Goal: Obtain resource: Obtain resource

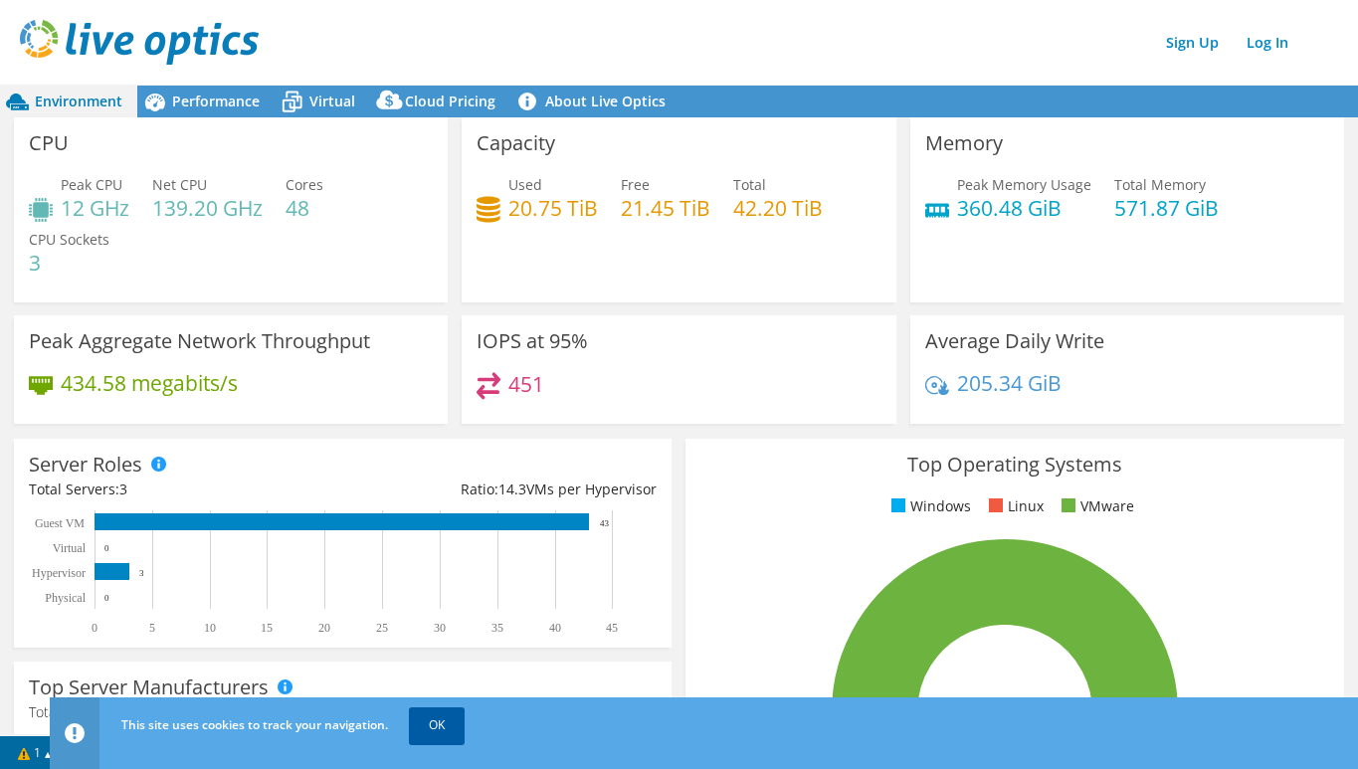
click at [449, 719] on link "OK" at bounding box center [437, 725] width 56 height 36
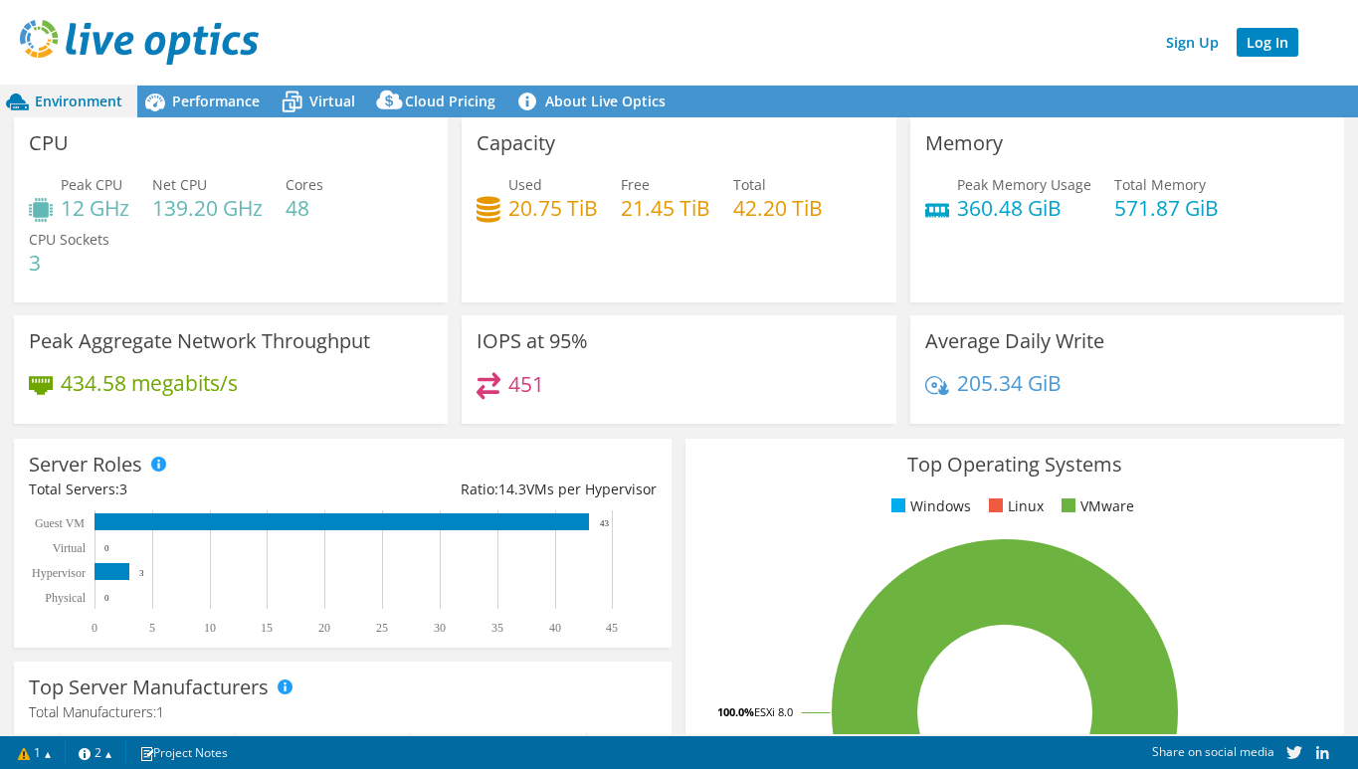
click at [1261, 49] on link "Log In" at bounding box center [1268, 42] width 62 height 29
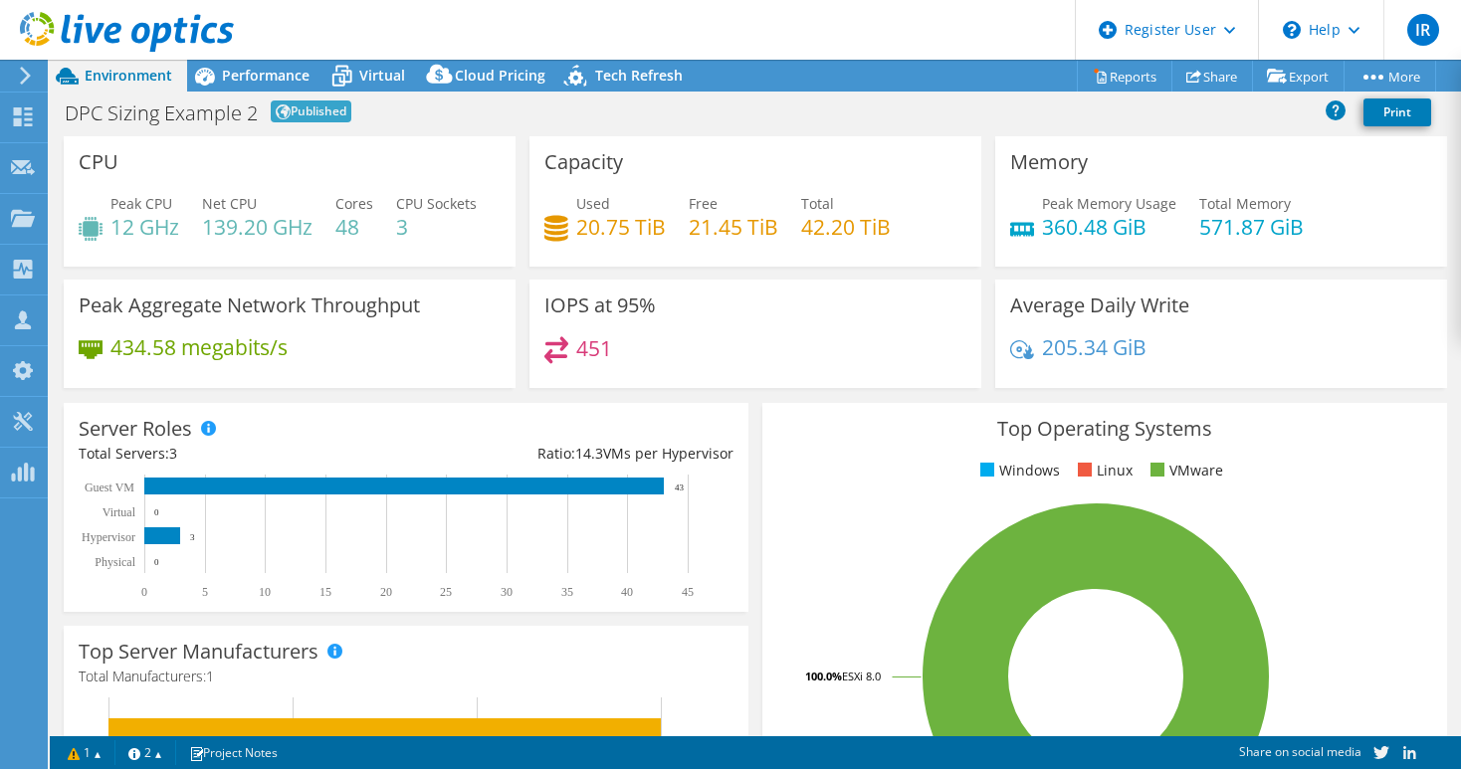
select select "EUFrankfurt"
select select "USD"
click at [1123, 71] on link "Reports" at bounding box center [1125, 76] width 96 height 31
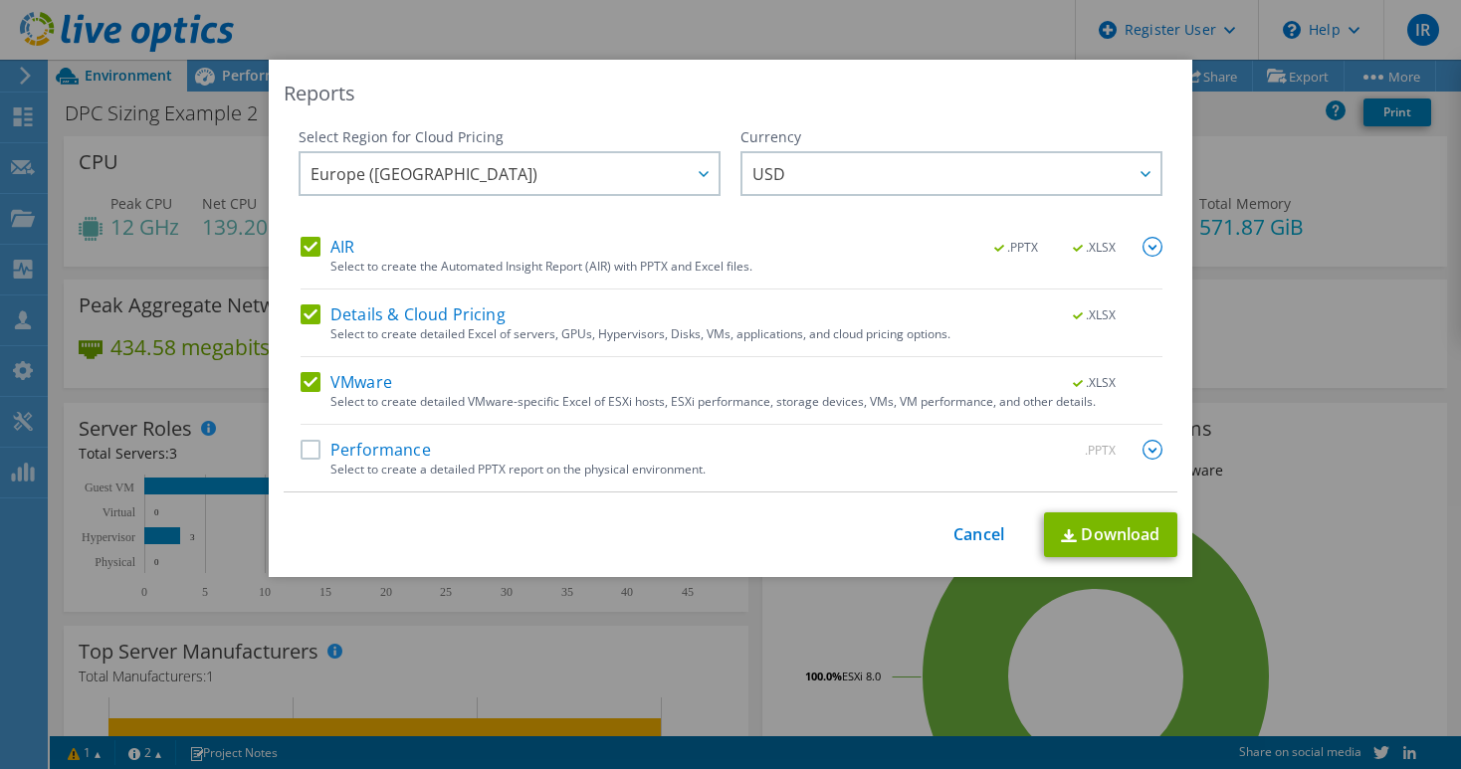
click at [311, 451] on label "Performance" at bounding box center [365, 450] width 130 height 20
click at [0, 0] on input "Performance" at bounding box center [0, 0] width 0 height 0
click at [1128, 171] on div at bounding box center [1144, 173] width 32 height 41
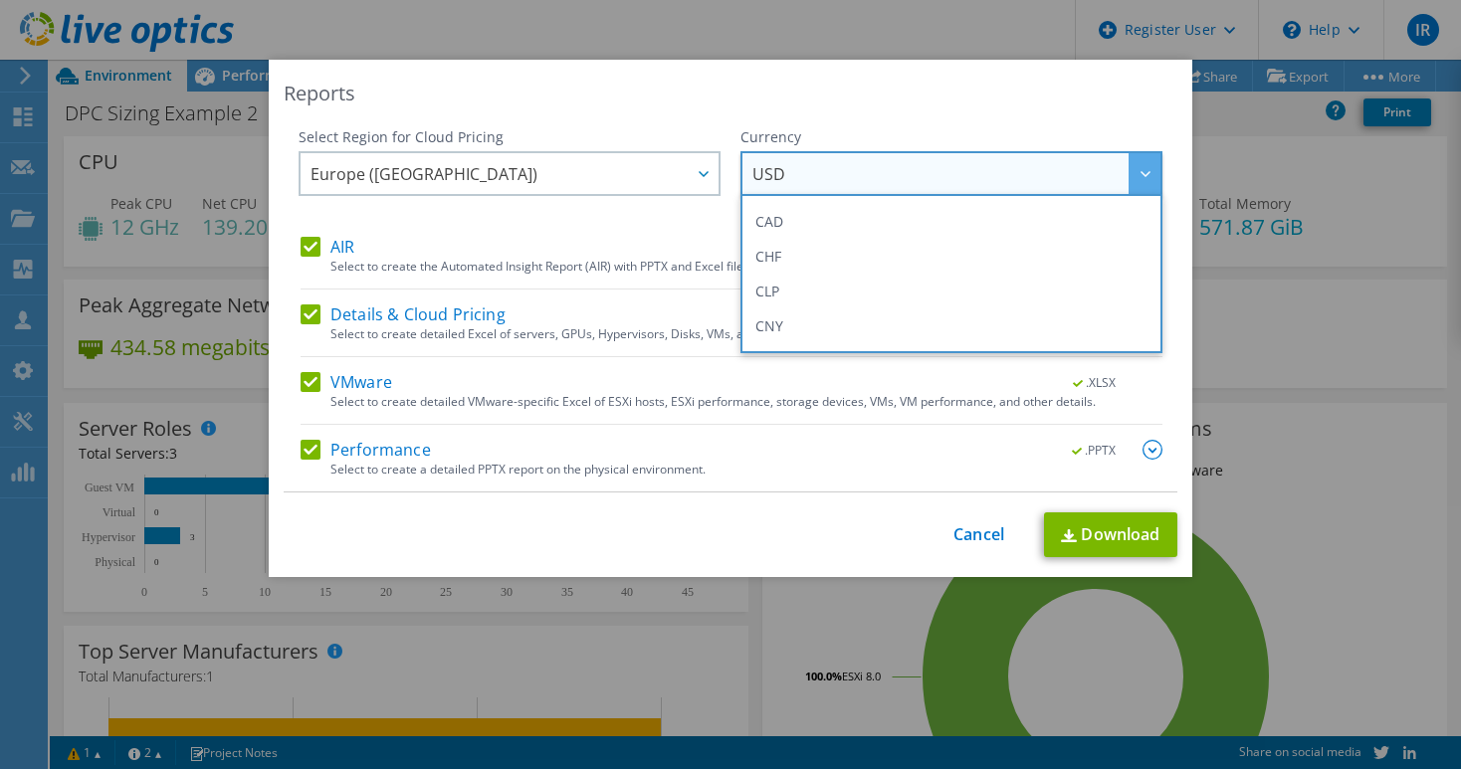
scroll to position [199, 0]
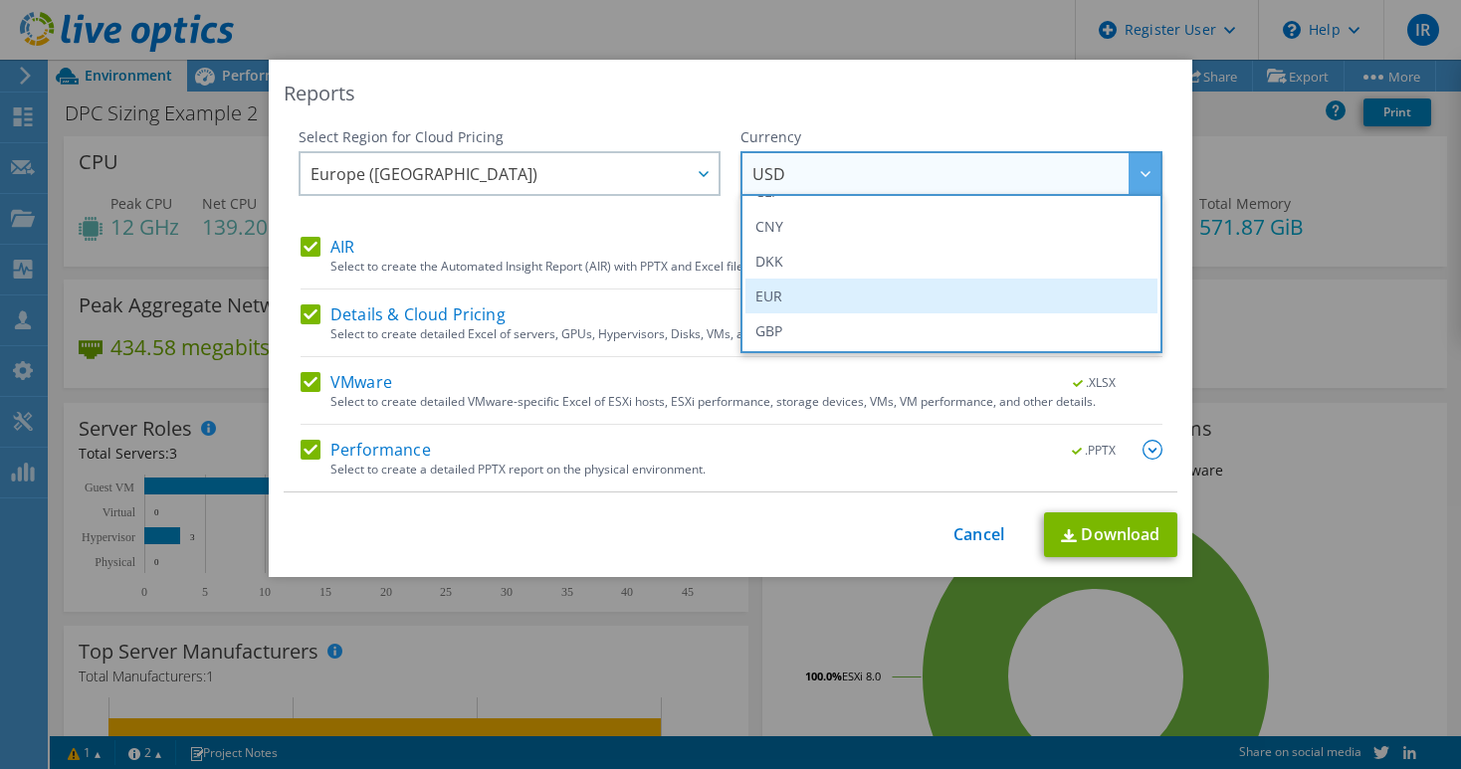
click at [1085, 297] on li "EUR" at bounding box center [951, 296] width 412 height 35
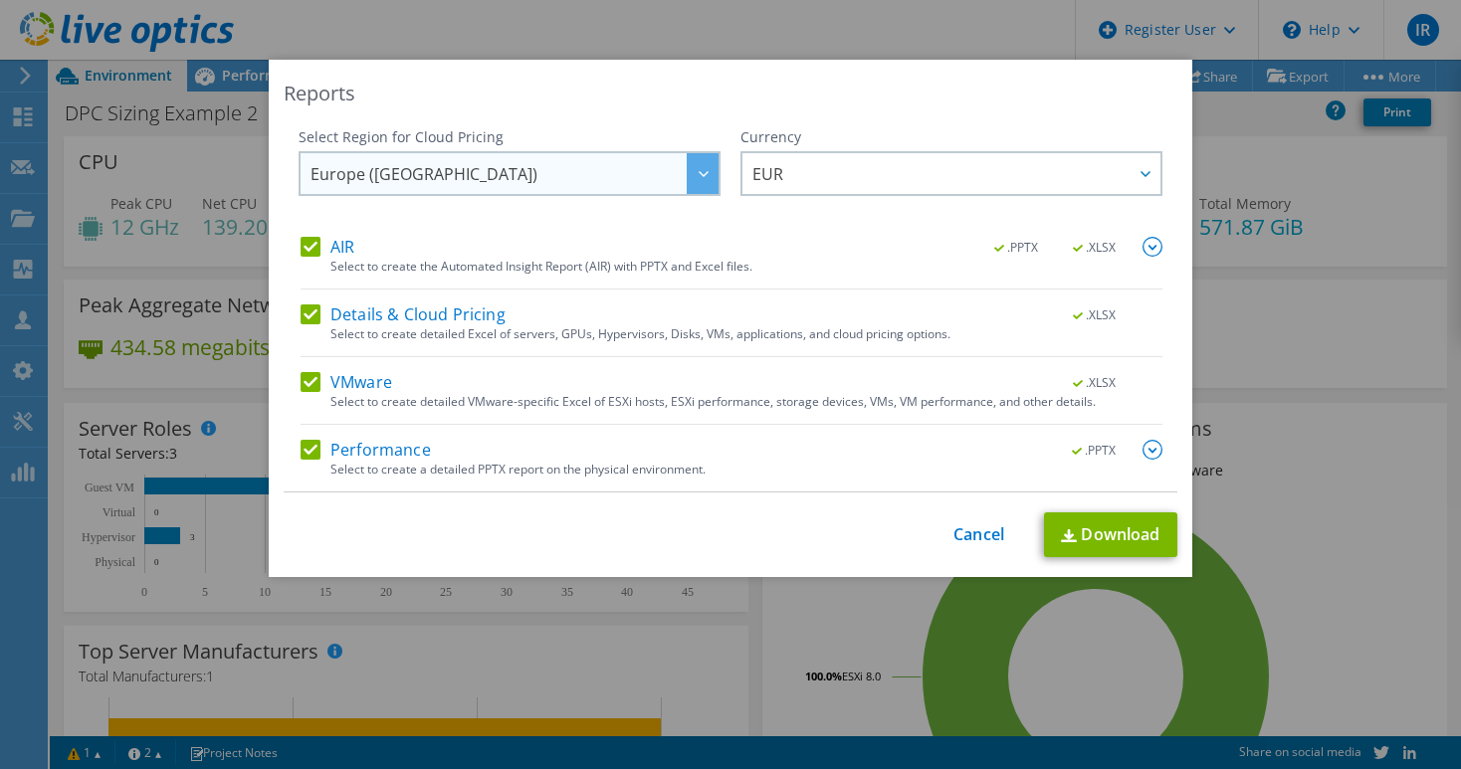
click at [708, 177] on div at bounding box center [703, 173] width 32 height 41
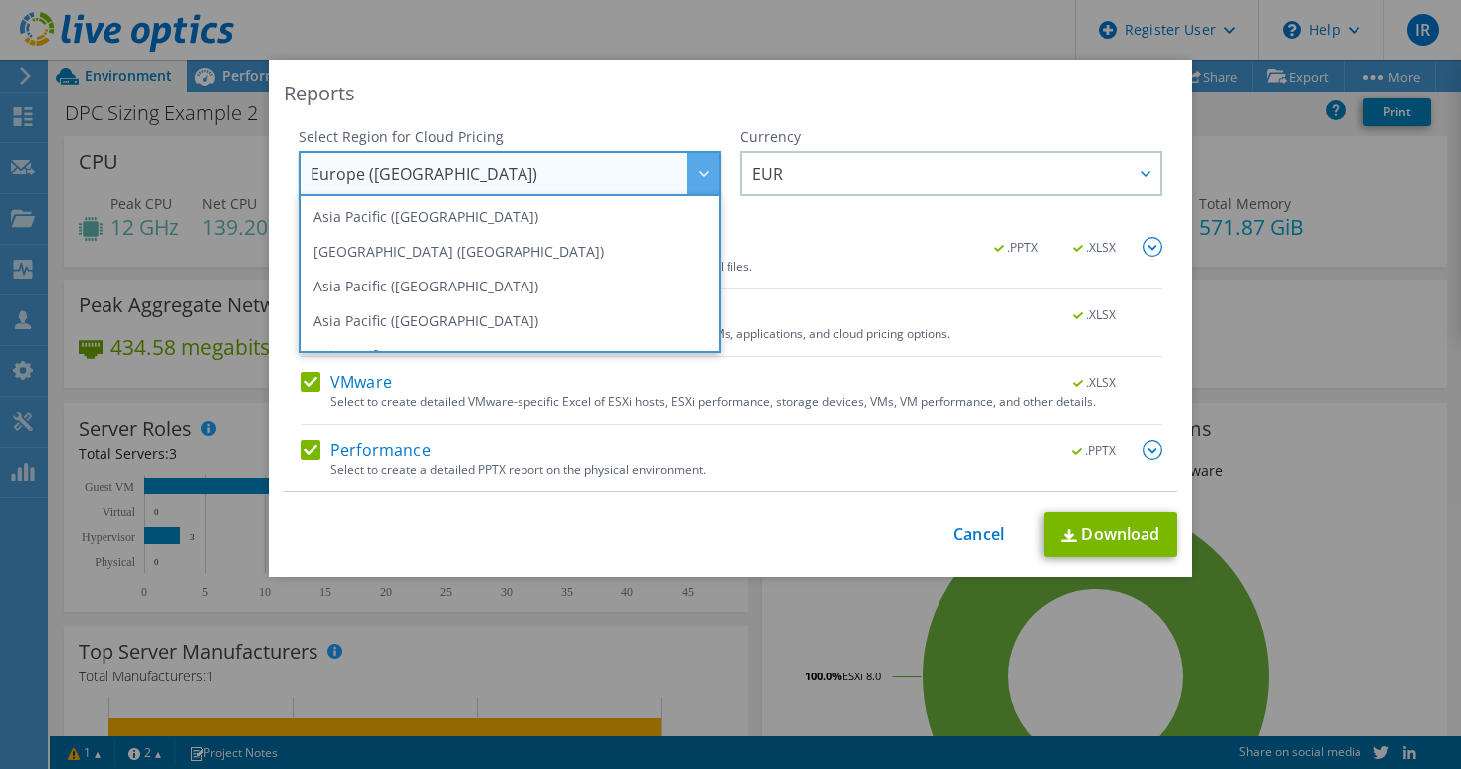
click at [708, 177] on div at bounding box center [703, 173] width 32 height 41
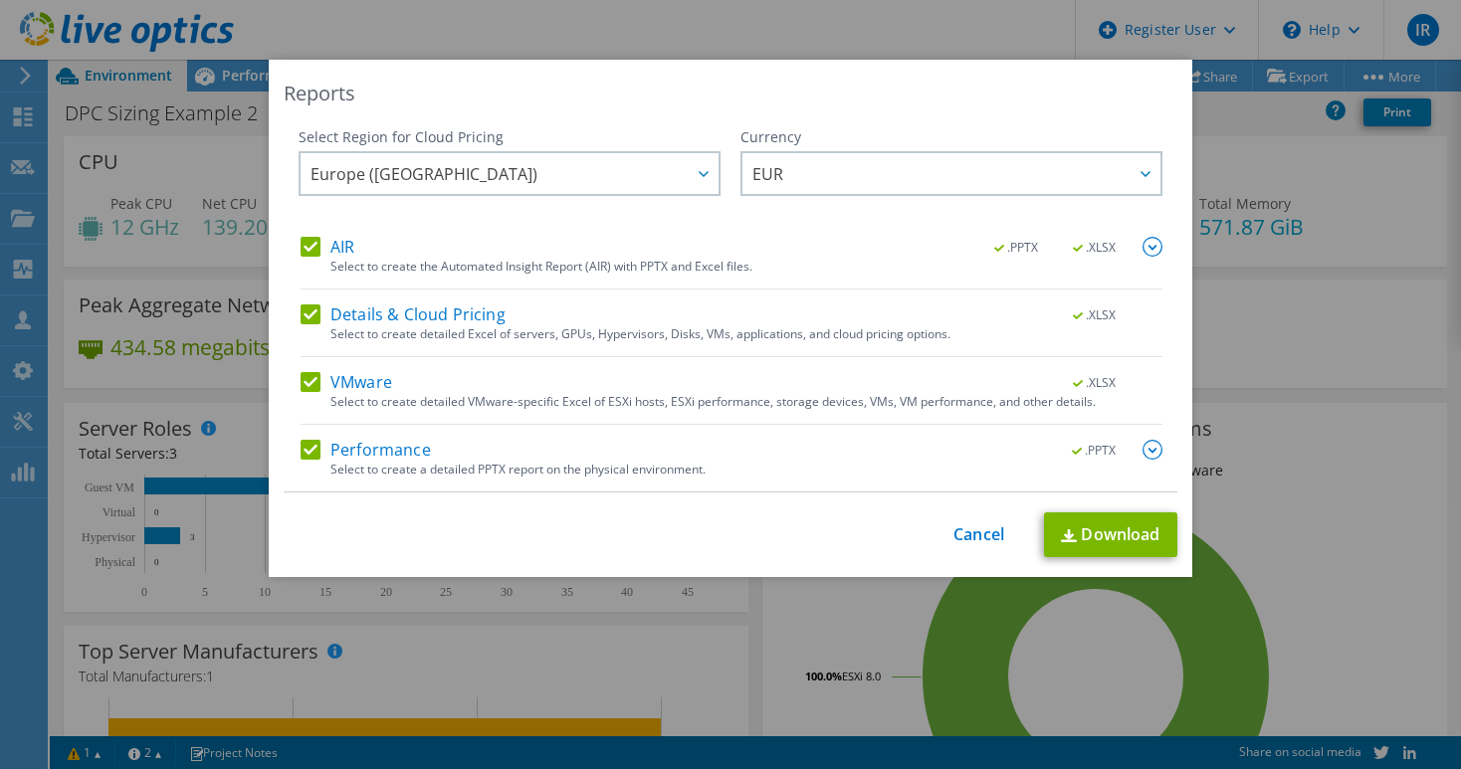
click at [1142, 239] on img at bounding box center [1152, 247] width 20 height 20
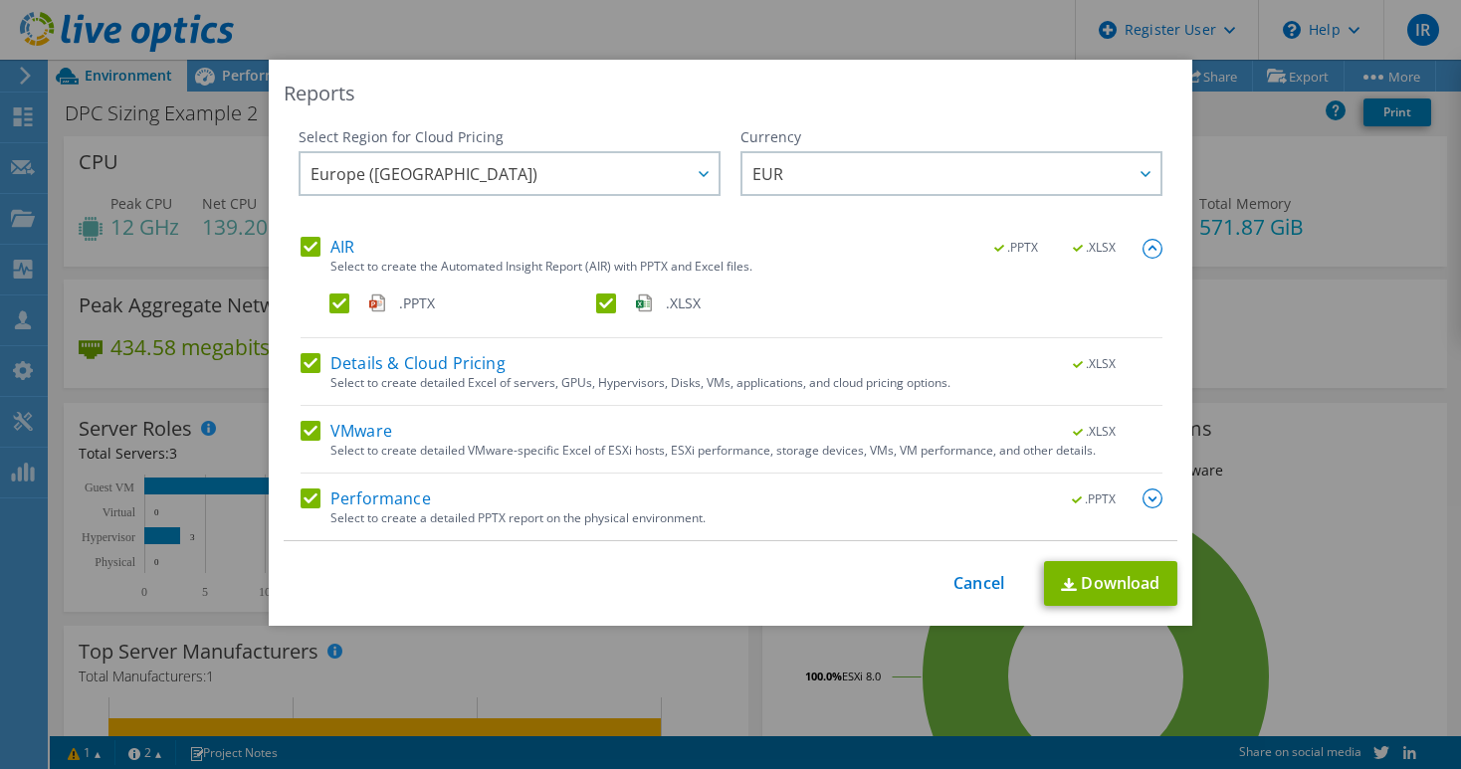
click at [602, 302] on label ".XLSX" at bounding box center [727, 304] width 263 height 20
click at [0, 0] on input ".XLSX" at bounding box center [0, 0] width 0 height 0
click at [1143, 498] on img at bounding box center [1152, 499] width 20 height 20
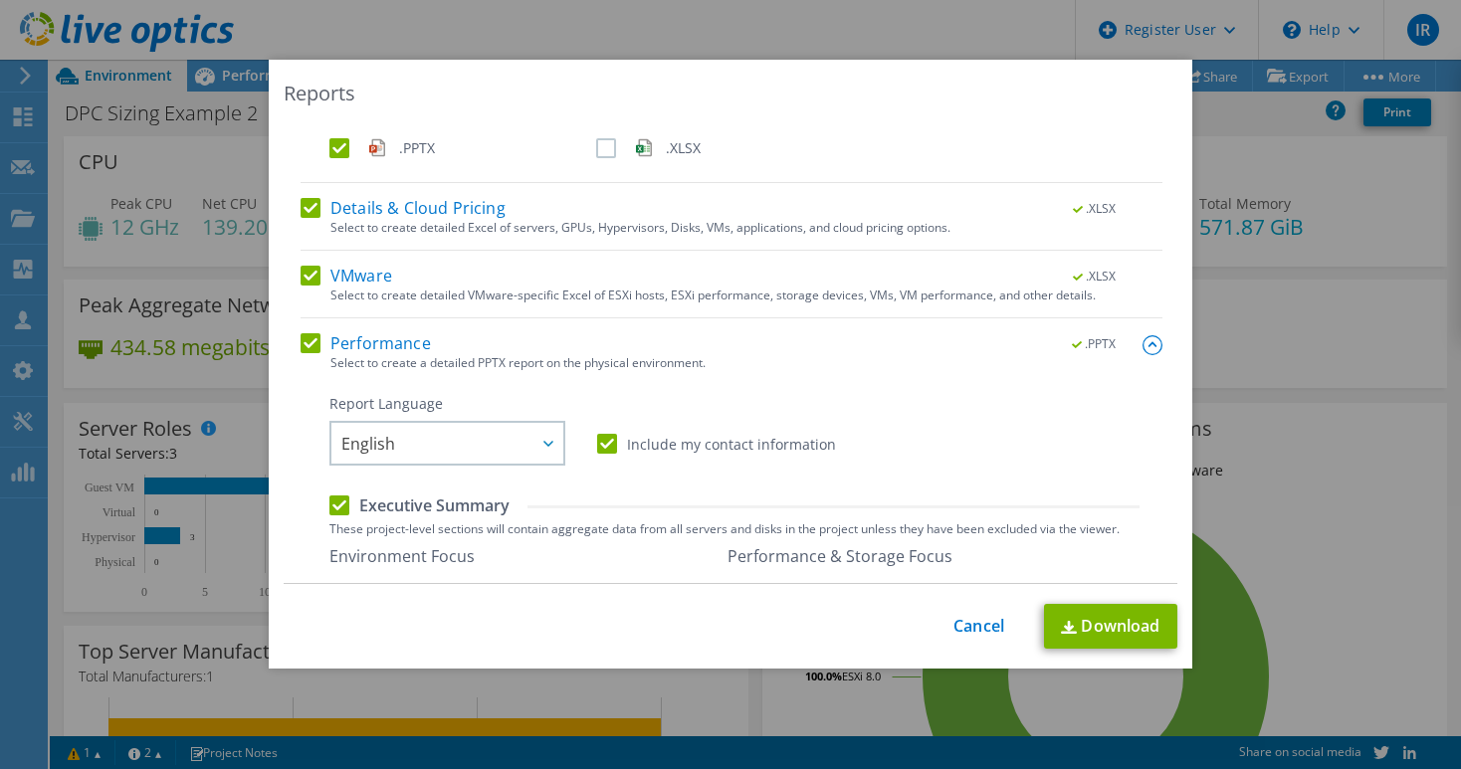
scroll to position [99, 0]
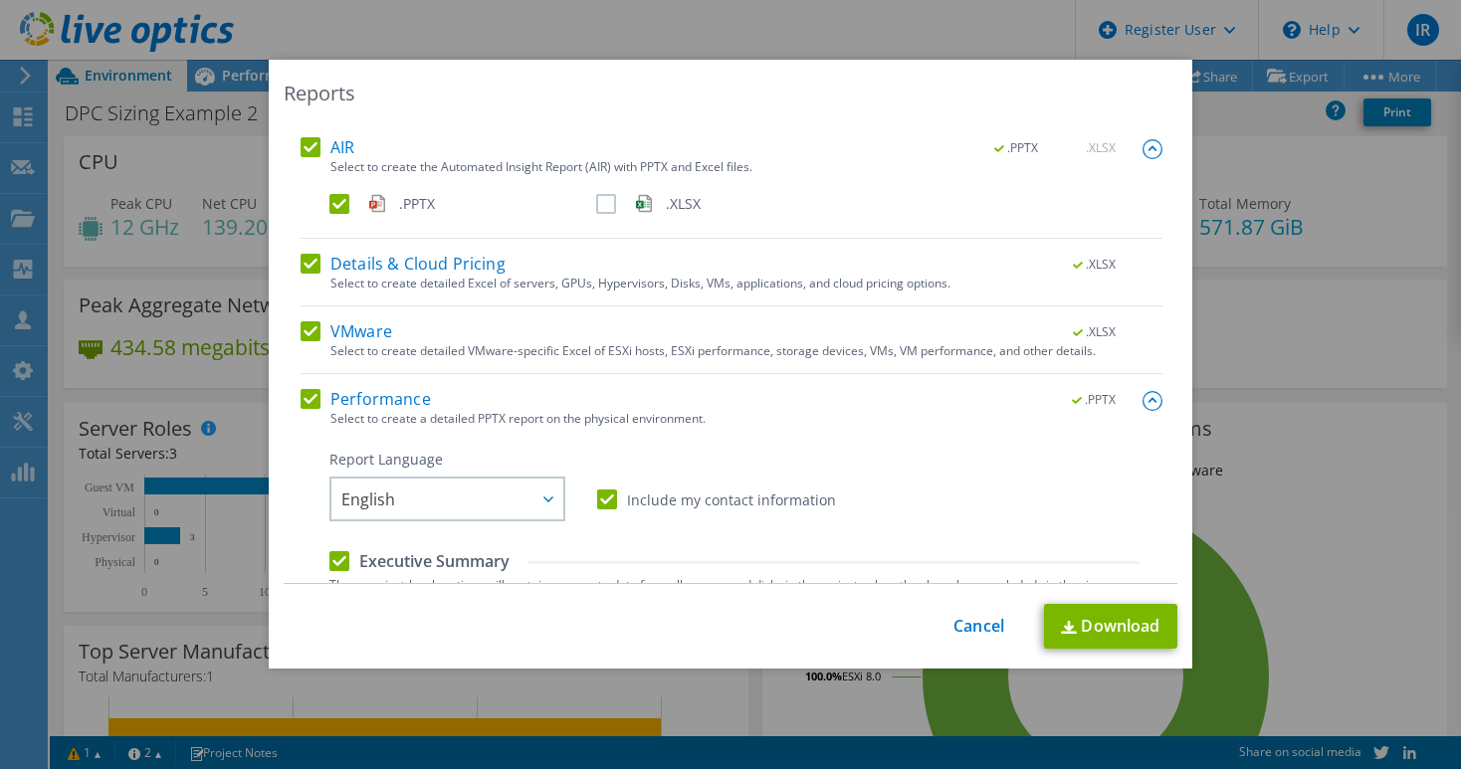
click at [301, 329] on label "VMware" at bounding box center [346, 331] width 92 height 20
click at [0, 0] on input "VMware" at bounding box center [0, 0] width 0 height 0
click at [303, 268] on label "Details & Cloud Pricing" at bounding box center [402, 264] width 205 height 20
click at [0, 0] on input "Details & Cloud Pricing" at bounding box center [0, 0] width 0 height 0
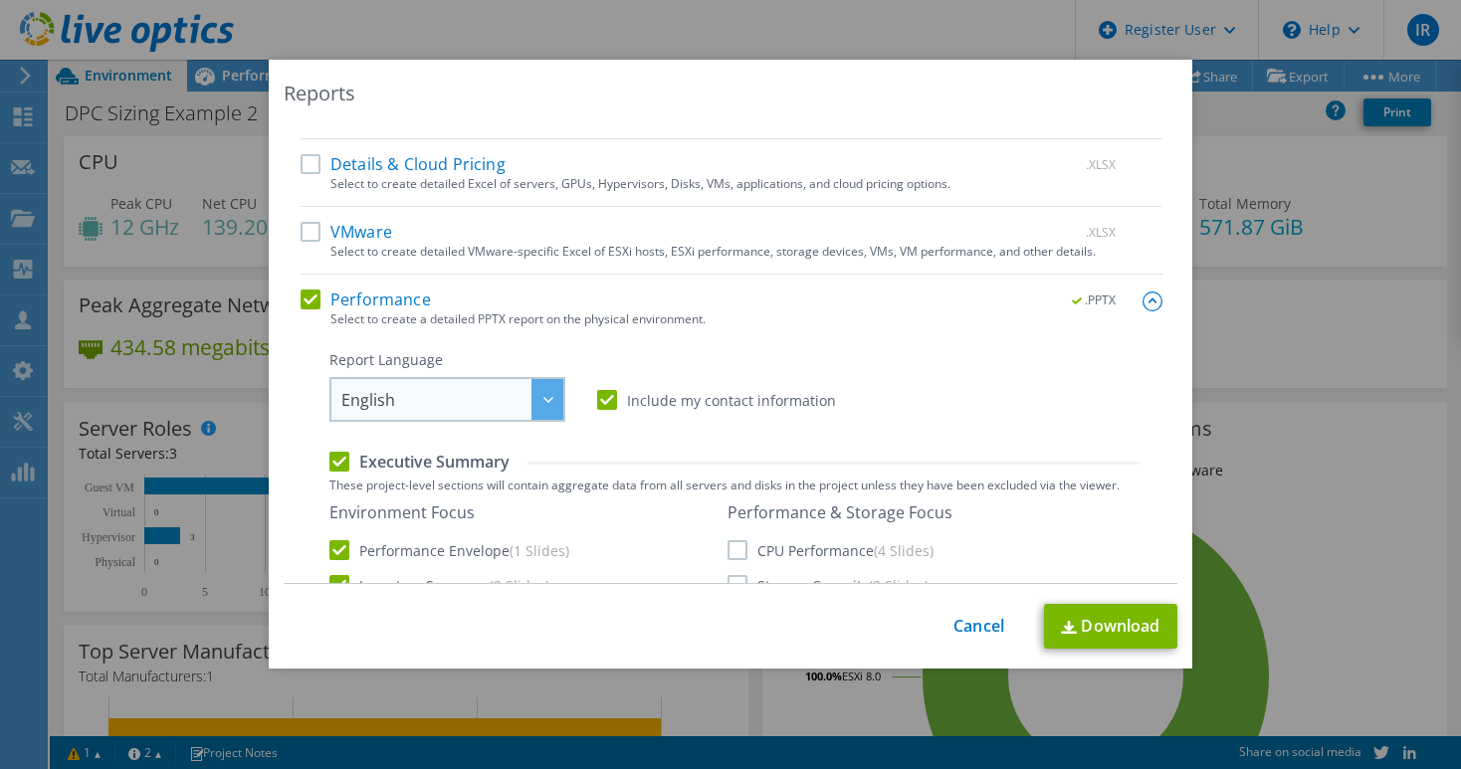
click at [551, 394] on div at bounding box center [547, 399] width 32 height 41
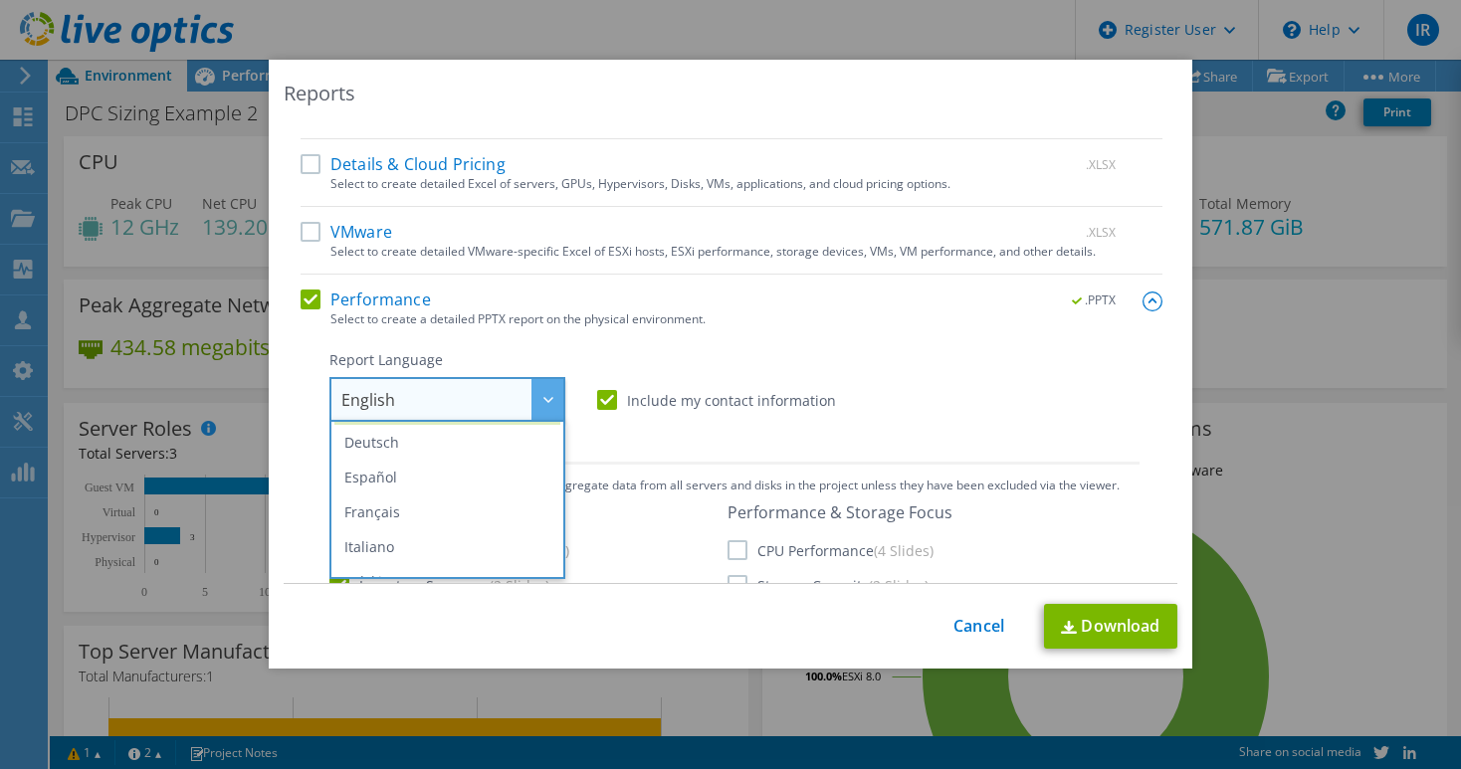
scroll to position [134, 0]
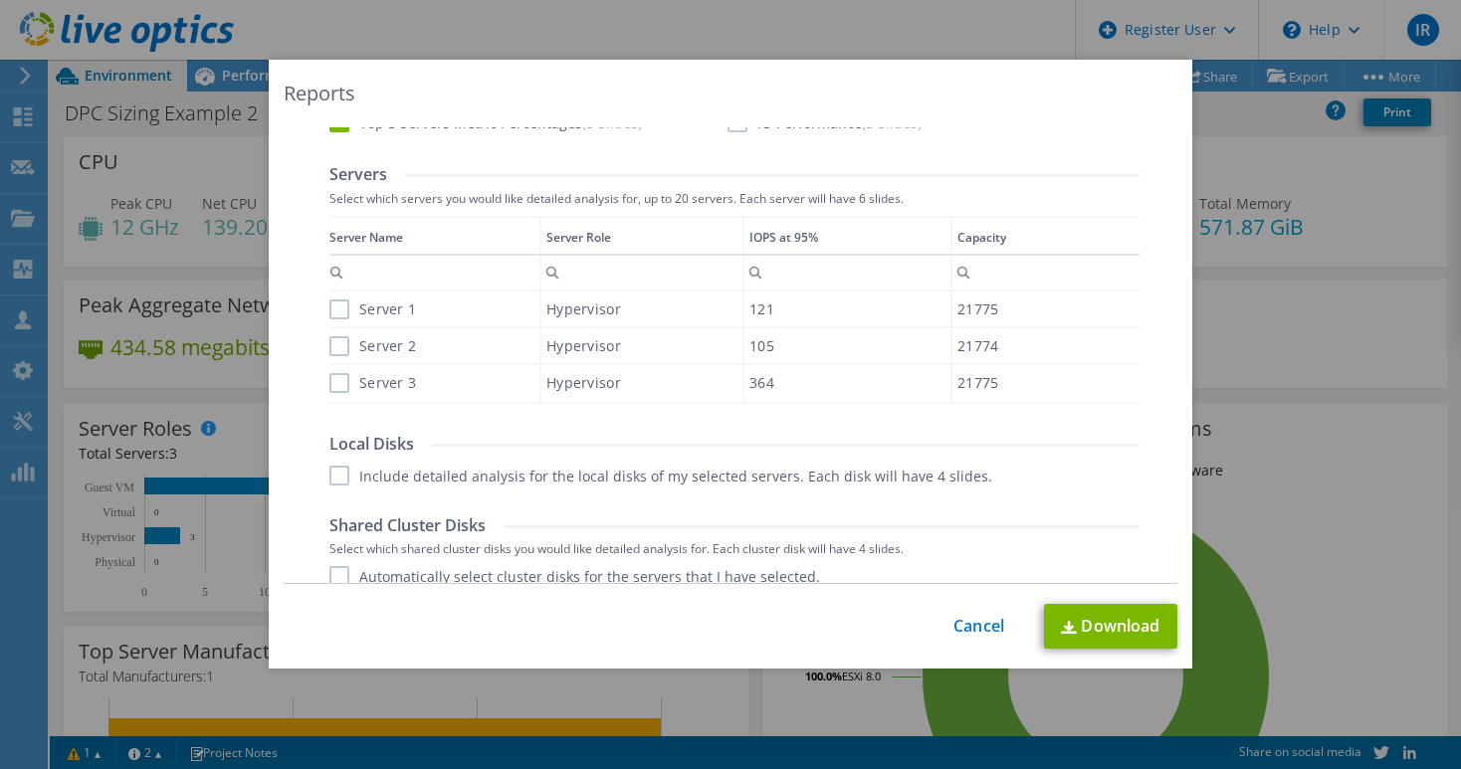
scroll to position [995, 0]
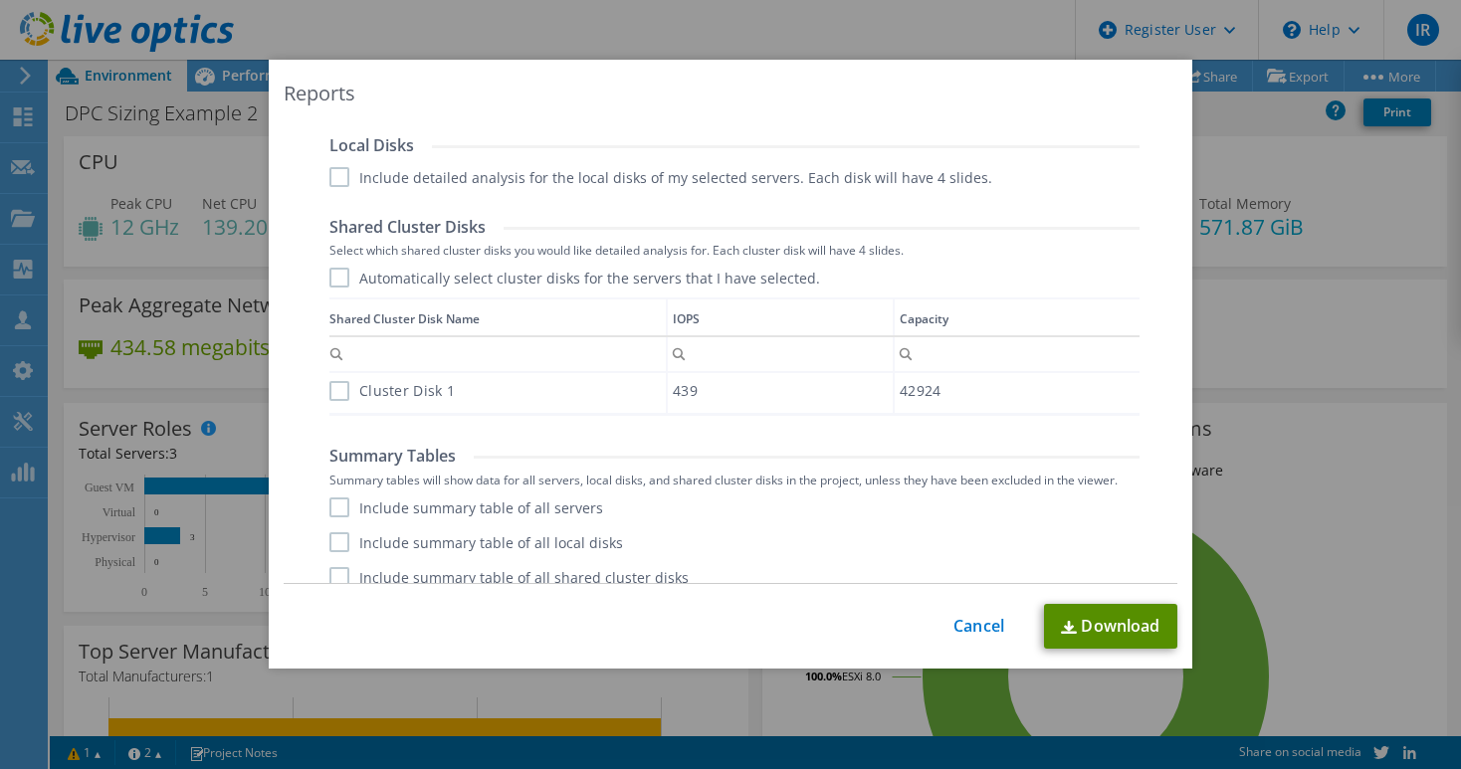
click at [1134, 627] on link "Download" at bounding box center [1110, 626] width 133 height 45
click at [1363, 152] on div "Reports Select Region for Cloud Pricing Asia Pacific (Hong Kong) Asia Pacific (…" at bounding box center [730, 385] width 1461 height 650
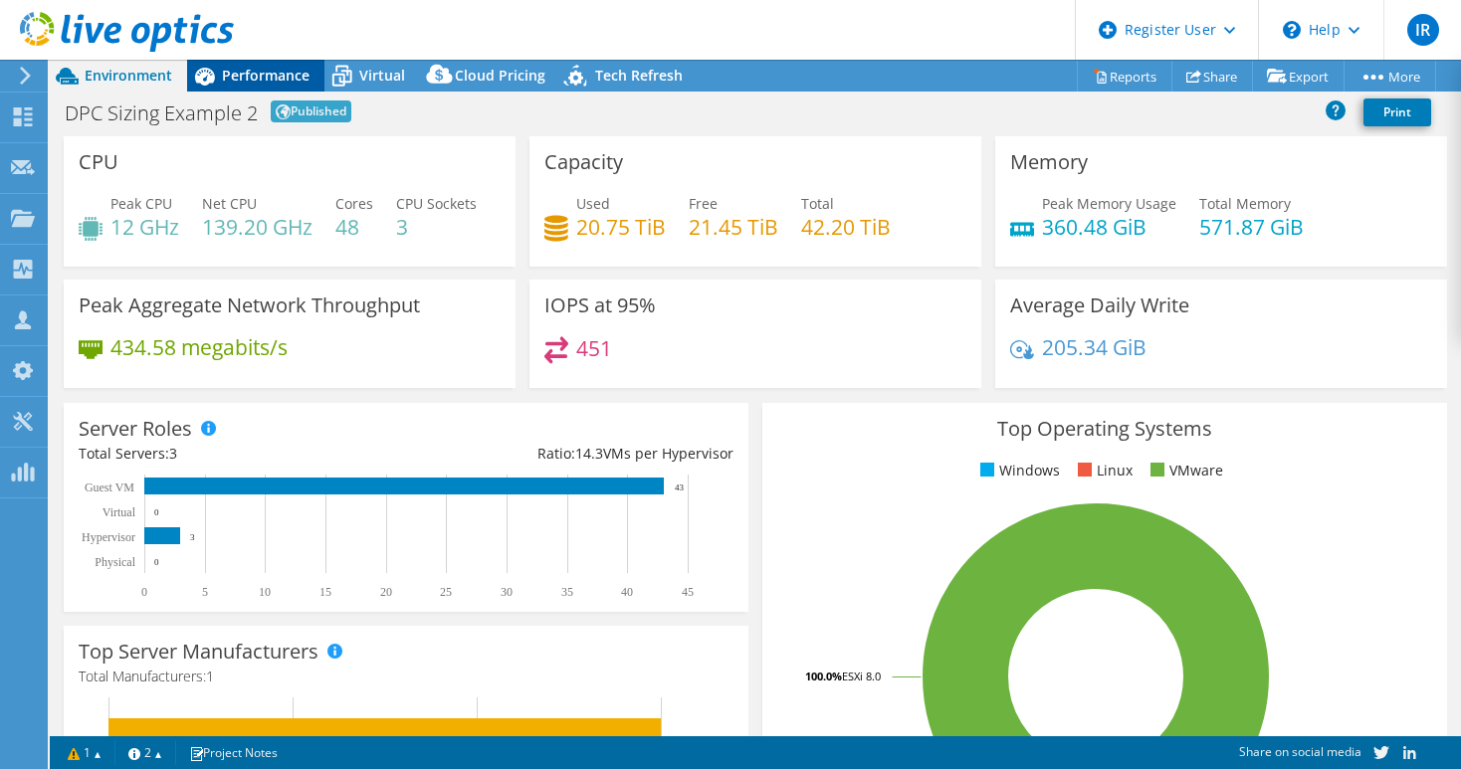
click at [299, 75] on span "Performance" at bounding box center [266, 75] width 88 height 19
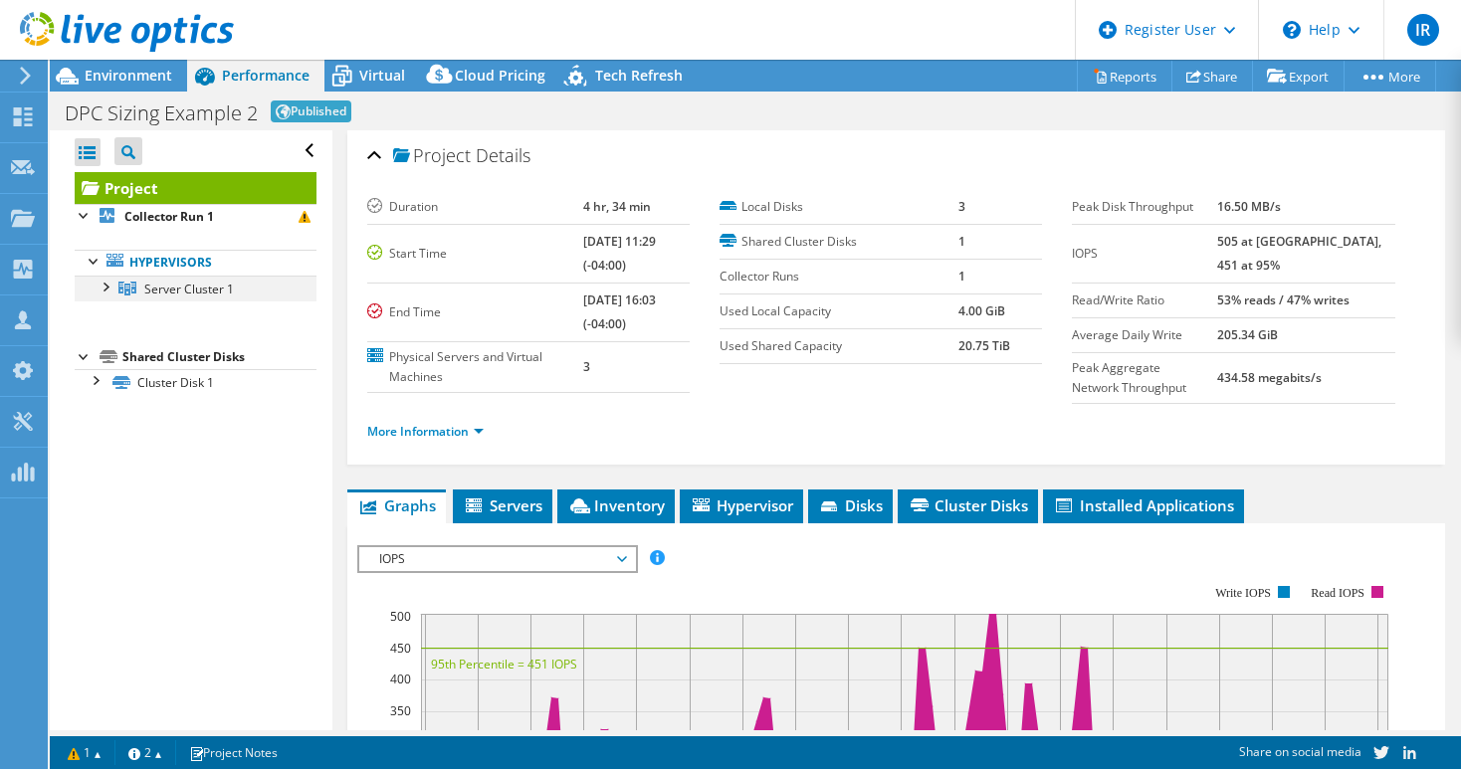
click at [106, 289] on div at bounding box center [105, 286] width 20 height 20
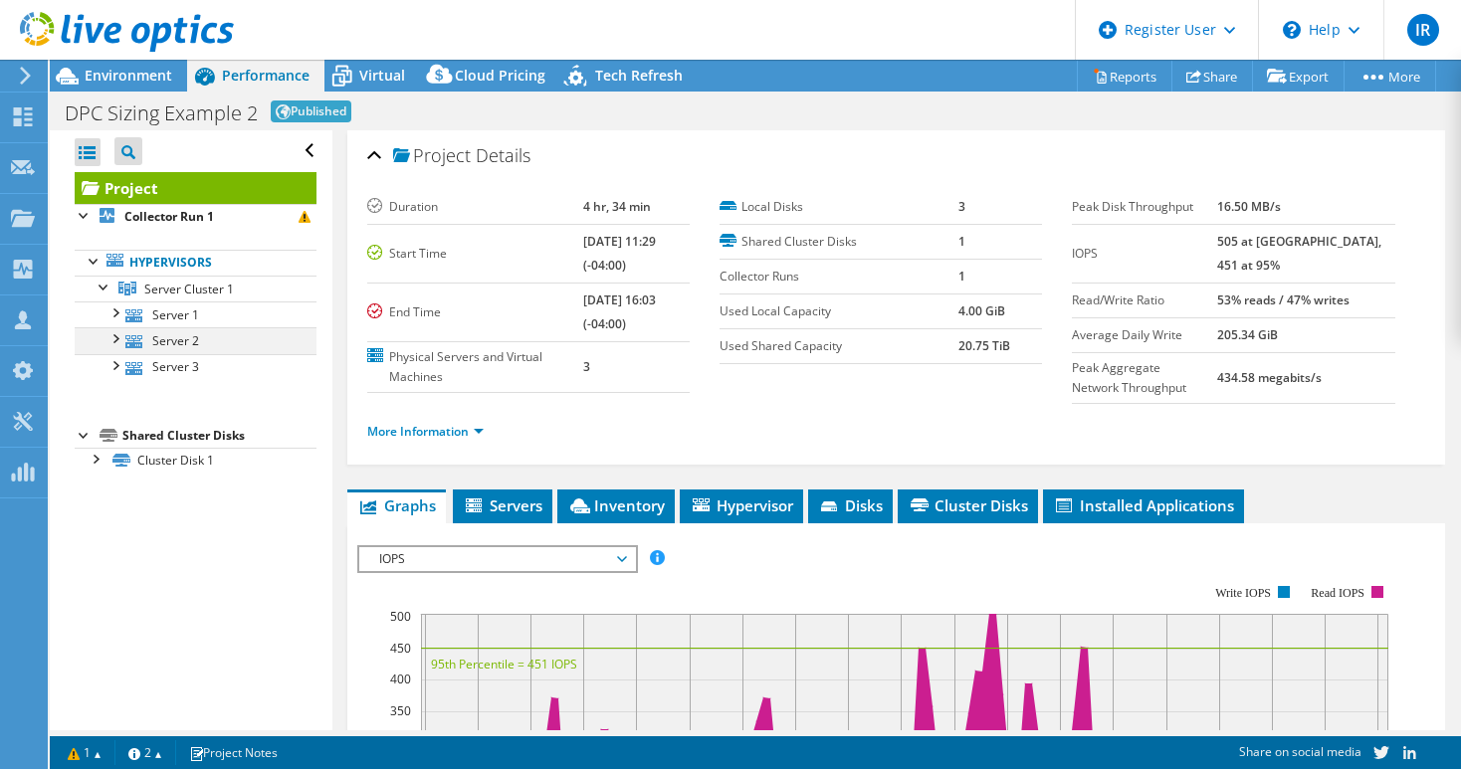
click at [119, 335] on div at bounding box center [114, 337] width 20 height 20
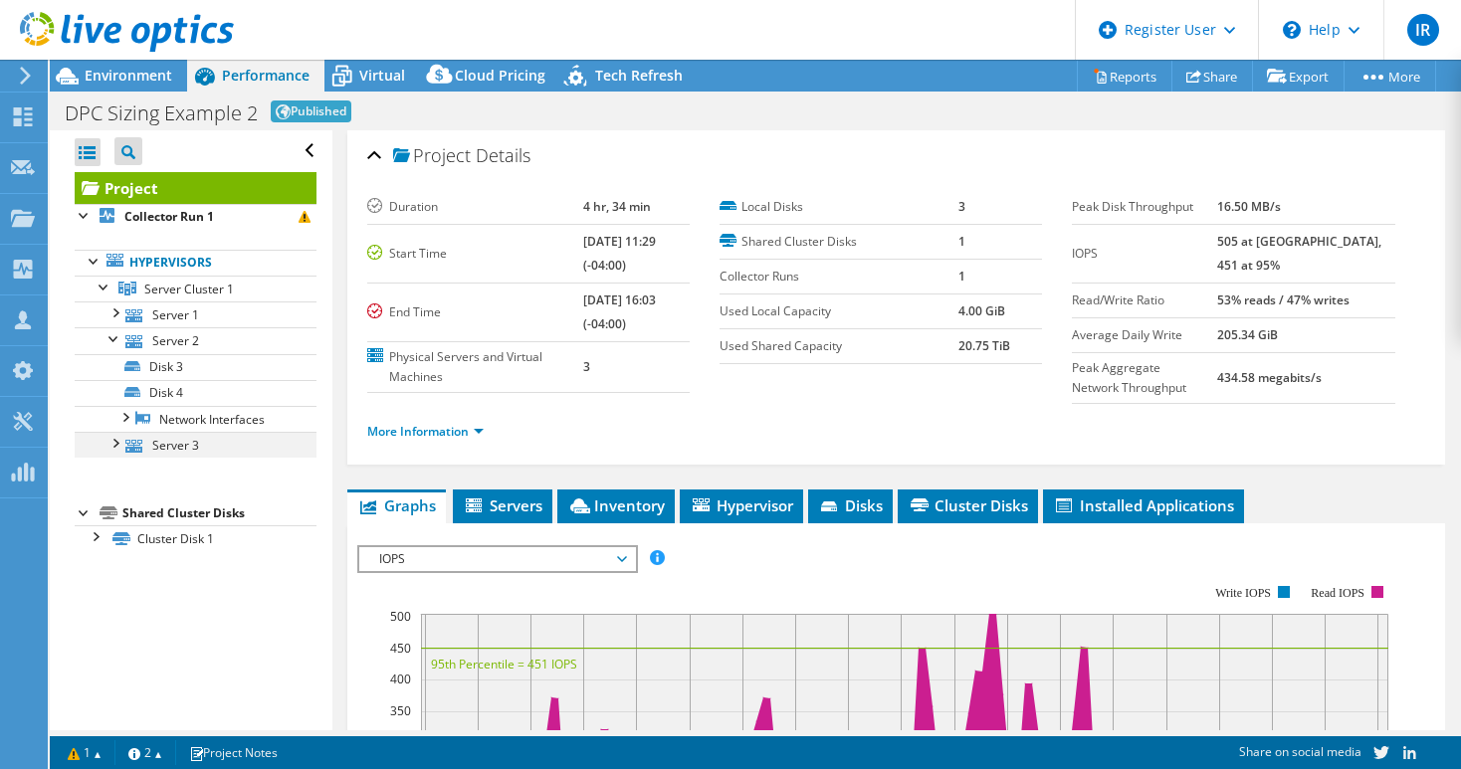
click at [118, 442] on div at bounding box center [114, 442] width 20 height 20
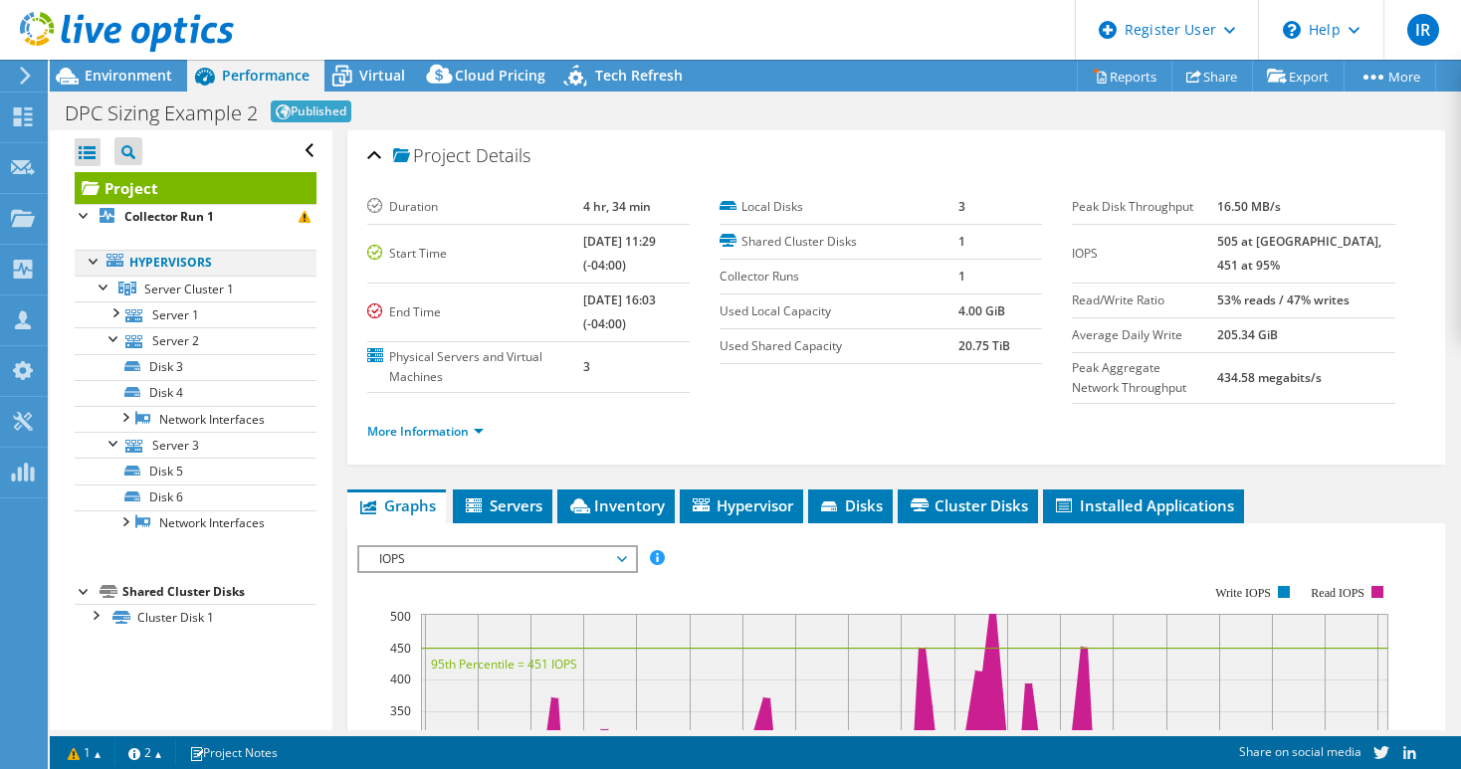
click at [94, 261] on div at bounding box center [95, 260] width 20 height 20
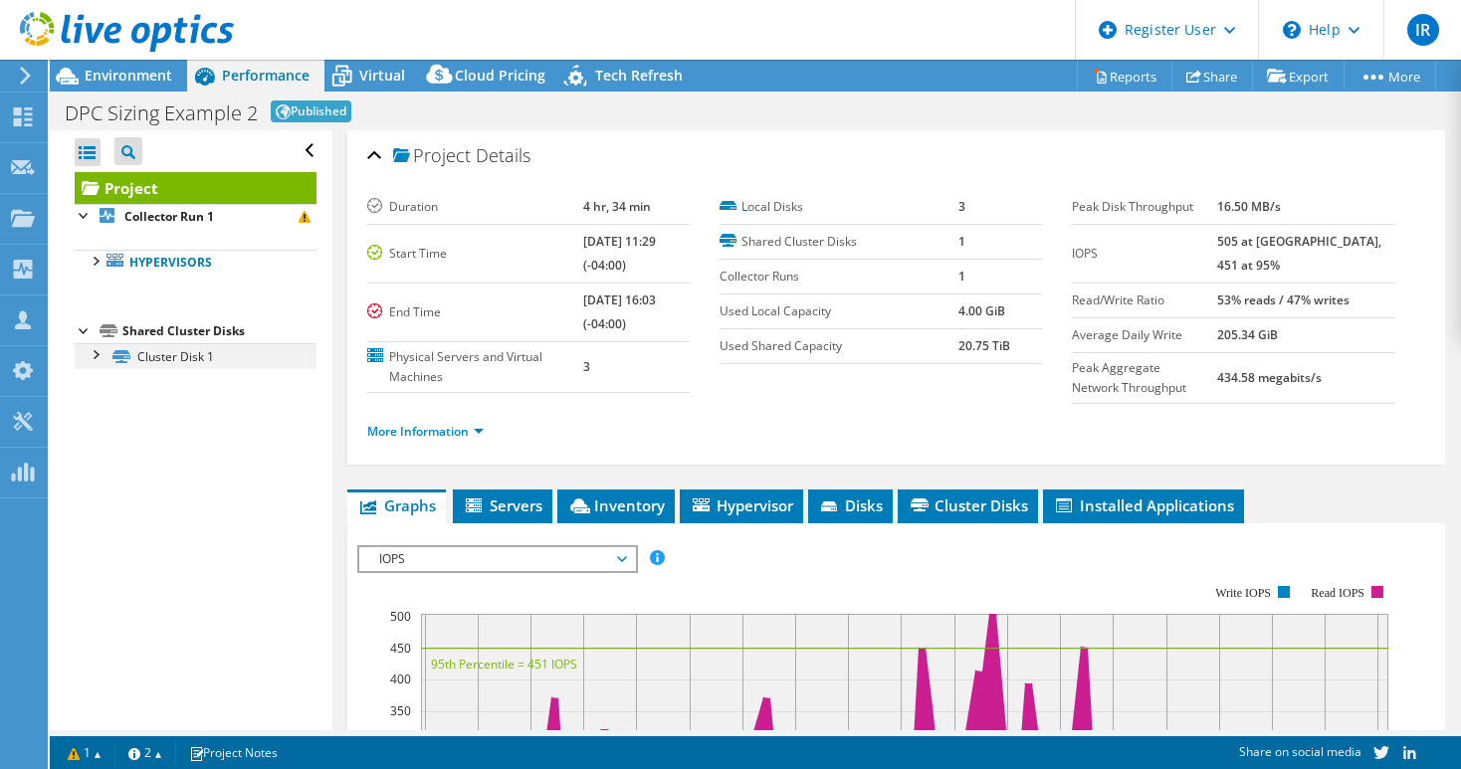
click at [98, 357] on div at bounding box center [95, 353] width 20 height 20
click at [389, 78] on span "Virtual" at bounding box center [382, 75] width 46 height 19
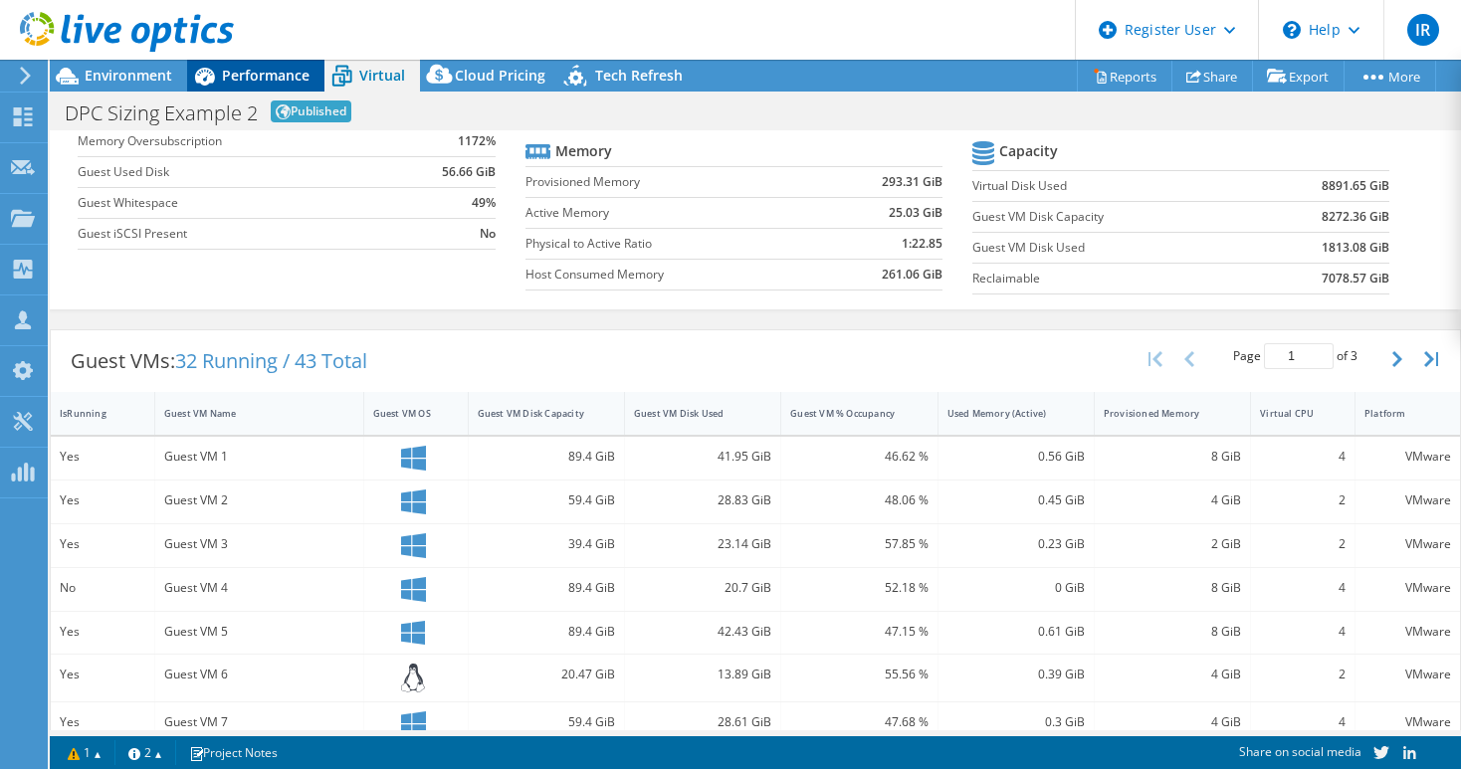
scroll to position [0, 0]
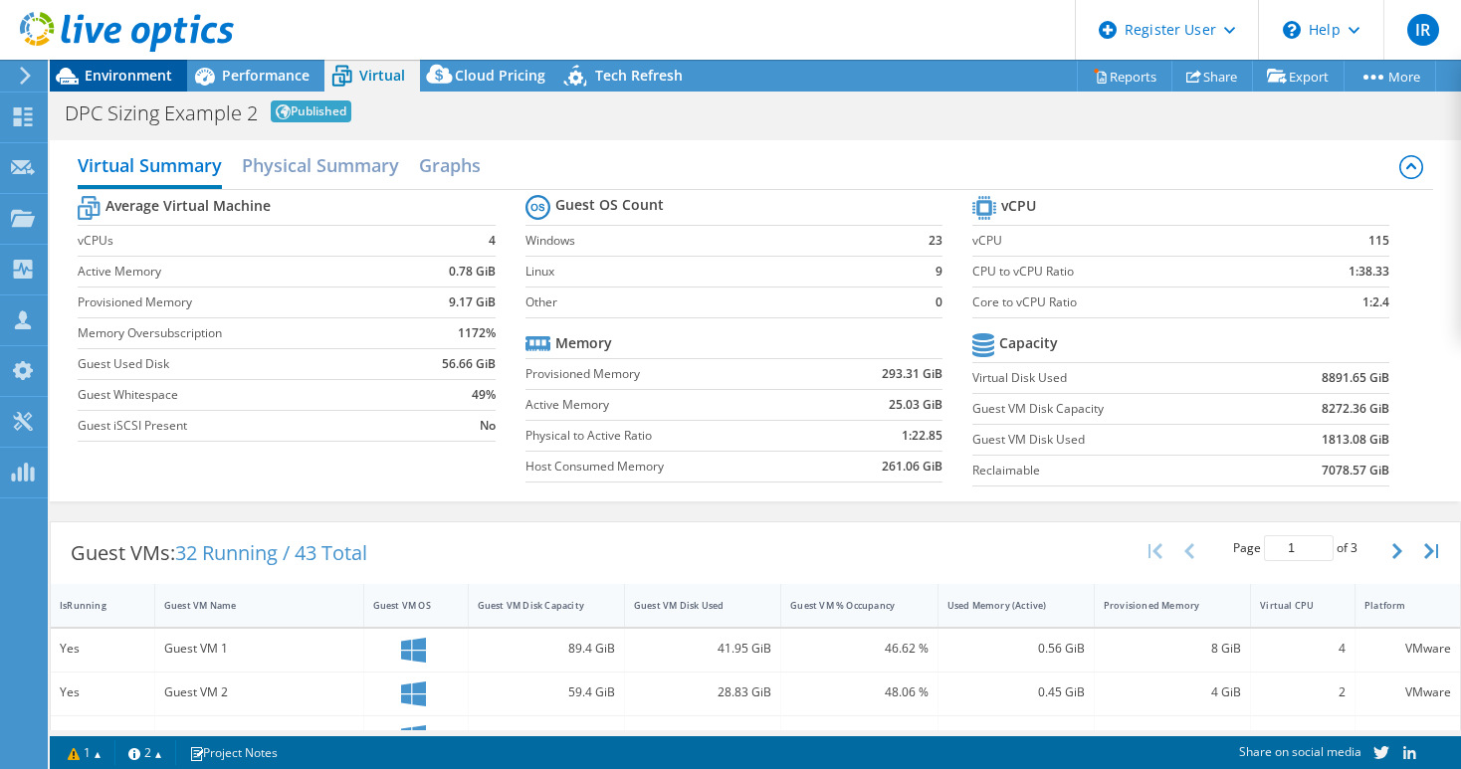
click at [136, 73] on span "Environment" at bounding box center [129, 75] width 88 height 19
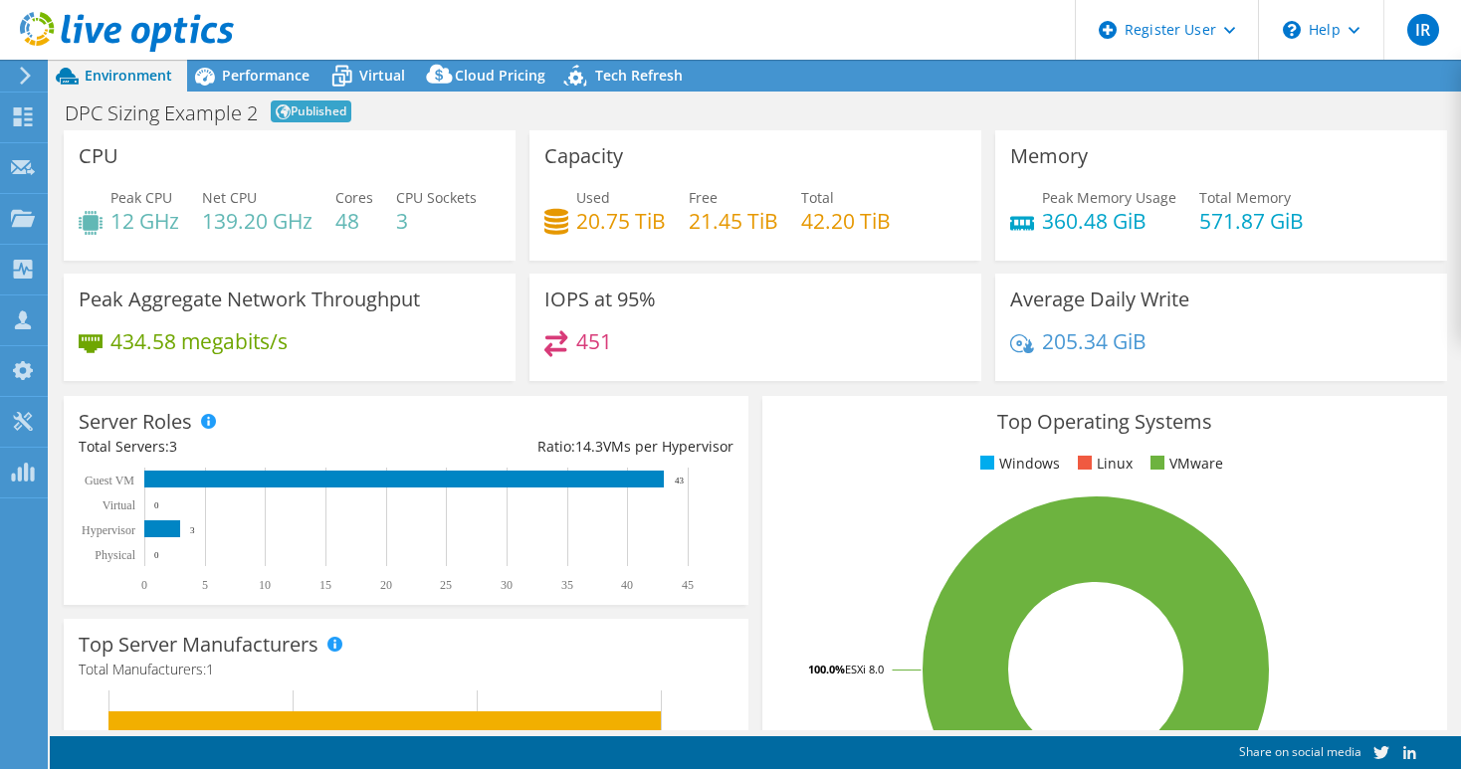
select select "EUFrankfurt"
select select "EUR"
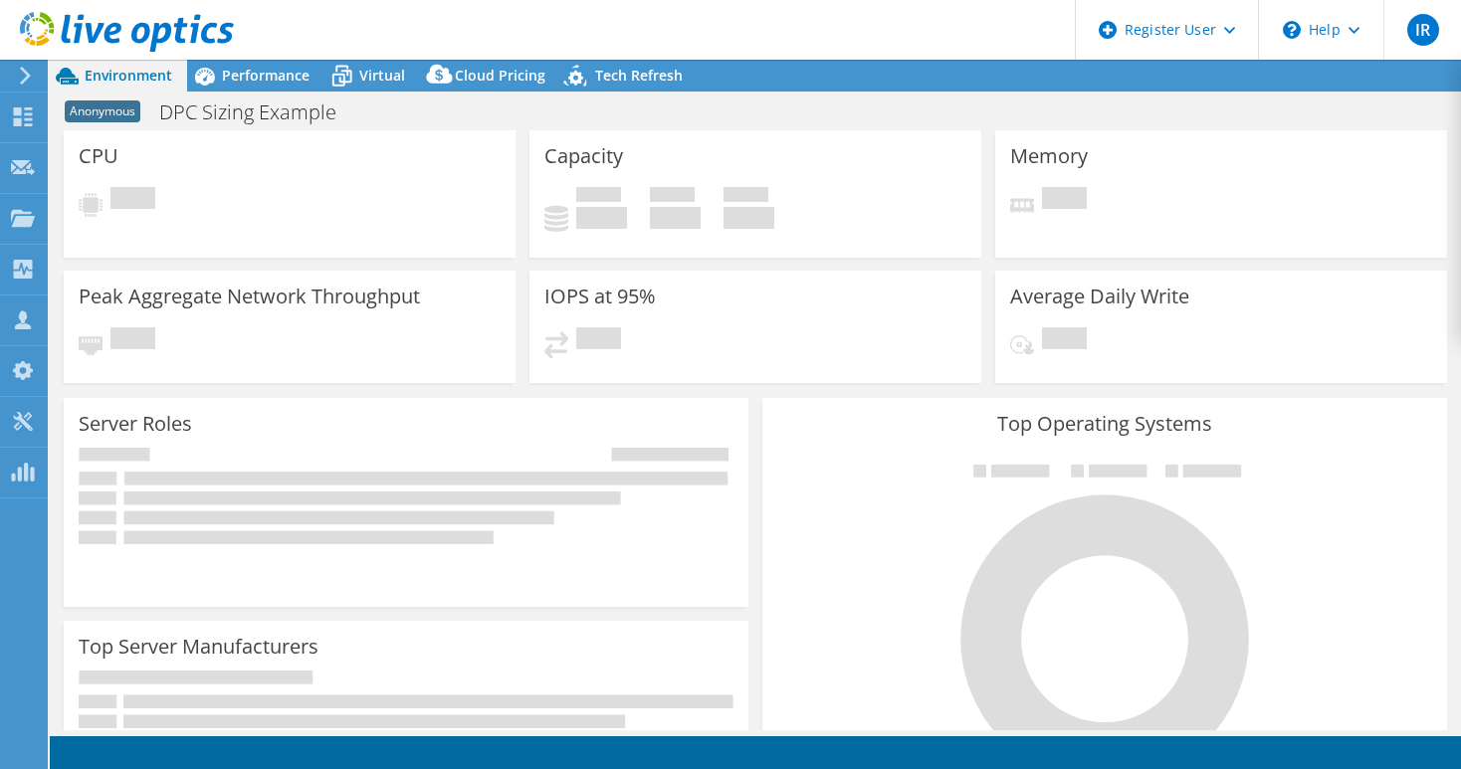
select select "USEast"
select select "USD"
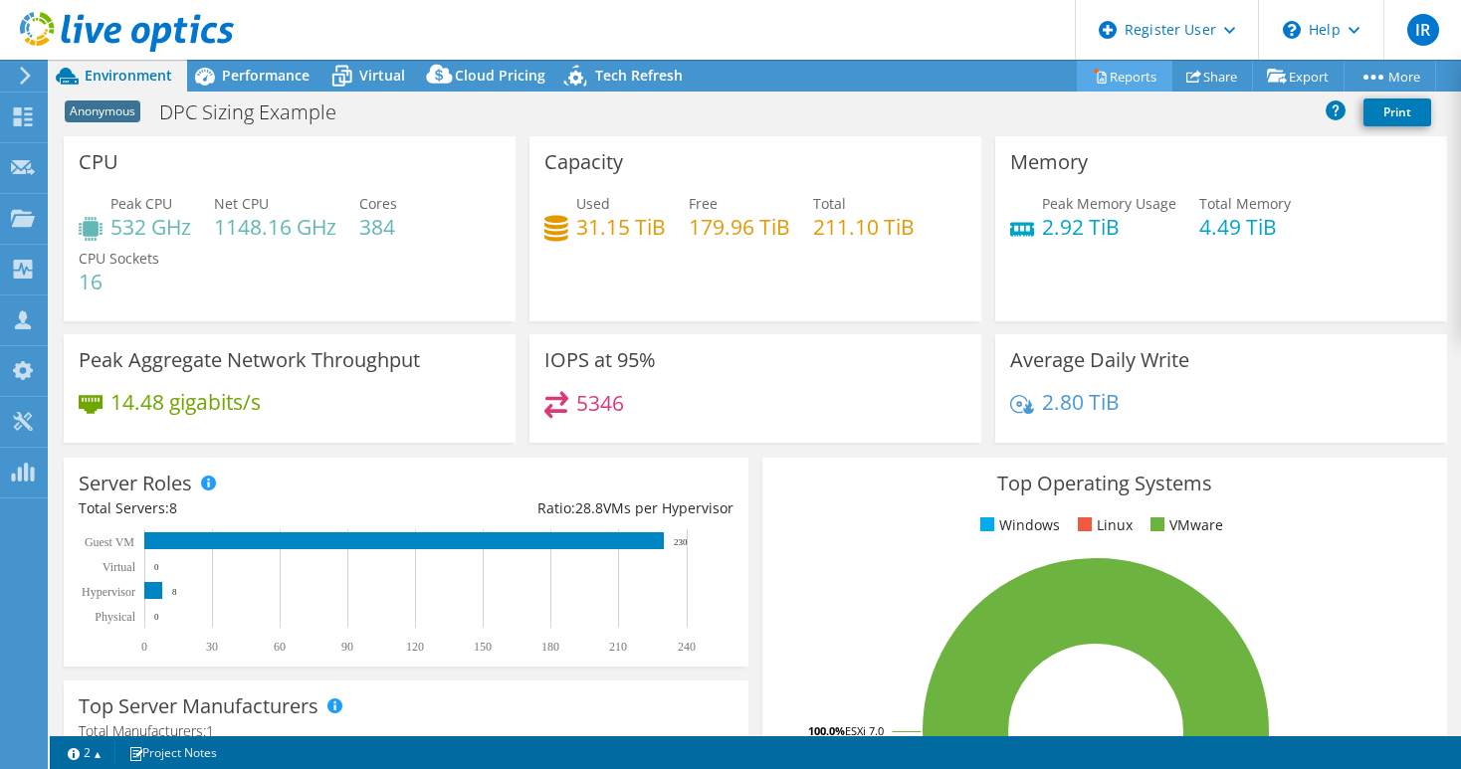
click at [1120, 70] on link "Reports" at bounding box center [1125, 76] width 96 height 31
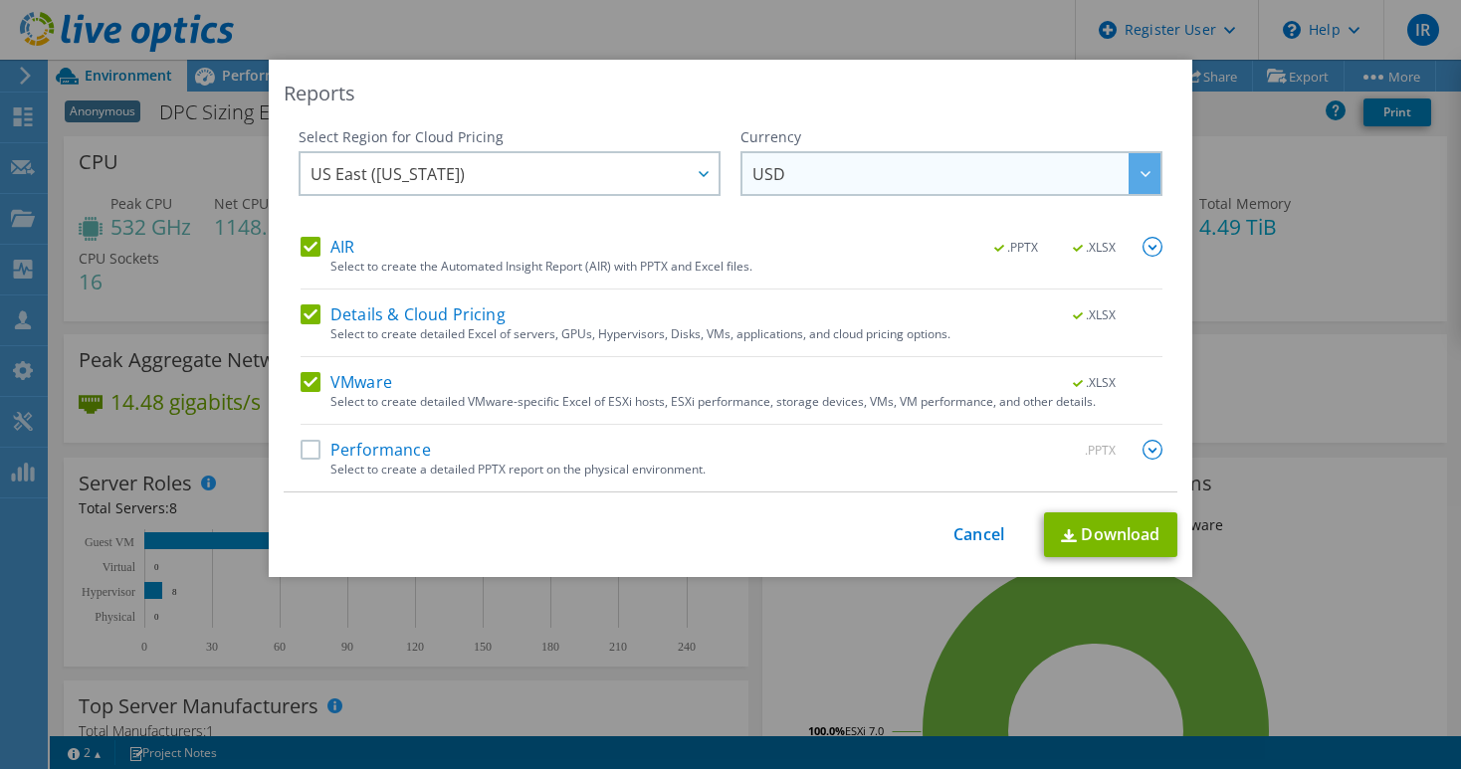
click at [1133, 178] on div at bounding box center [1144, 173] width 32 height 41
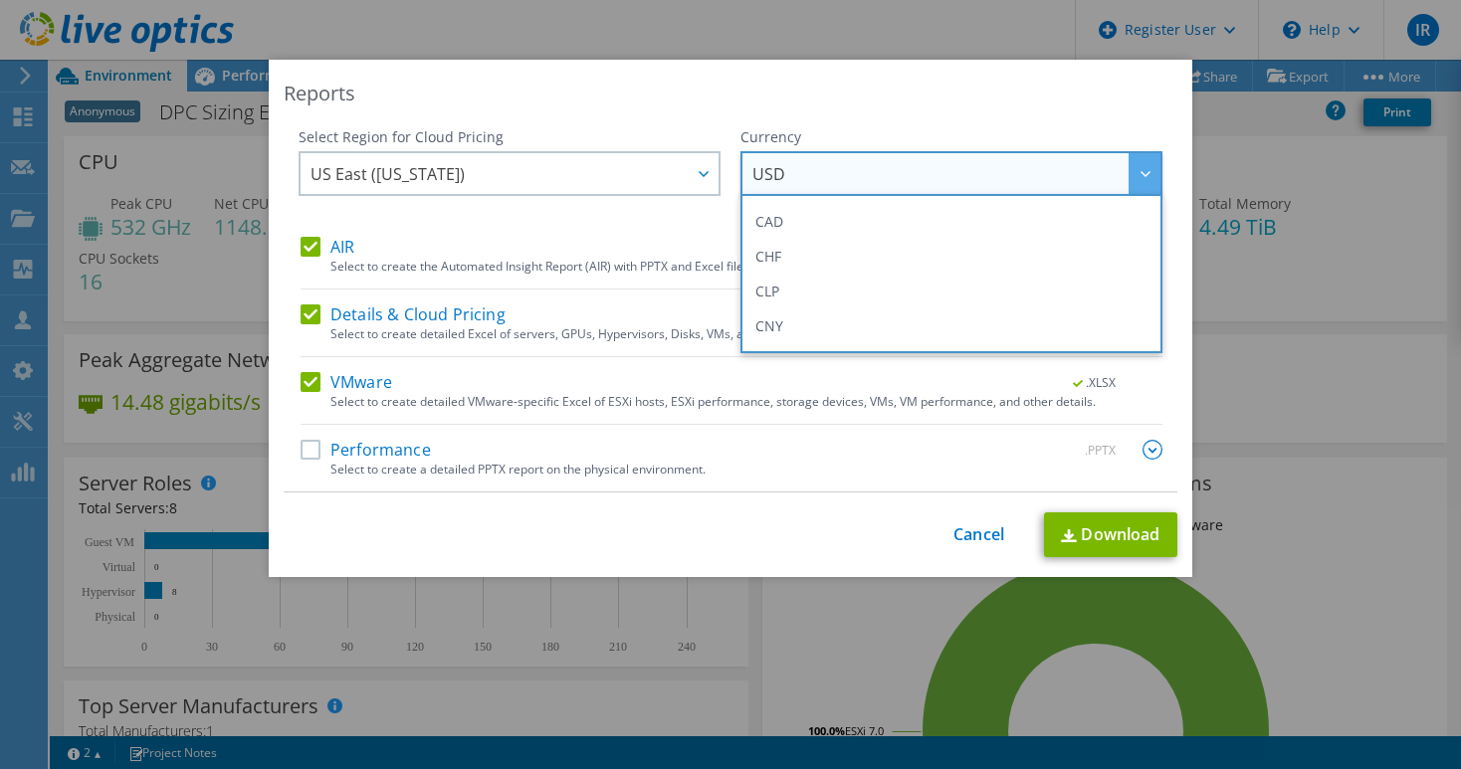
scroll to position [199, 0]
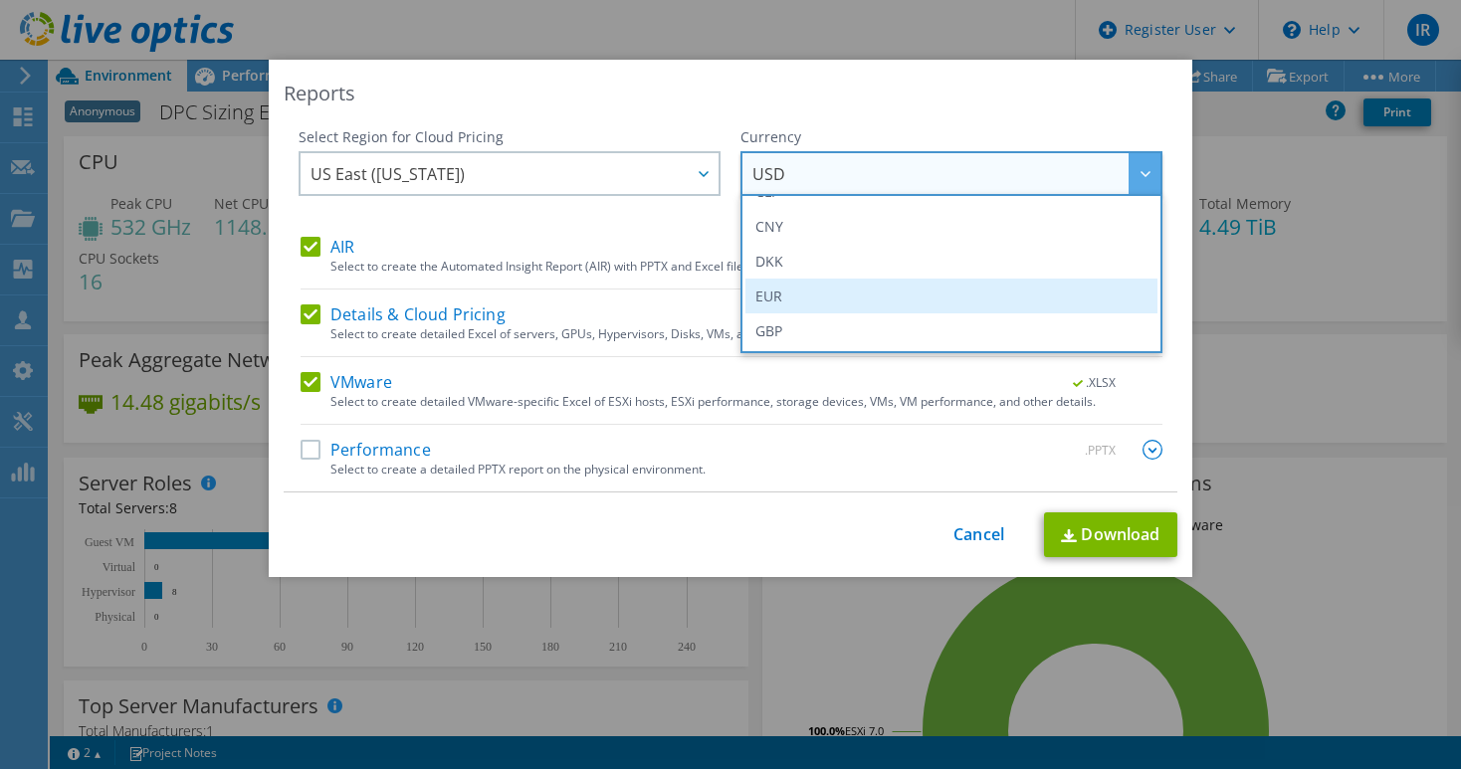
click at [954, 286] on li "EUR" at bounding box center [951, 296] width 412 height 35
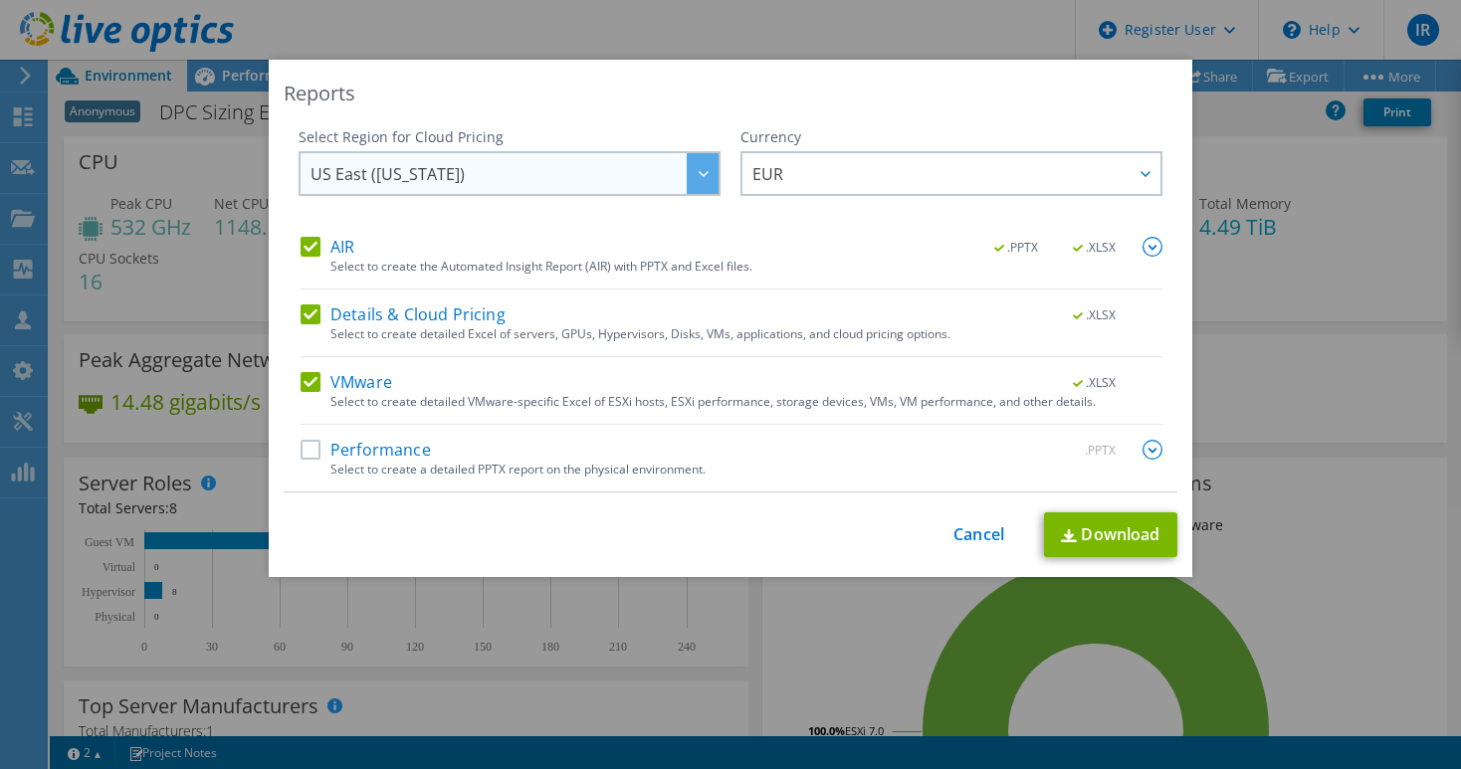
click at [693, 168] on div at bounding box center [703, 173] width 32 height 41
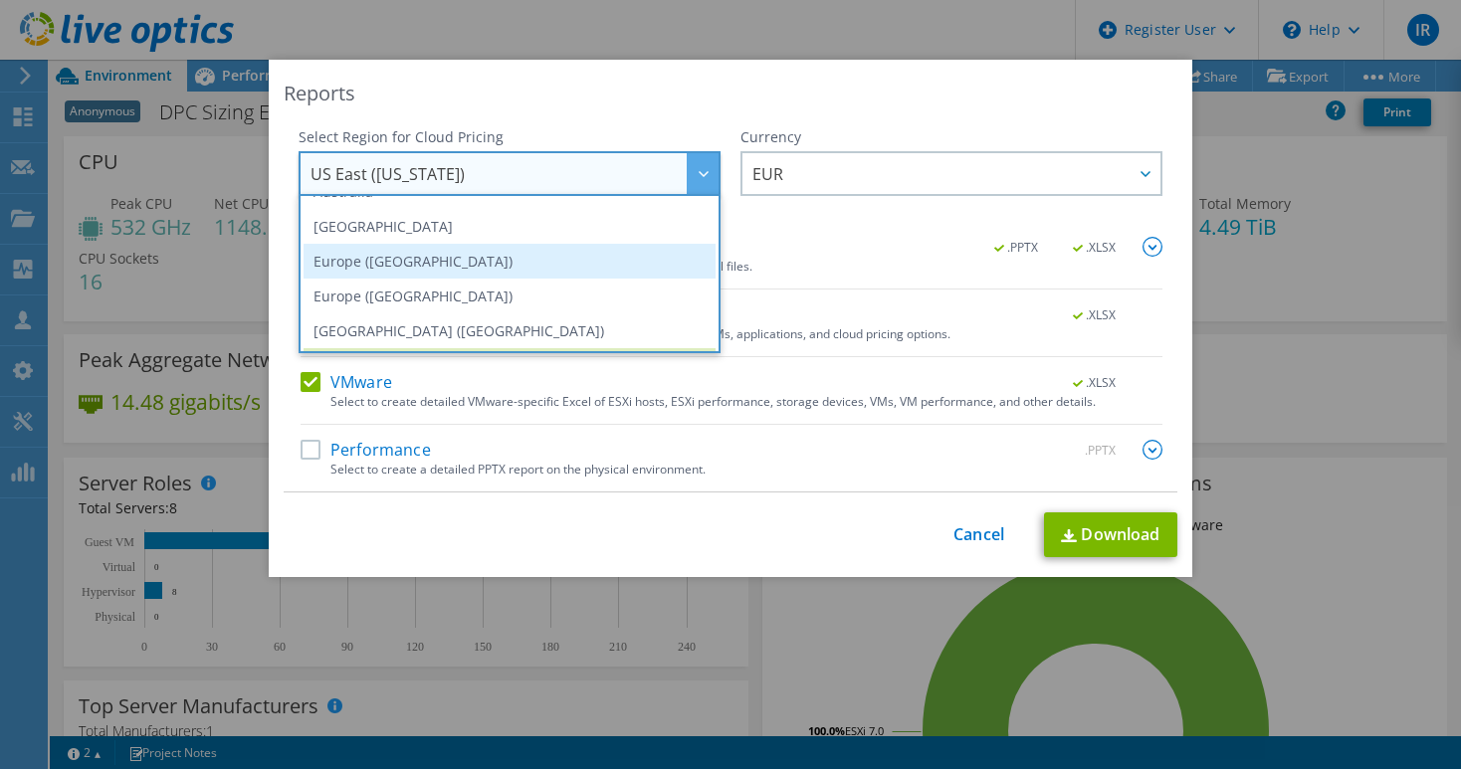
click at [612, 252] on li "Europe ([GEOGRAPHIC_DATA])" at bounding box center [509, 261] width 412 height 35
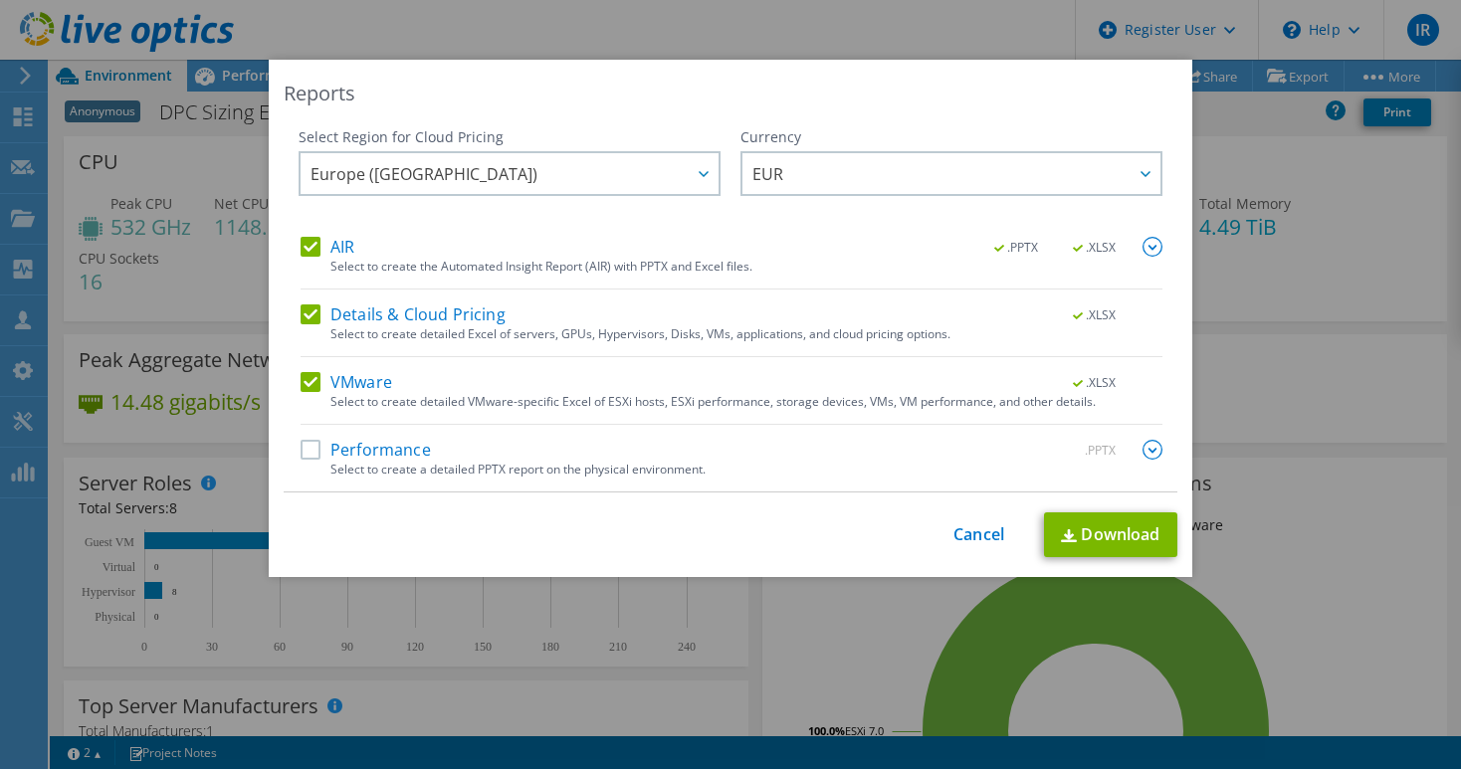
click at [1146, 247] on img at bounding box center [1152, 247] width 20 height 20
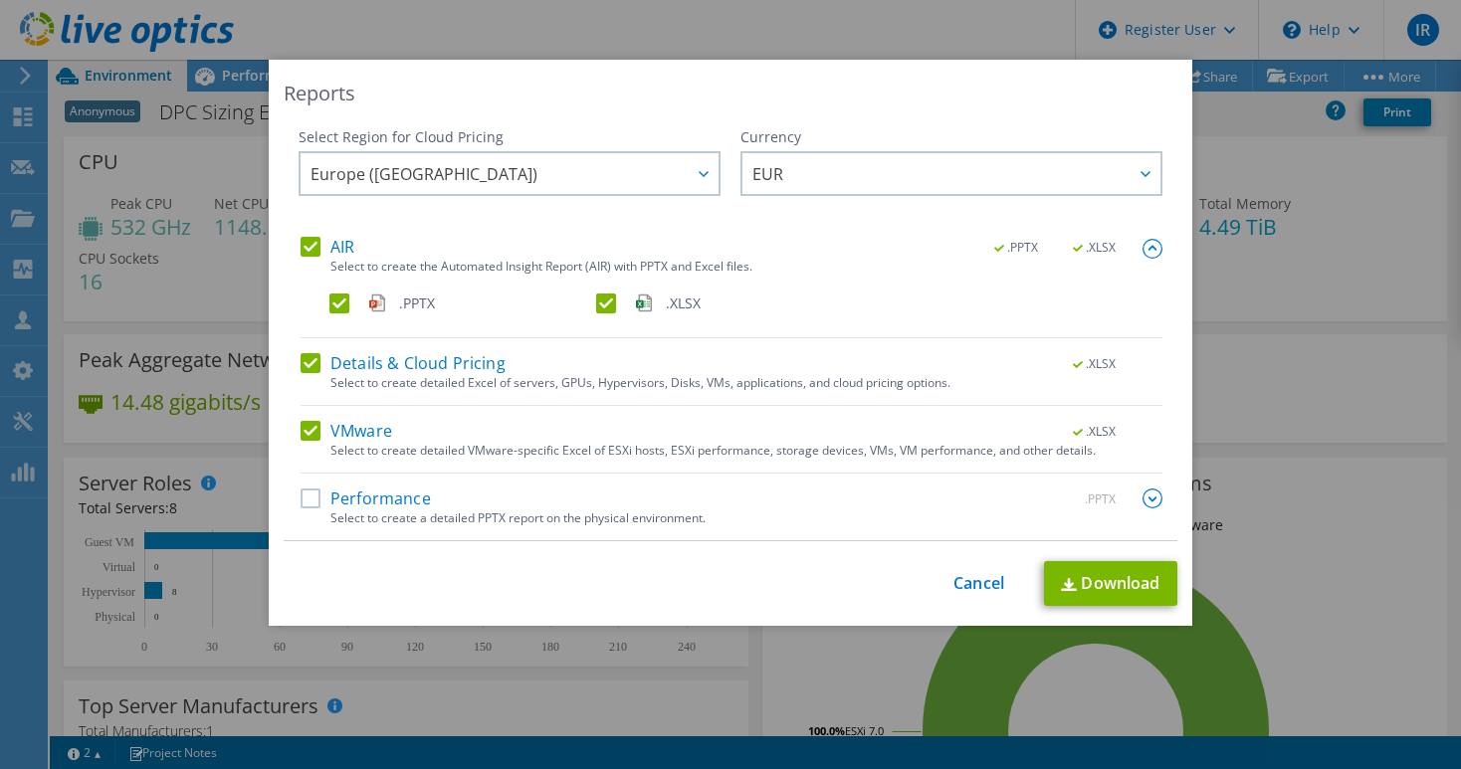
click at [604, 300] on label ".XLSX" at bounding box center [727, 304] width 263 height 20
click at [0, 0] on input ".XLSX" at bounding box center [0, 0] width 0 height 0
click at [310, 354] on label "Details & Cloud Pricing" at bounding box center [402, 363] width 205 height 20
click at [0, 0] on input "Details & Cloud Pricing" at bounding box center [0, 0] width 0 height 0
click at [301, 493] on label "Performance" at bounding box center [365, 499] width 130 height 20
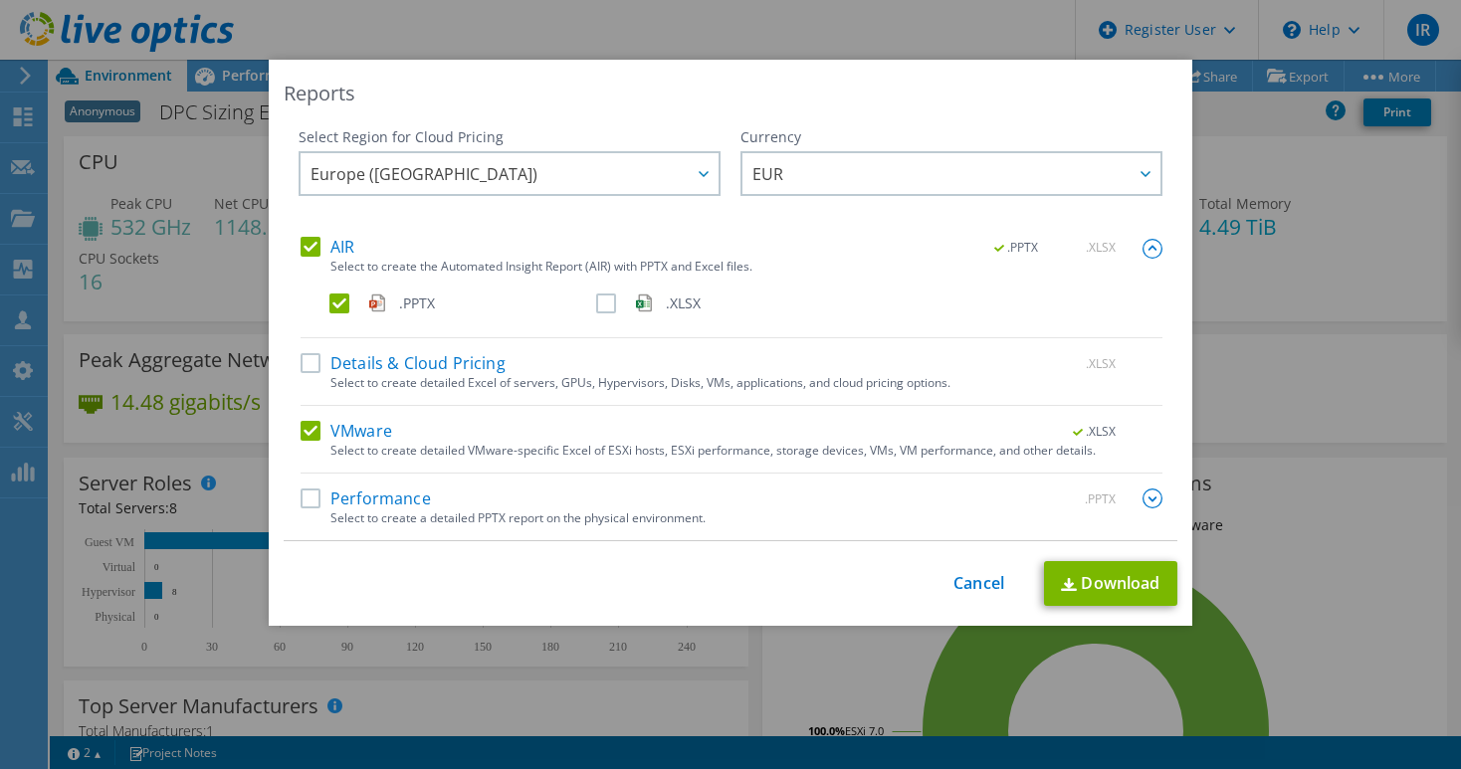
click at [0, 0] on input "Performance" at bounding box center [0, 0] width 0 height 0
click at [300, 434] on label "VMware" at bounding box center [346, 431] width 92 height 20
click at [0, 0] on input "VMware" at bounding box center [0, 0] width 0 height 0
click at [1119, 577] on link "Download" at bounding box center [1110, 583] width 133 height 45
drag, startPoint x: 1295, startPoint y: 254, endPoint x: 1277, endPoint y: 249, distance: 19.5
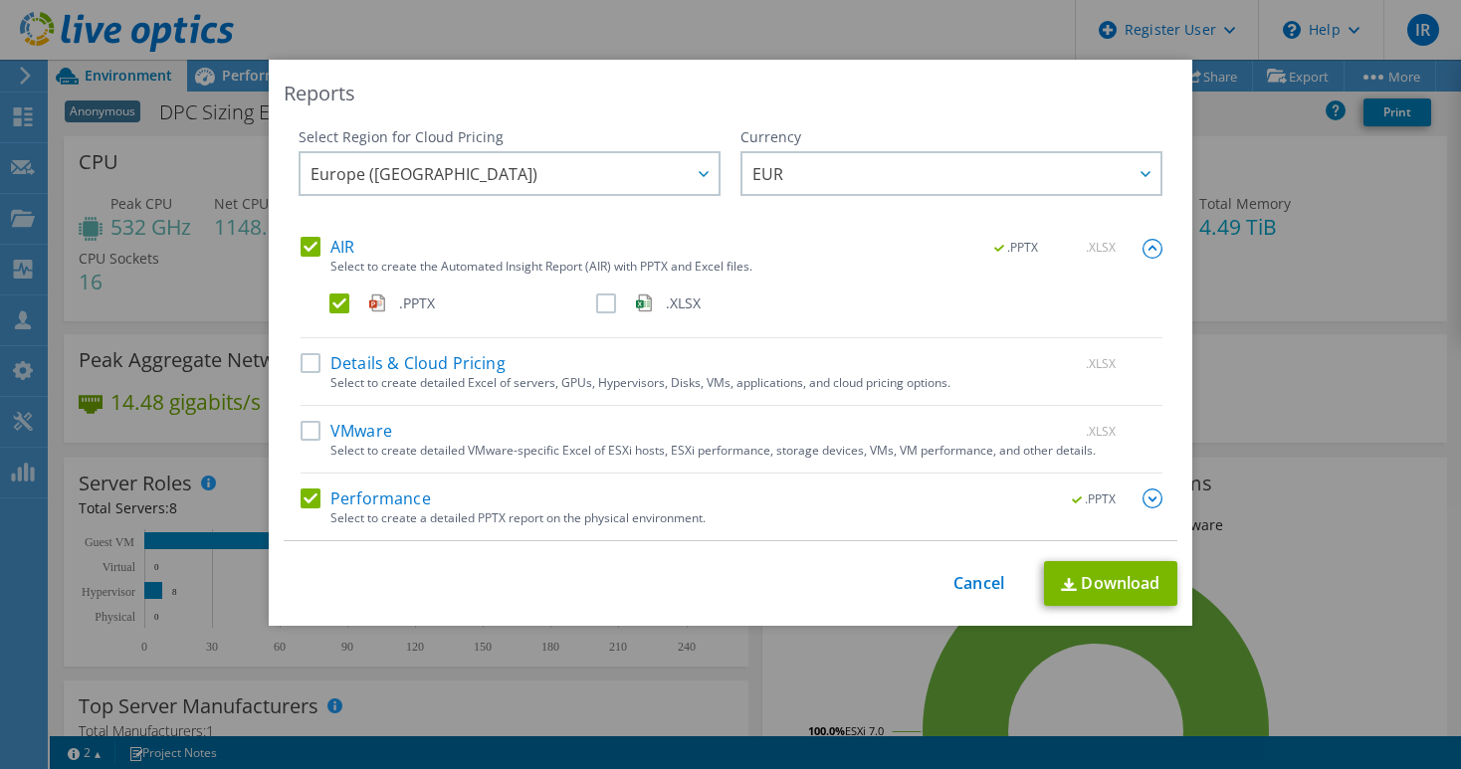
click at [1295, 254] on div "Reports Select Region for Cloud Pricing Asia Pacific (Hong Kong) Asia Pacific (…" at bounding box center [730, 385] width 1461 height 650
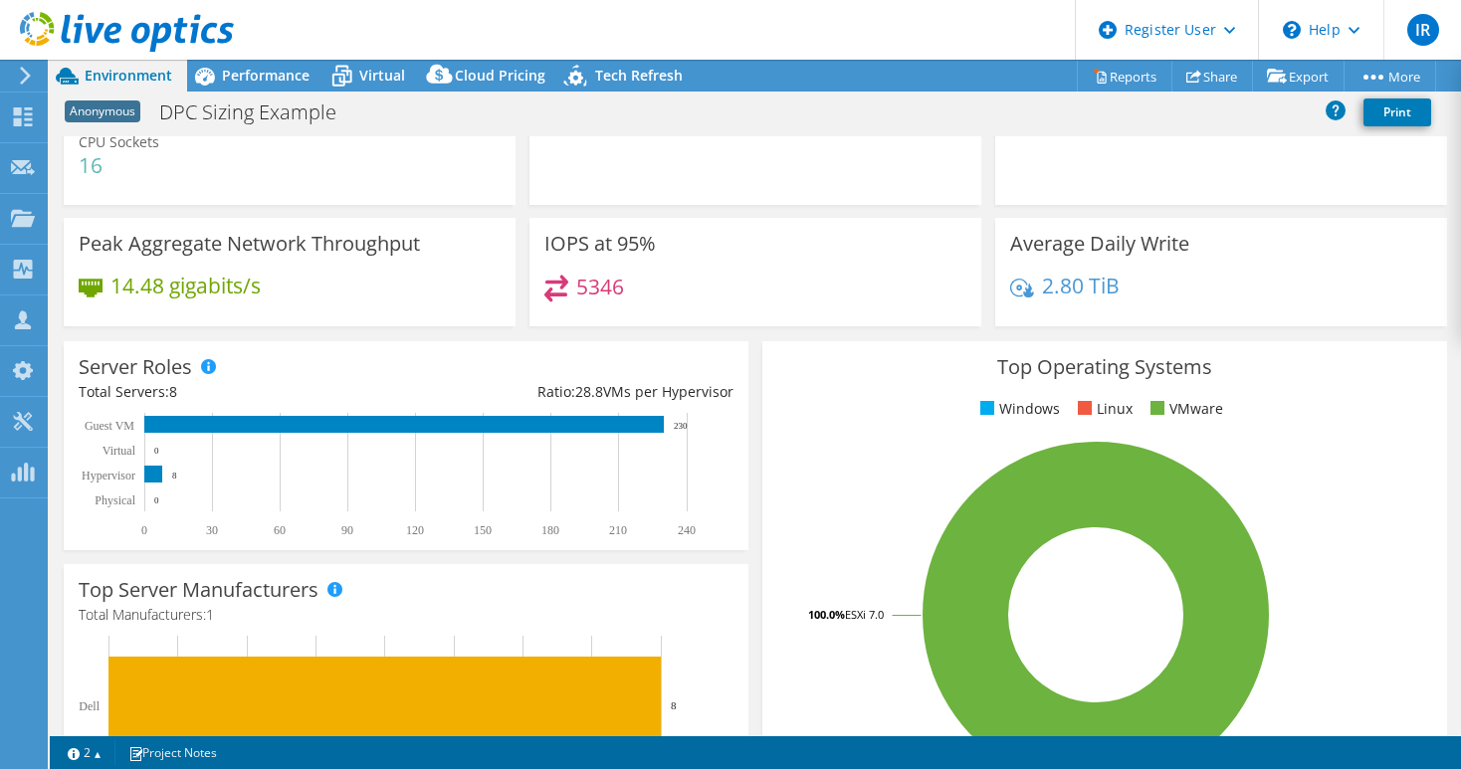
scroll to position [514, 0]
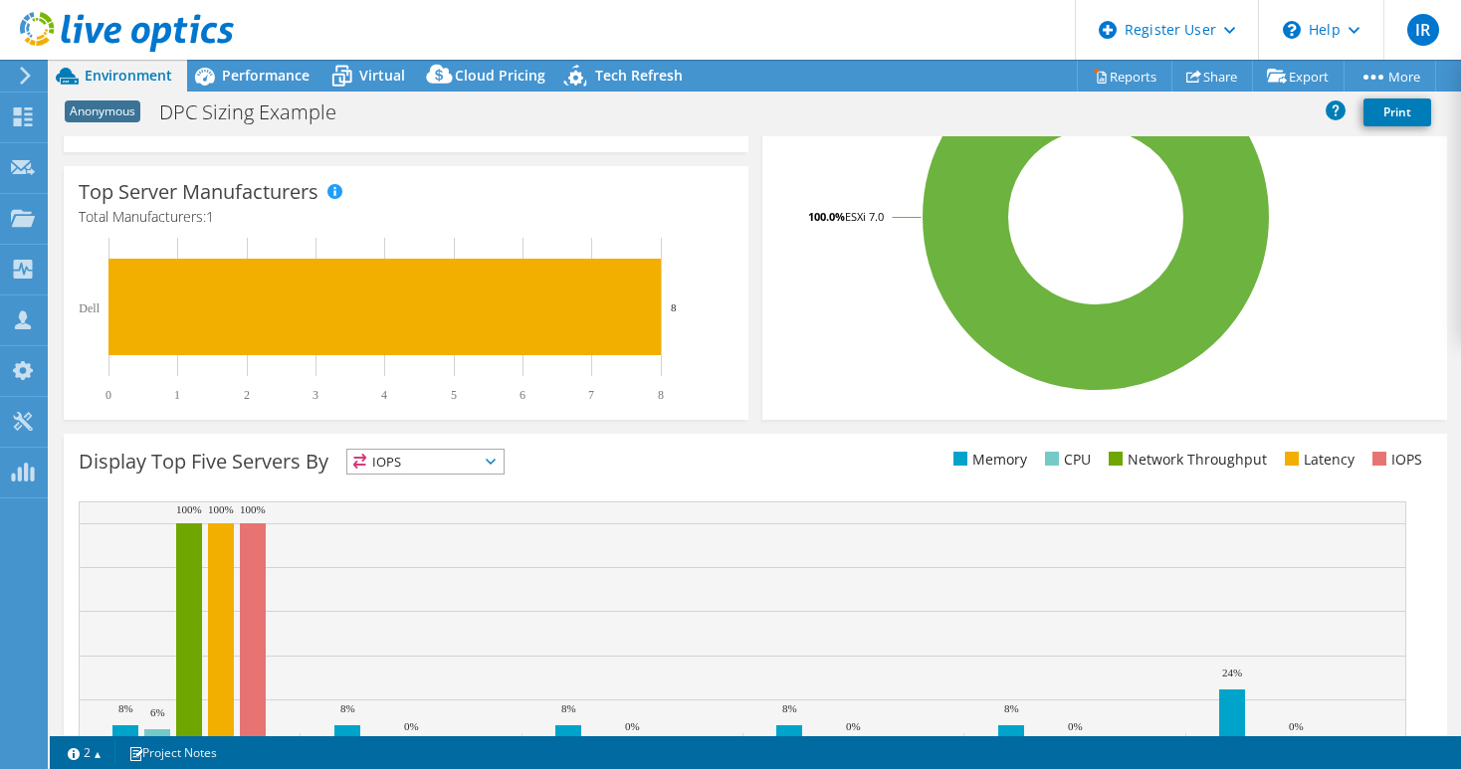
click at [495, 463] on icon at bounding box center [491, 462] width 10 height 6
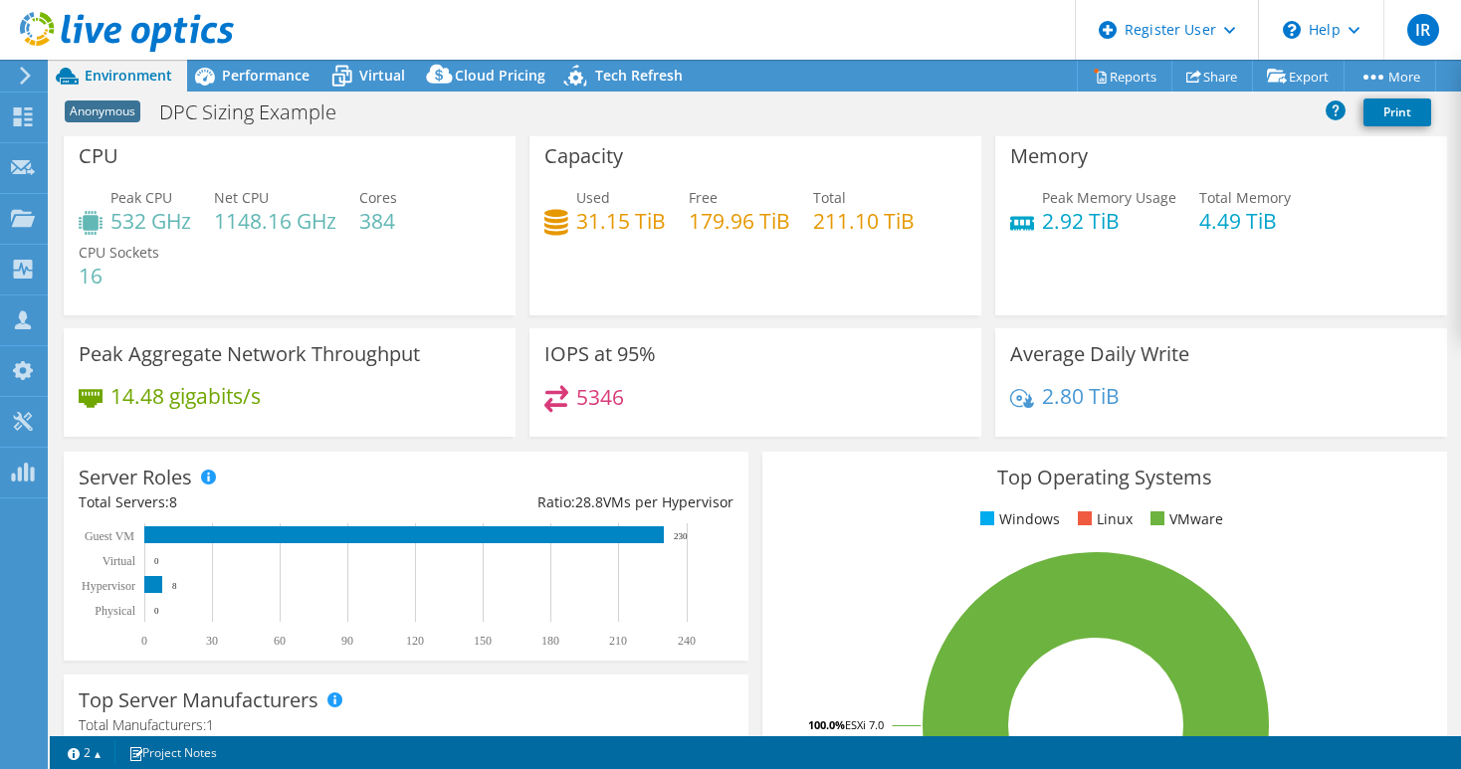
scroll to position [0, 0]
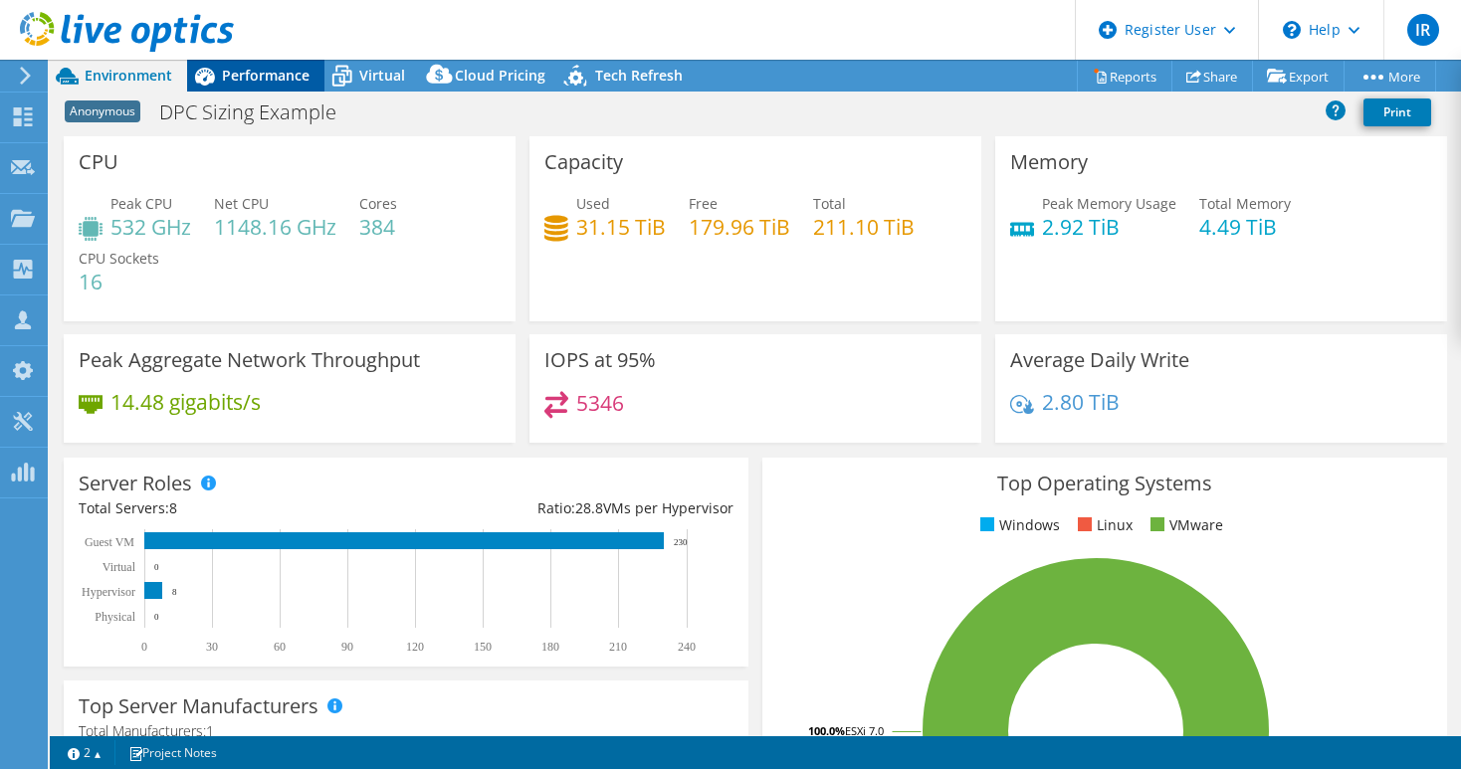
click at [250, 72] on span "Performance" at bounding box center [266, 75] width 88 height 19
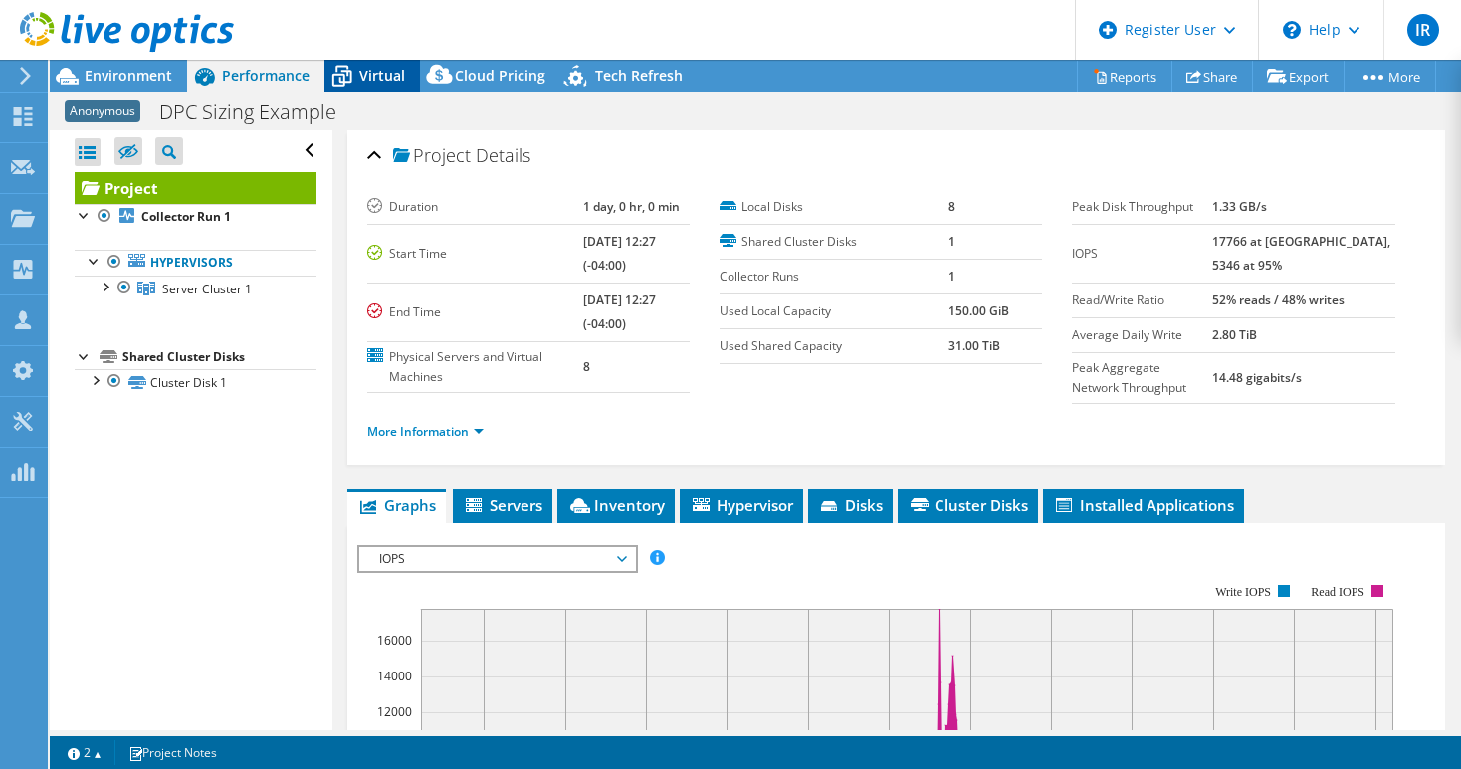
click at [383, 78] on span "Virtual" at bounding box center [382, 75] width 46 height 19
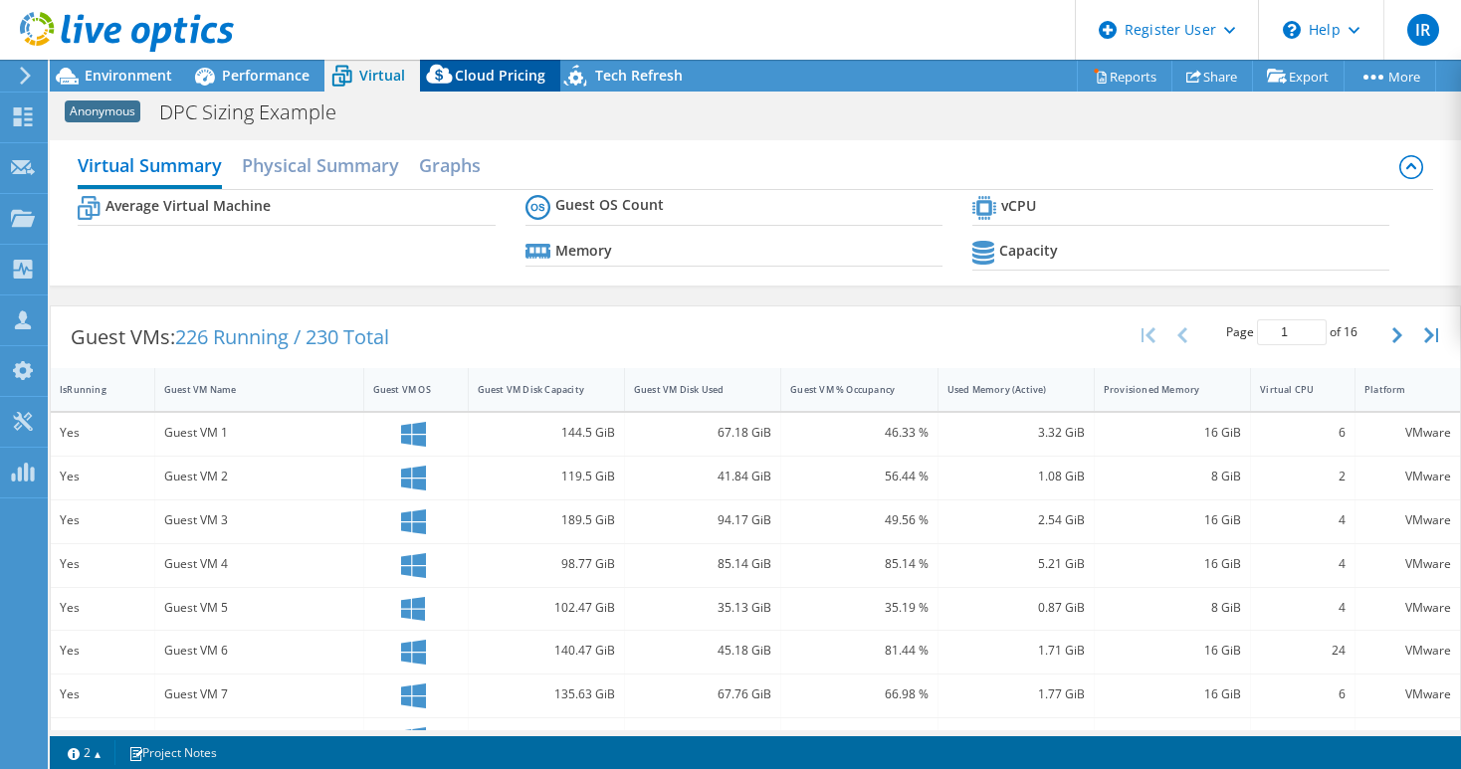
click at [481, 78] on span "Cloud Pricing" at bounding box center [500, 75] width 91 height 19
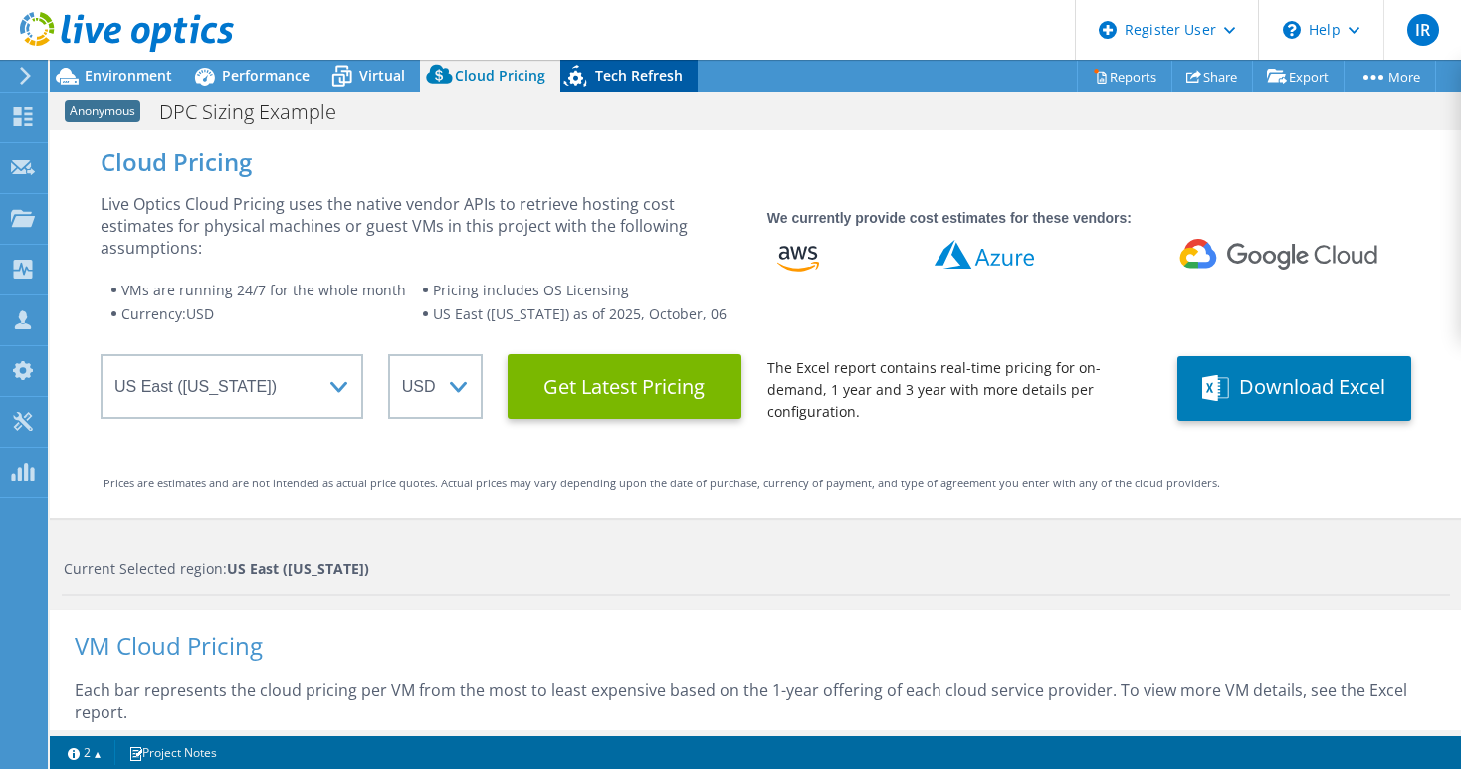
click at [653, 86] on div "Tech Refresh" at bounding box center [628, 76] width 137 height 32
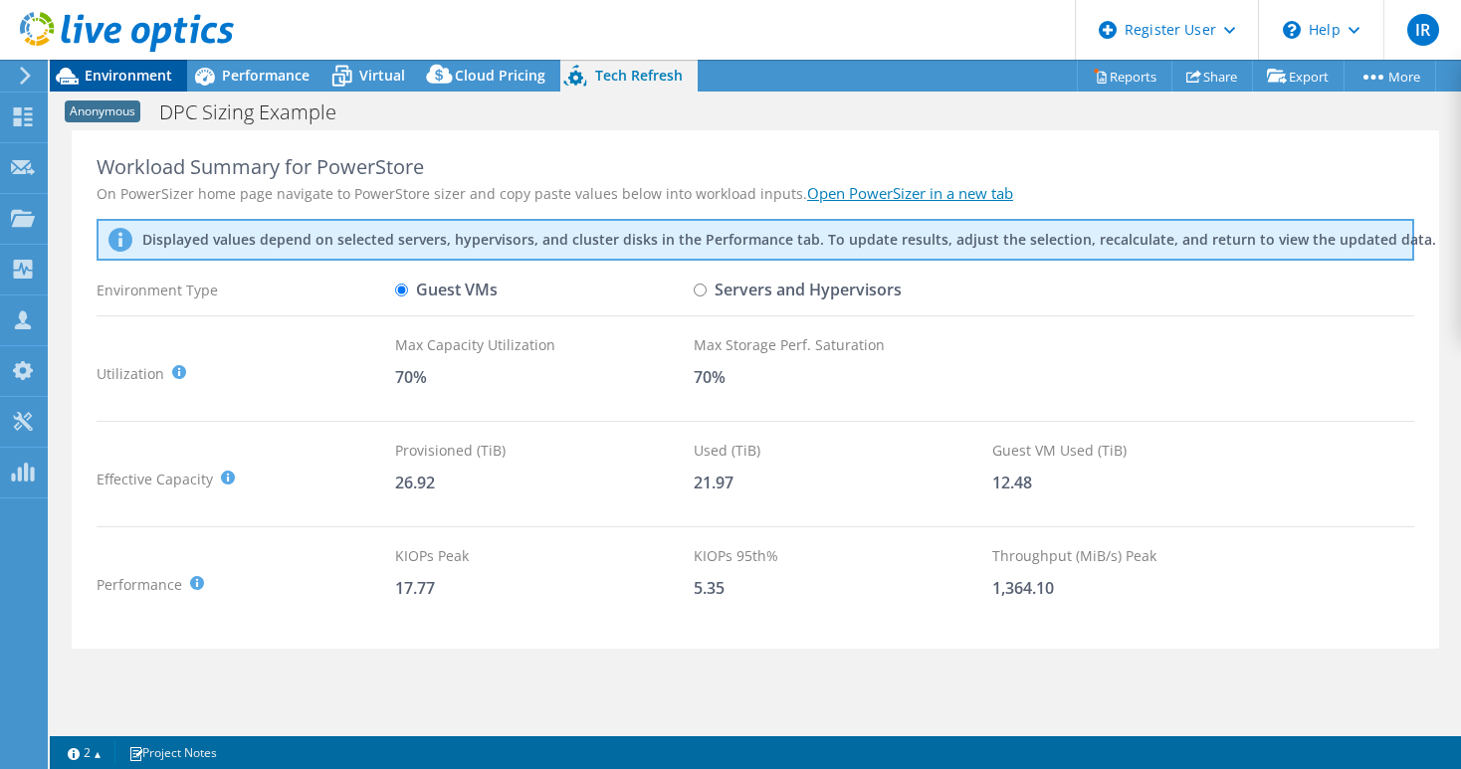
click at [129, 82] on span "Environment" at bounding box center [129, 75] width 88 height 19
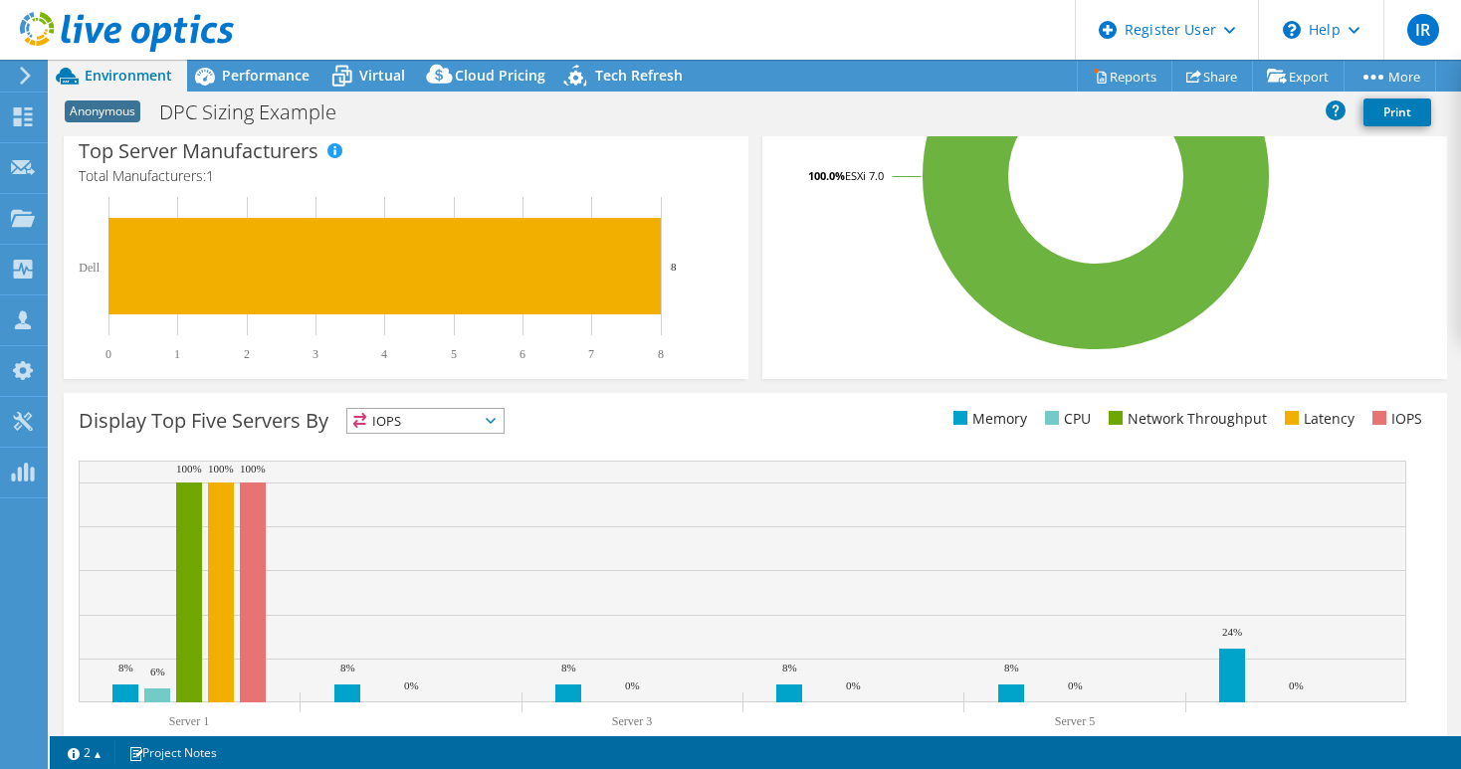
scroll to position [614, 0]
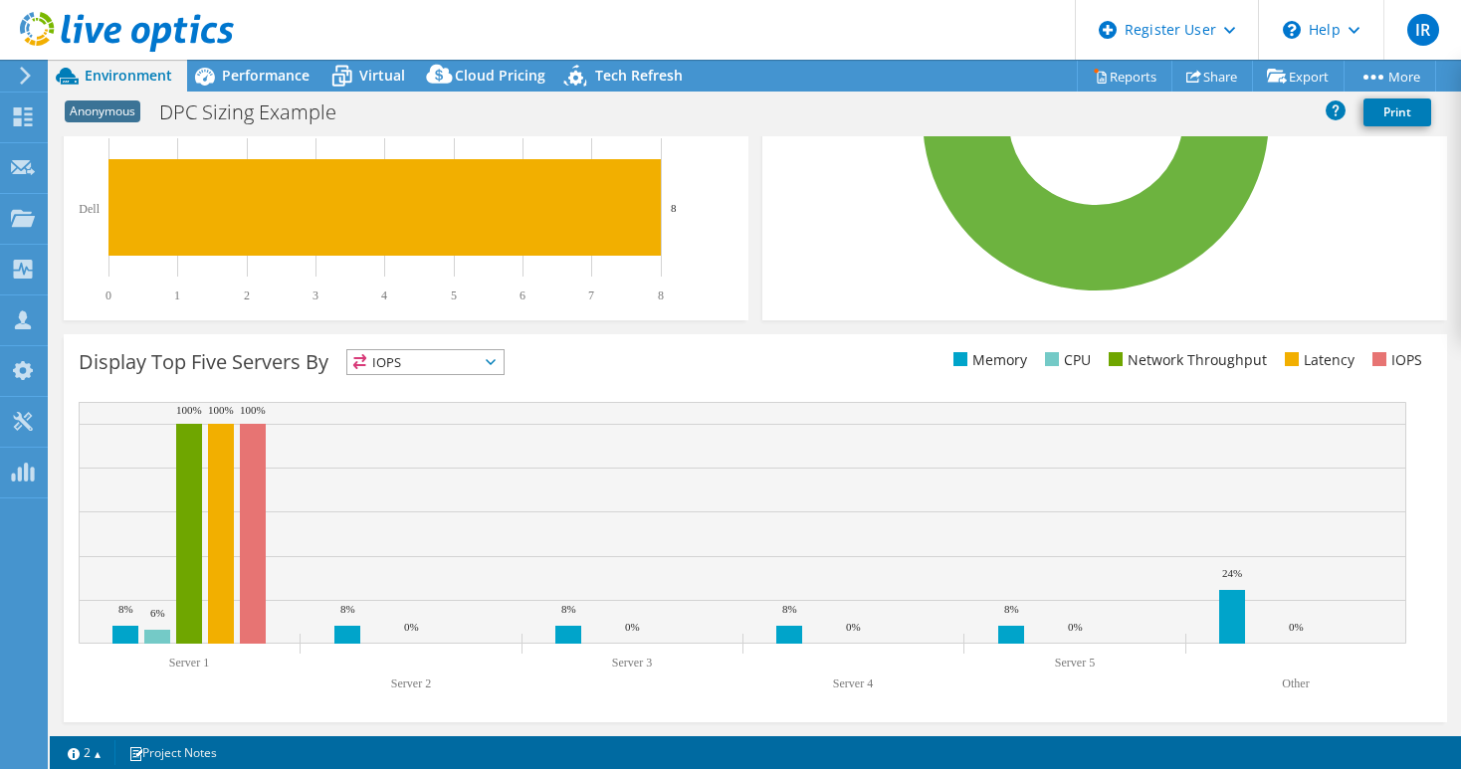
click at [495, 361] on icon at bounding box center [491, 362] width 10 height 6
click at [630, 359] on div "Display Top Five Servers By IOPS IOPS" at bounding box center [417, 365] width 677 height 33
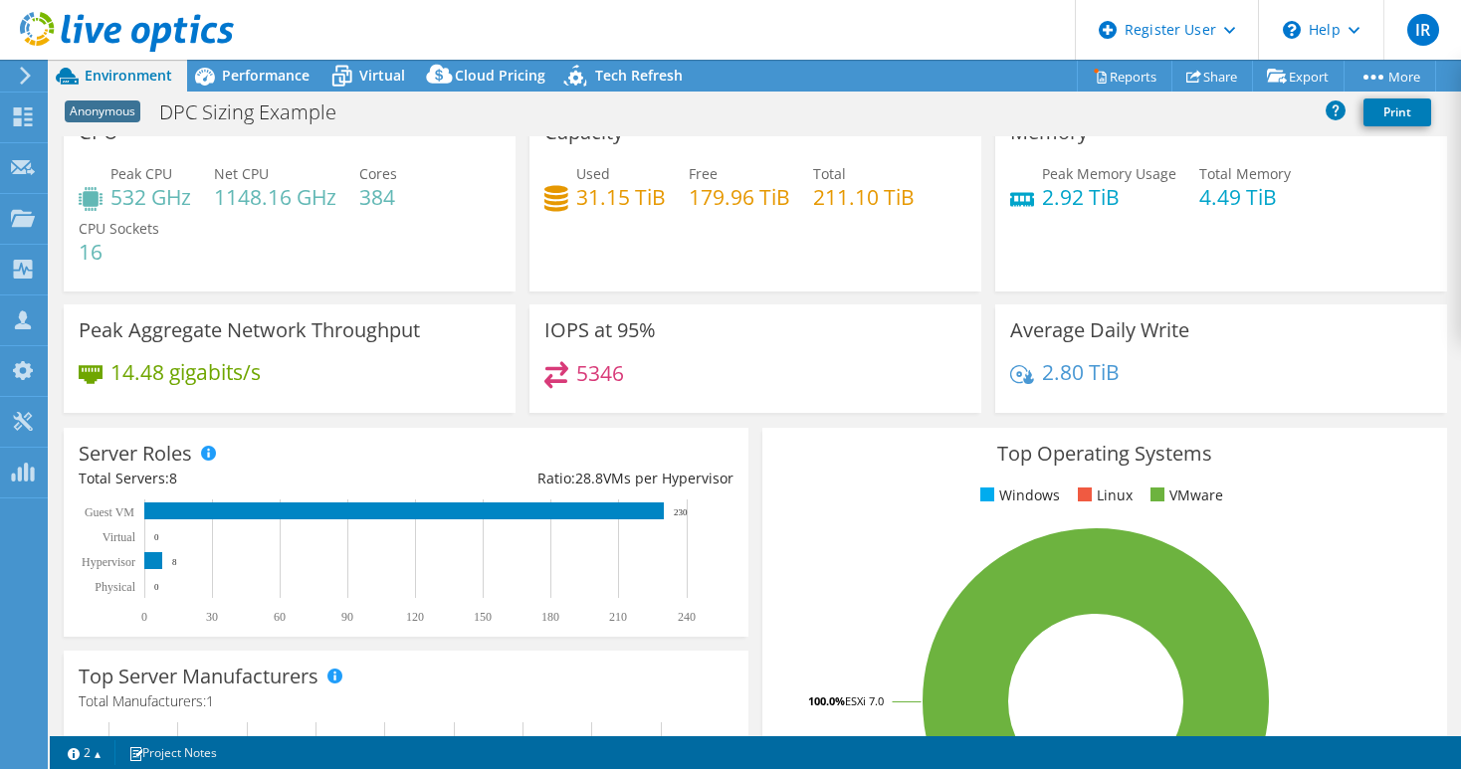
scroll to position [0, 0]
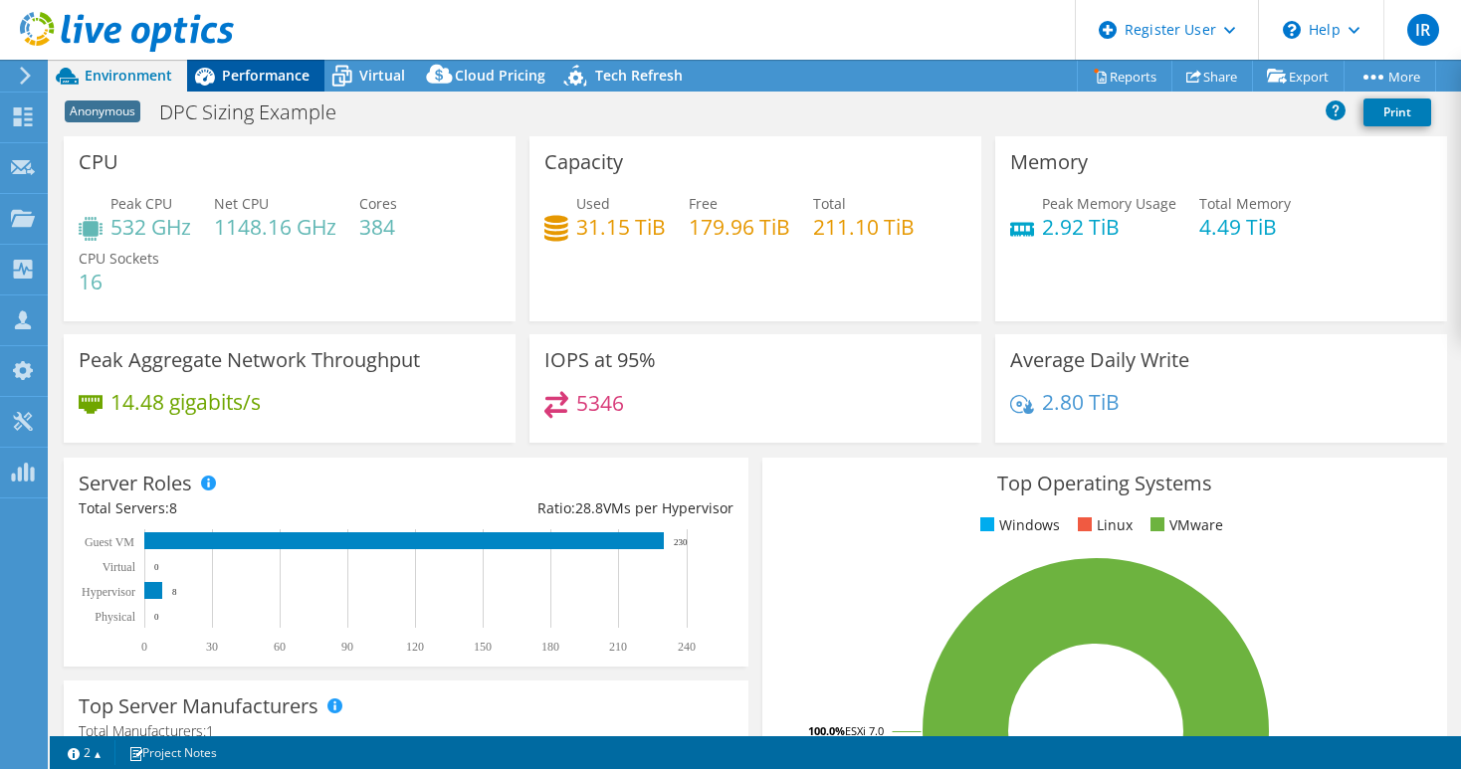
click at [251, 64] on div "Performance" at bounding box center [255, 76] width 137 height 32
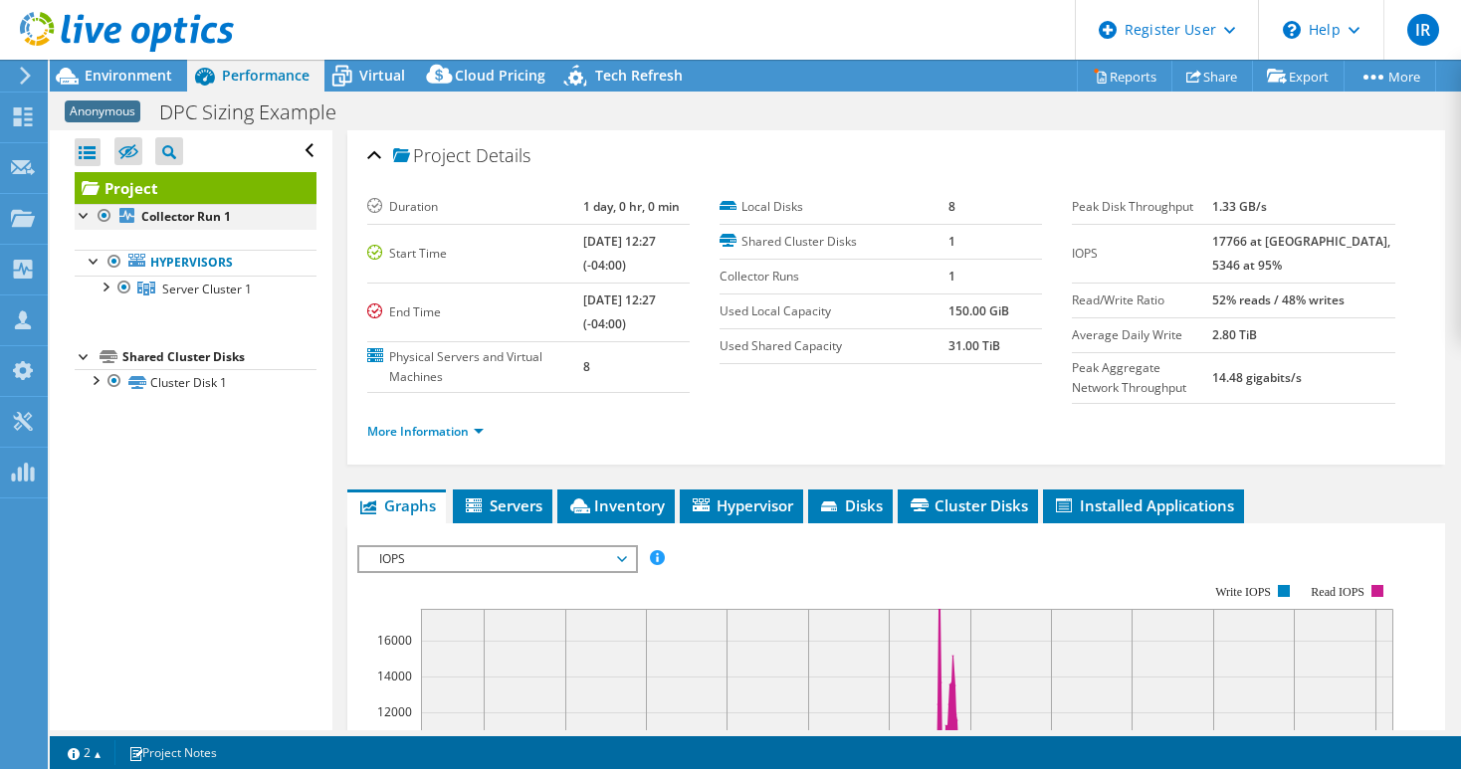
click at [87, 216] on div at bounding box center [85, 214] width 20 height 20
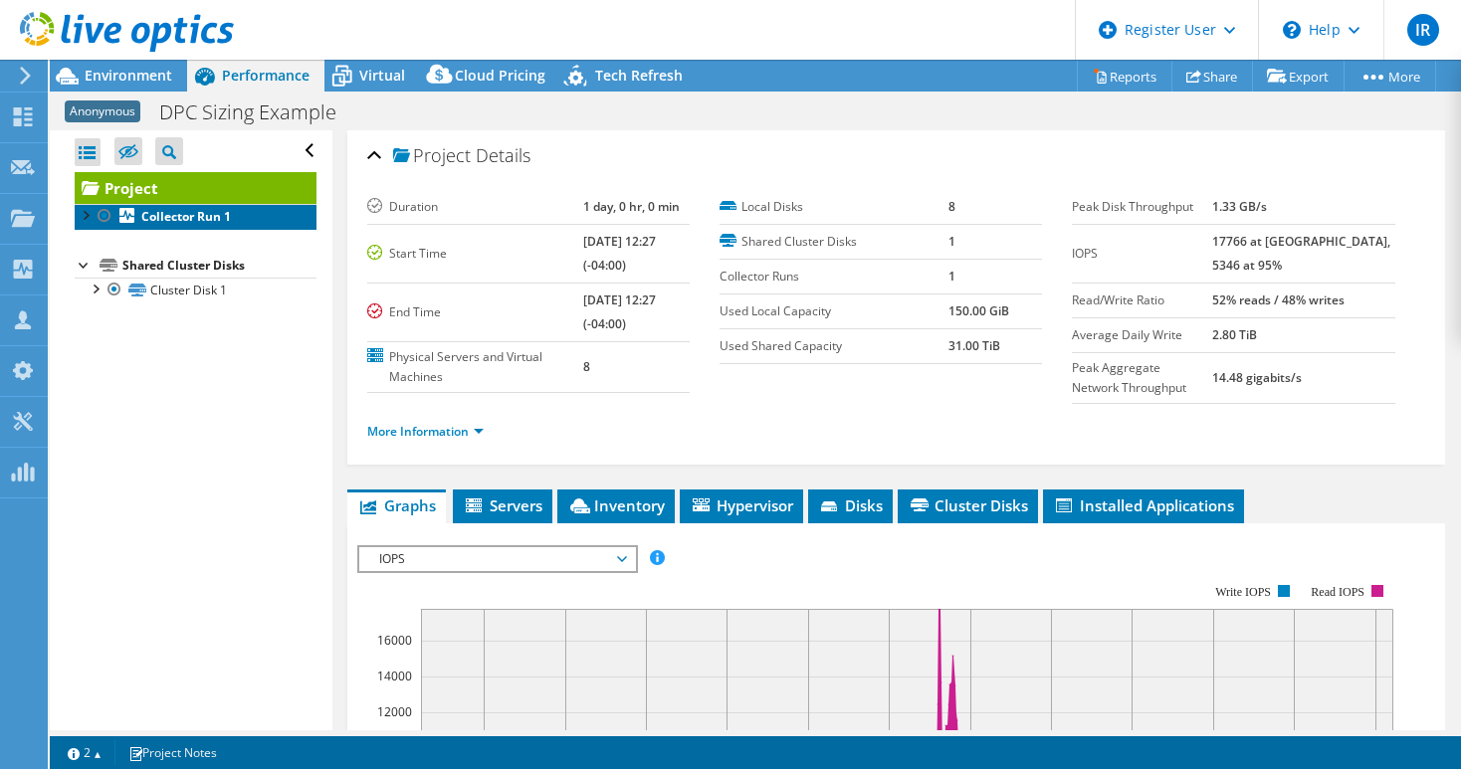
click at [192, 224] on b "Collector Run 1" at bounding box center [186, 216] width 90 height 17
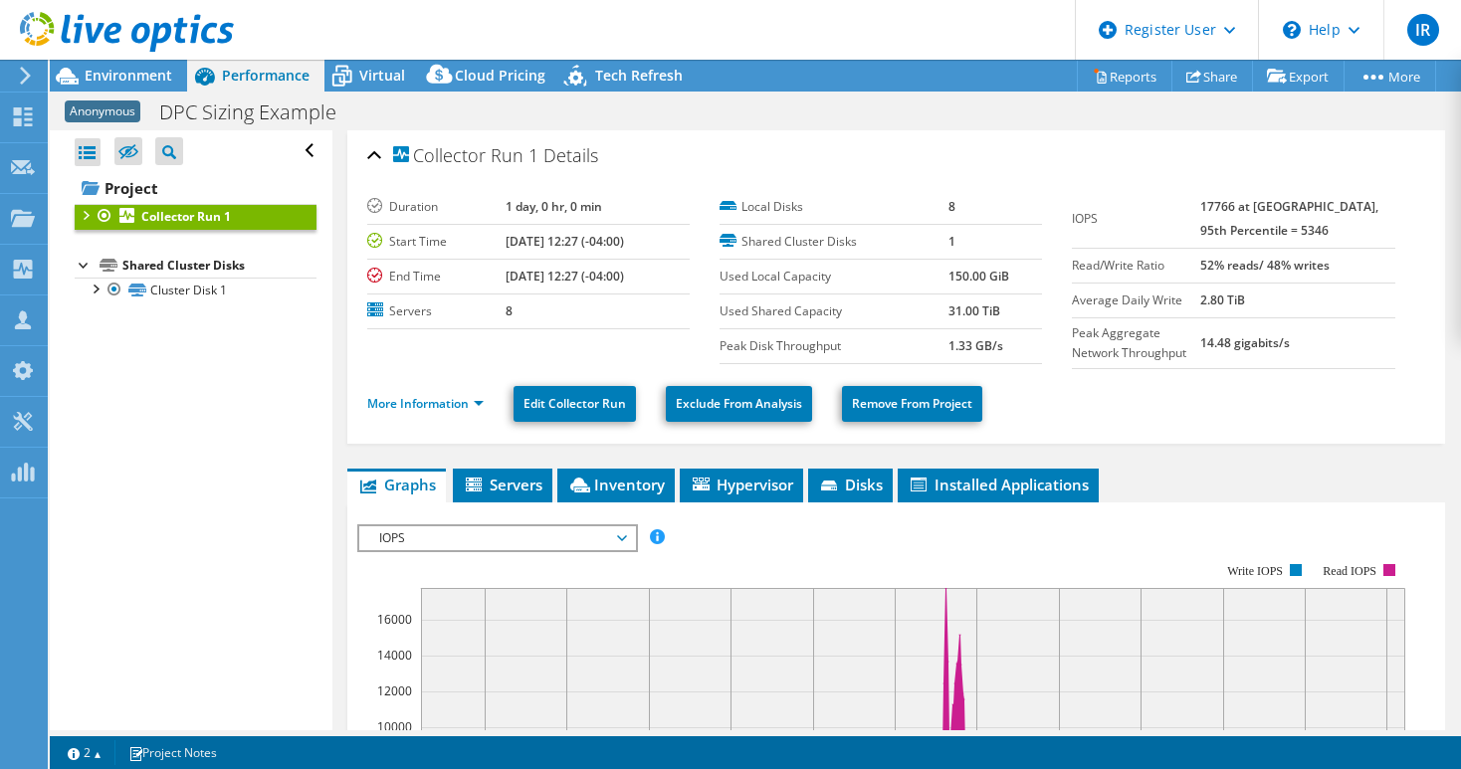
scroll to position [99, 0]
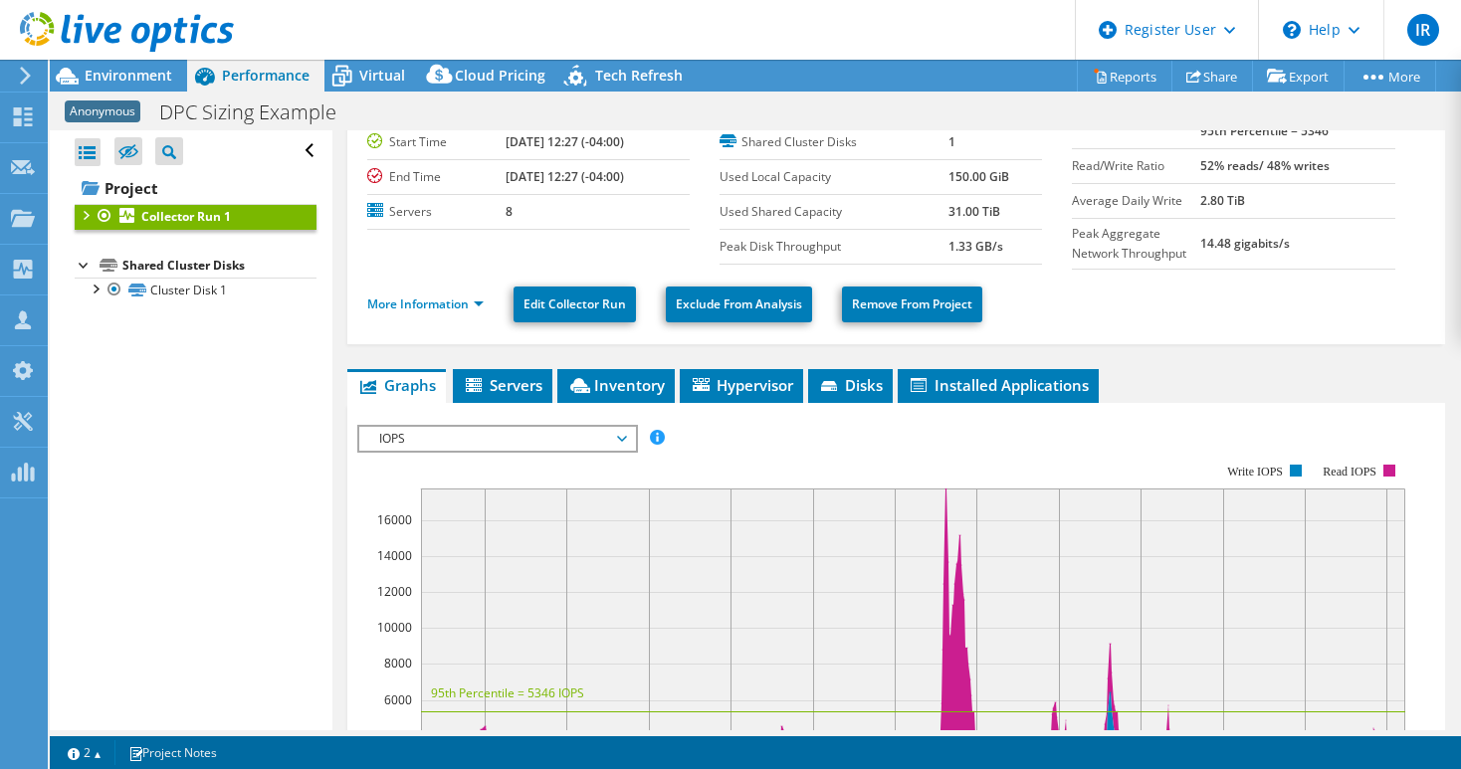
click at [83, 216] on div at bounding box center [85, 214] width 20 height 20
click at [188, 263] on link "Hypervisors" at bounding box center [196, 263] width 242 height 26
click at [91, 260] on div at bounding box center [95, 260] width 20 height 20
click at [175, 261] on link "Hypervisors" at bounding box center [196, 263] width 242 height 26
click at [98, 263] on div at bounding box center [95, 260] width 20 height 20
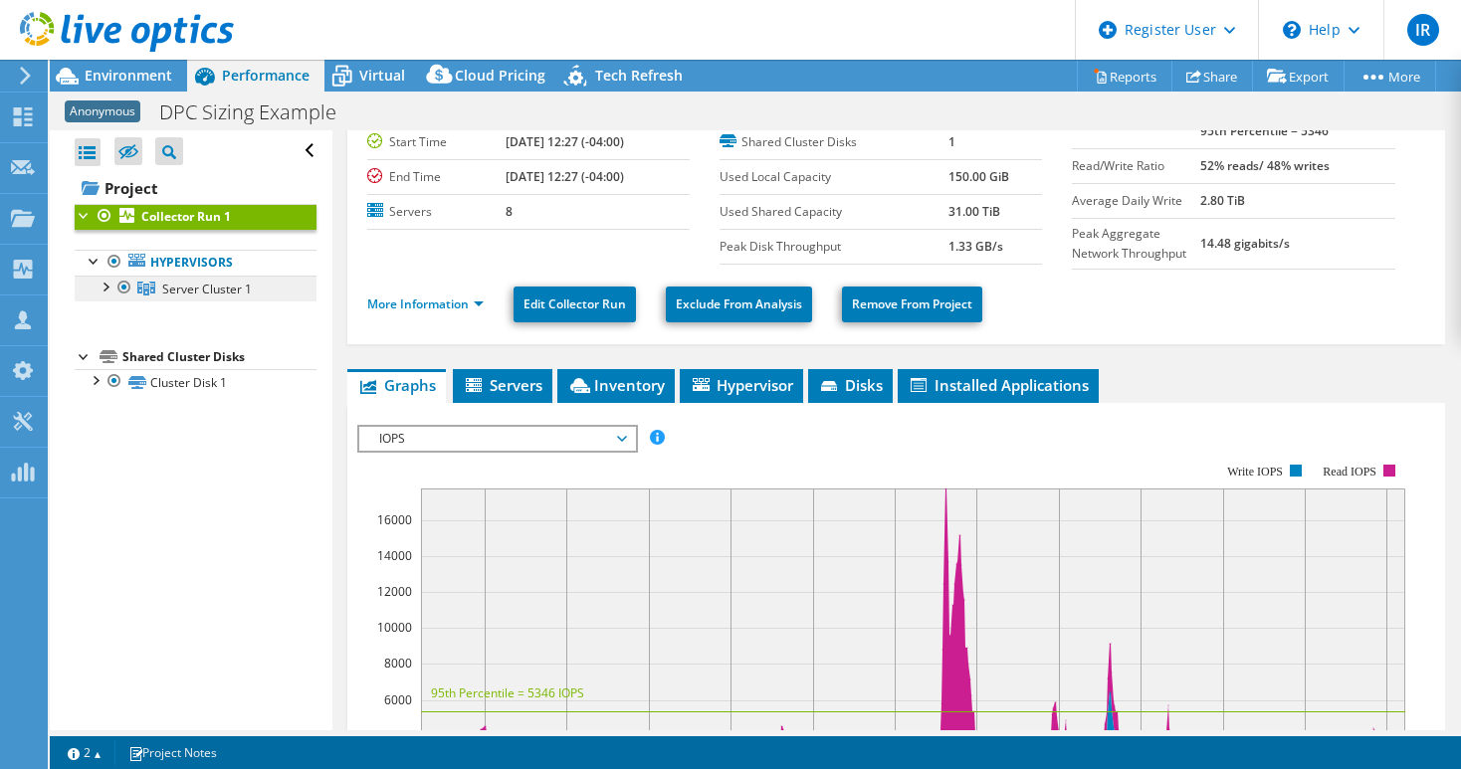
click at [166, 291] on span "Server Cluster 1" at bounding box center [207, 289] width 90 height 17
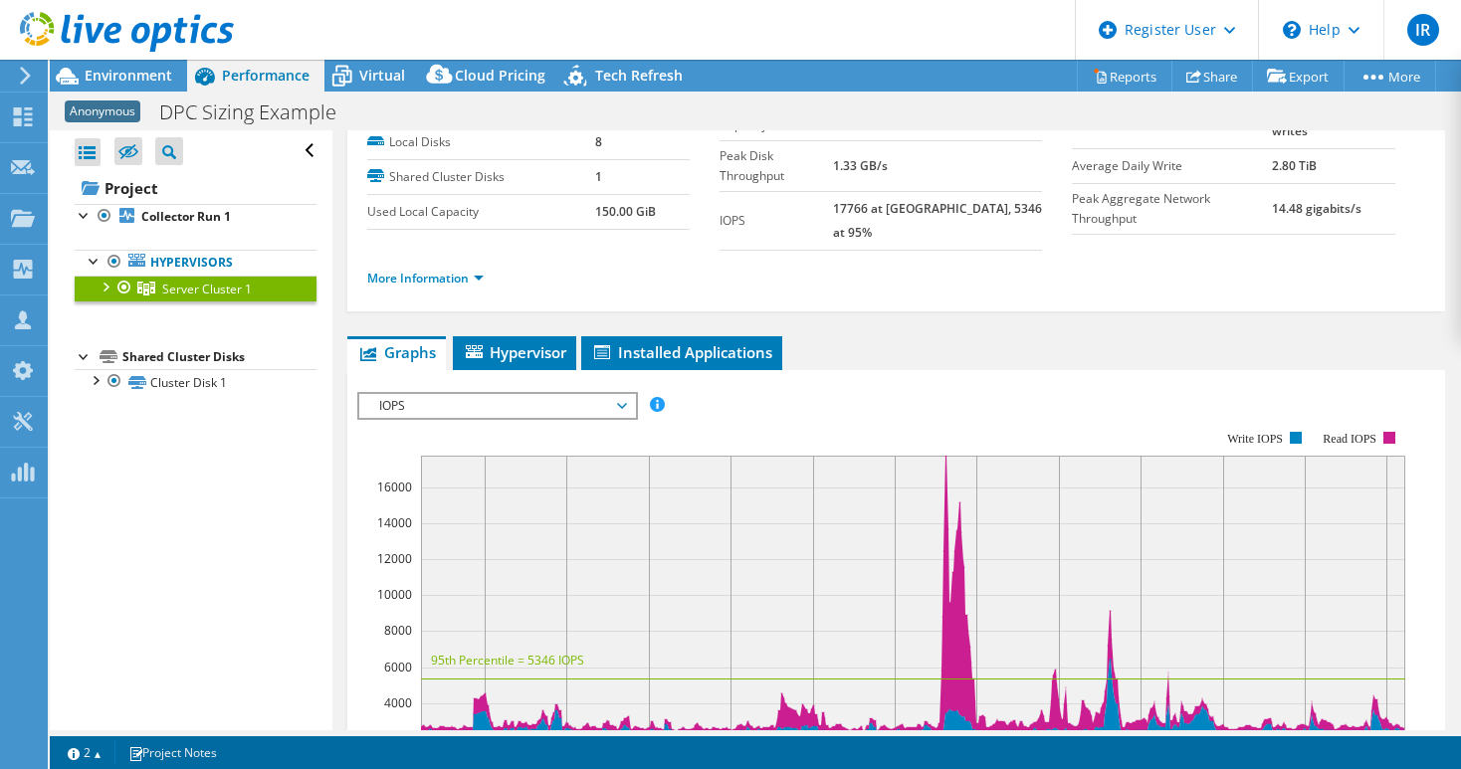
click at [108, 286] on div at bounding box center [105, 286] width 20 height 20
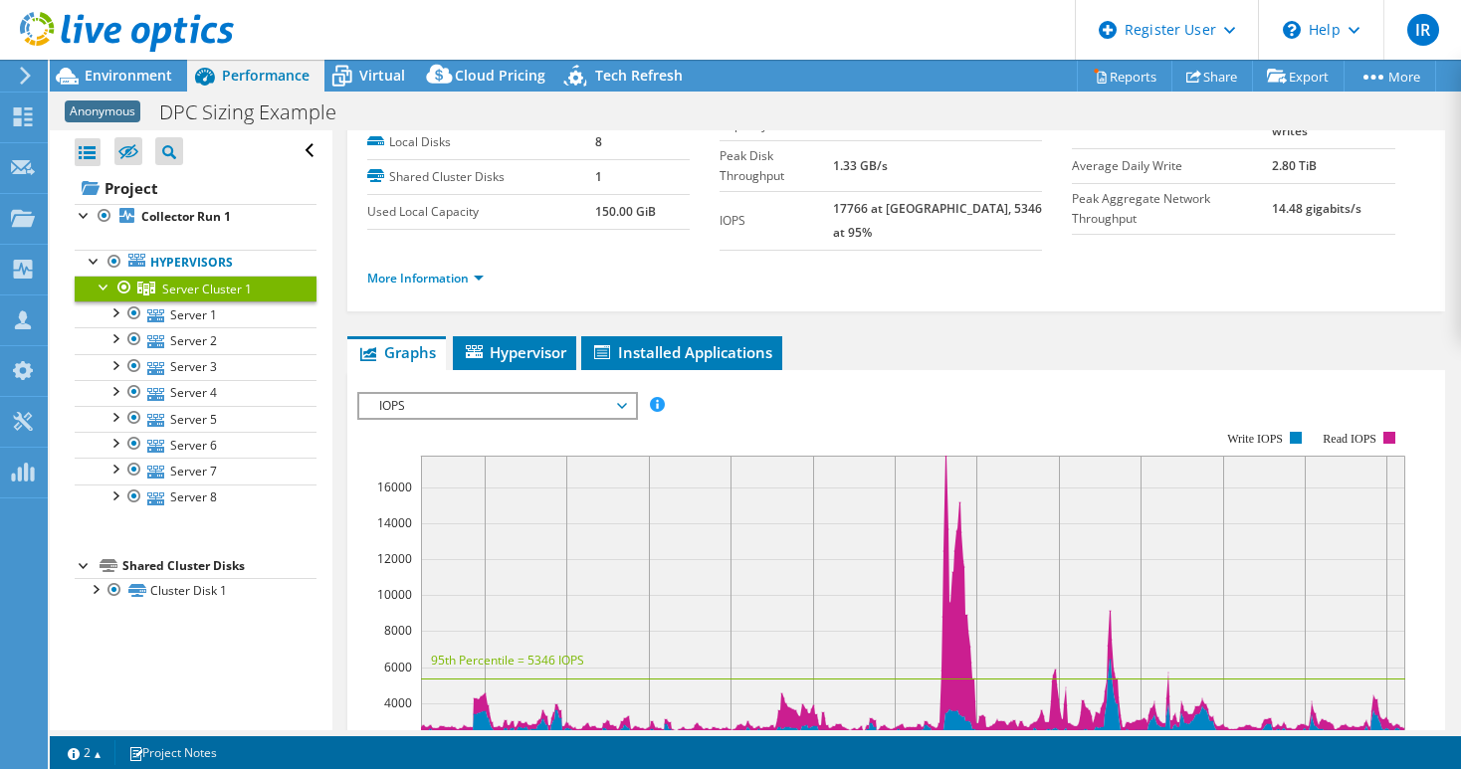
scroll to position [0, 0]
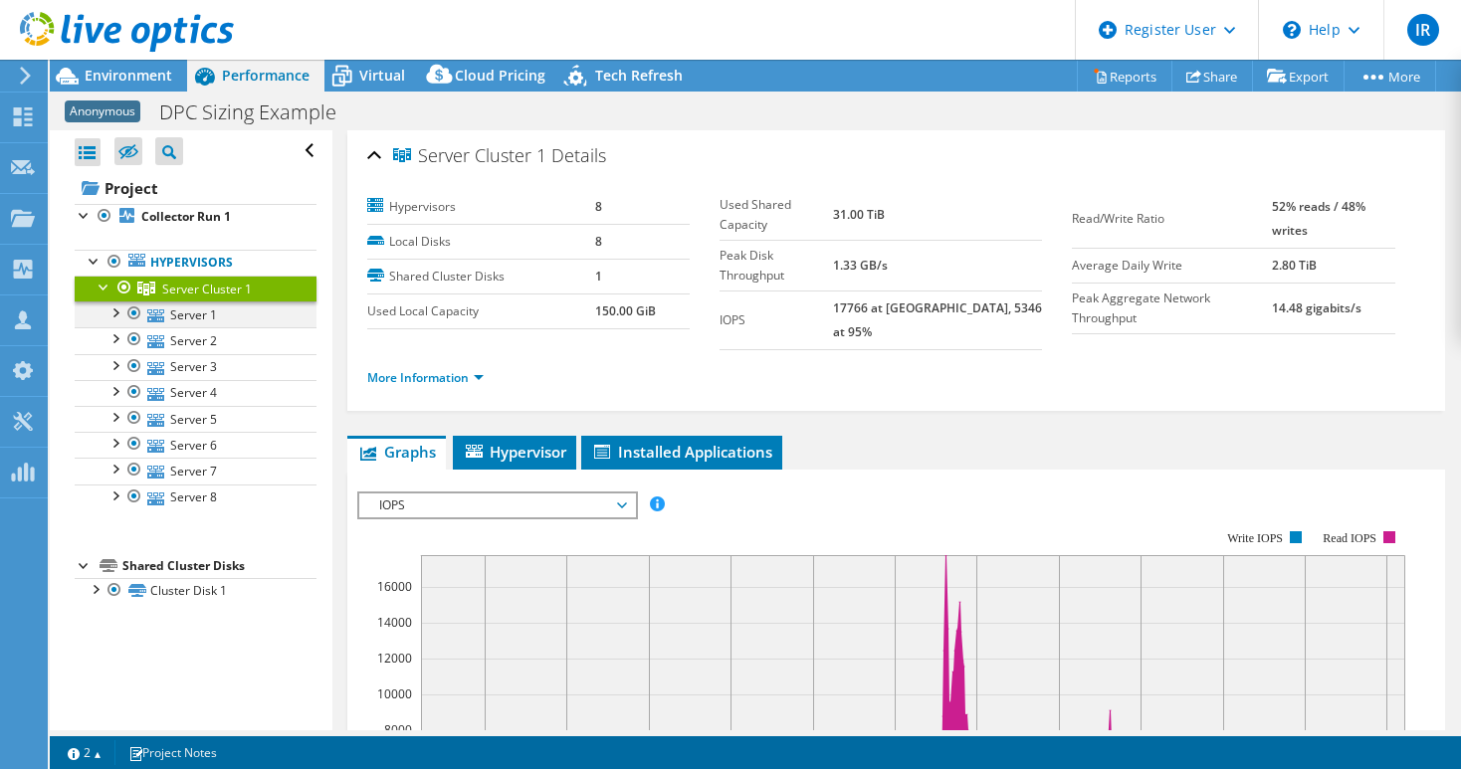
click at [114, 313] on div at bounding box center [114, 311] width 20 height 20
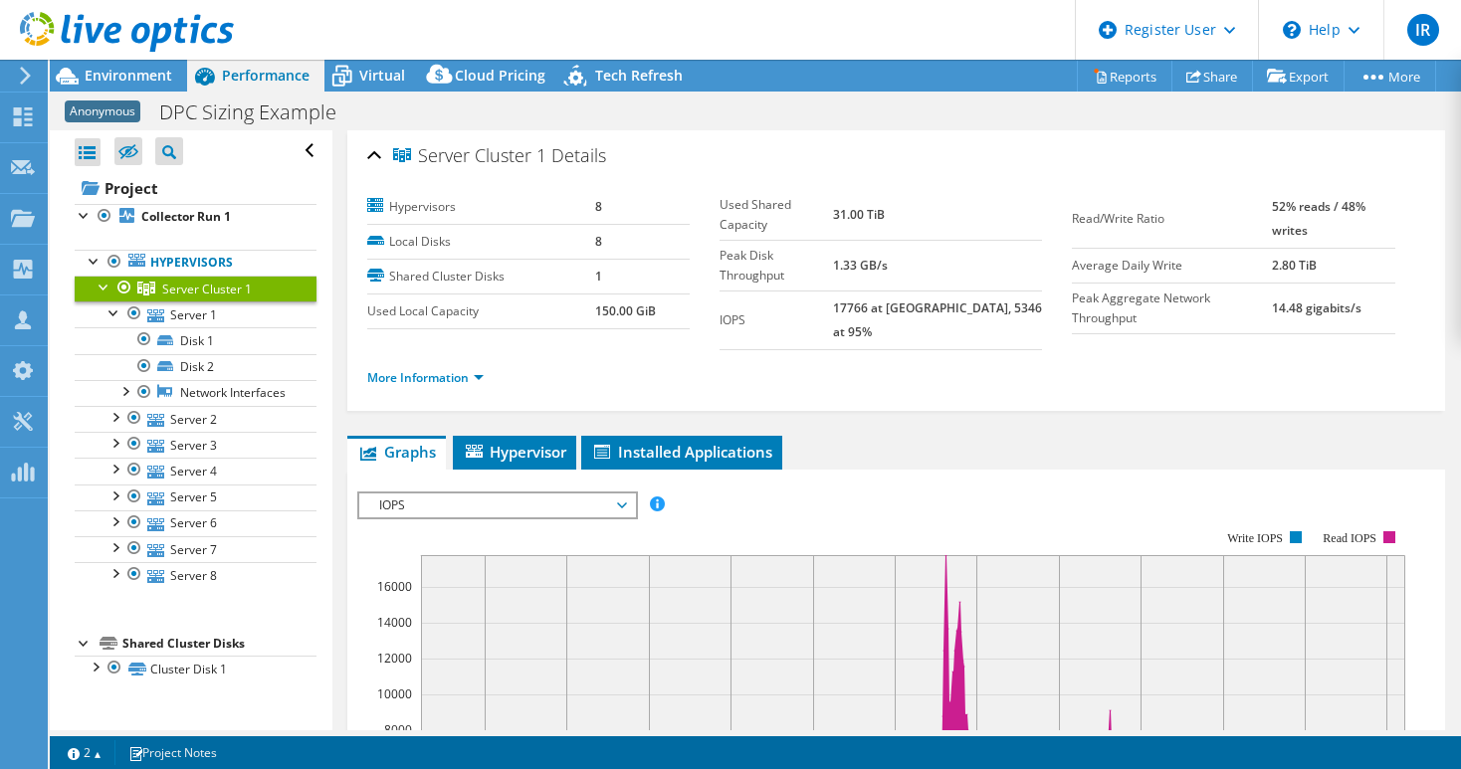
click at [110, 285] on div at bounding box center [105, 286] width 20 height 20
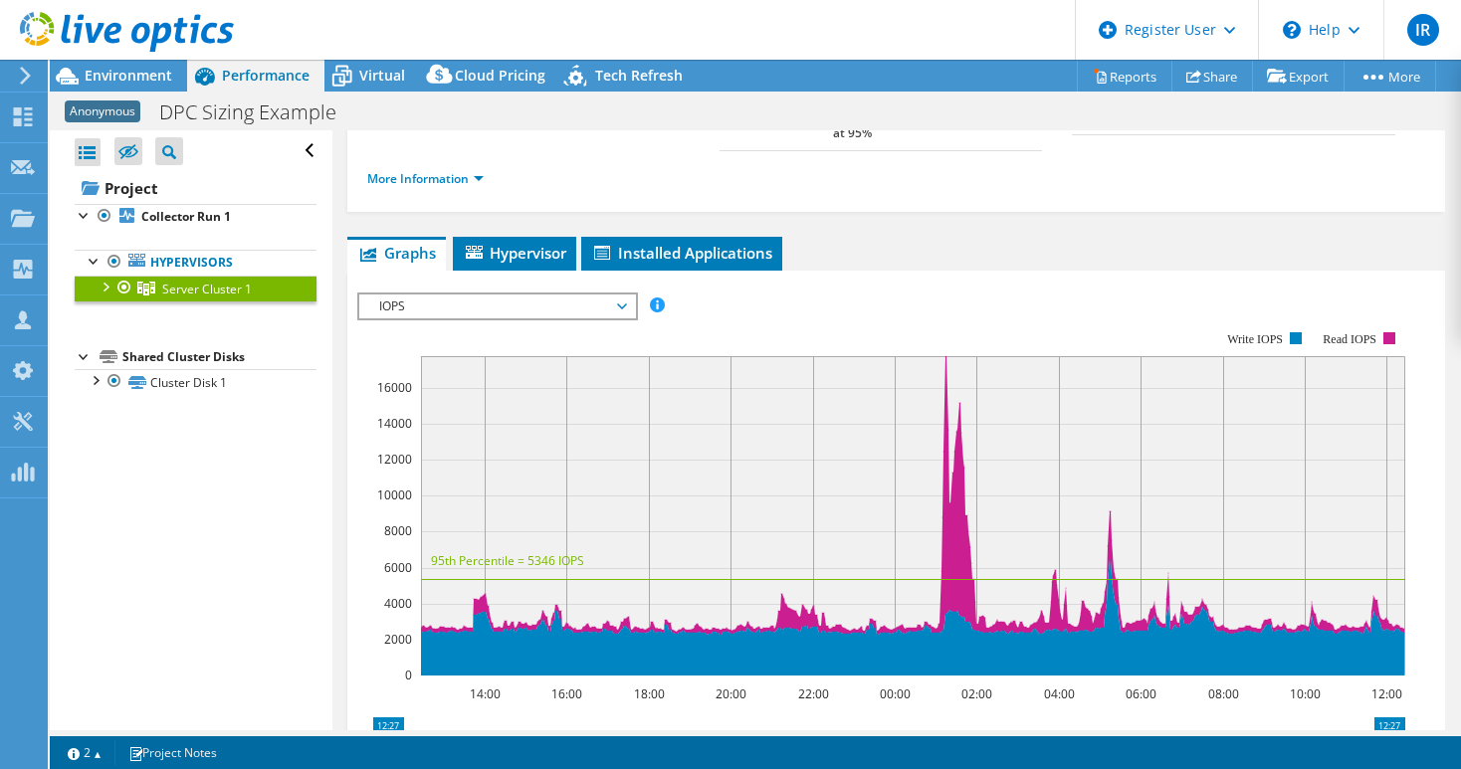
scroll to position [99, 0]
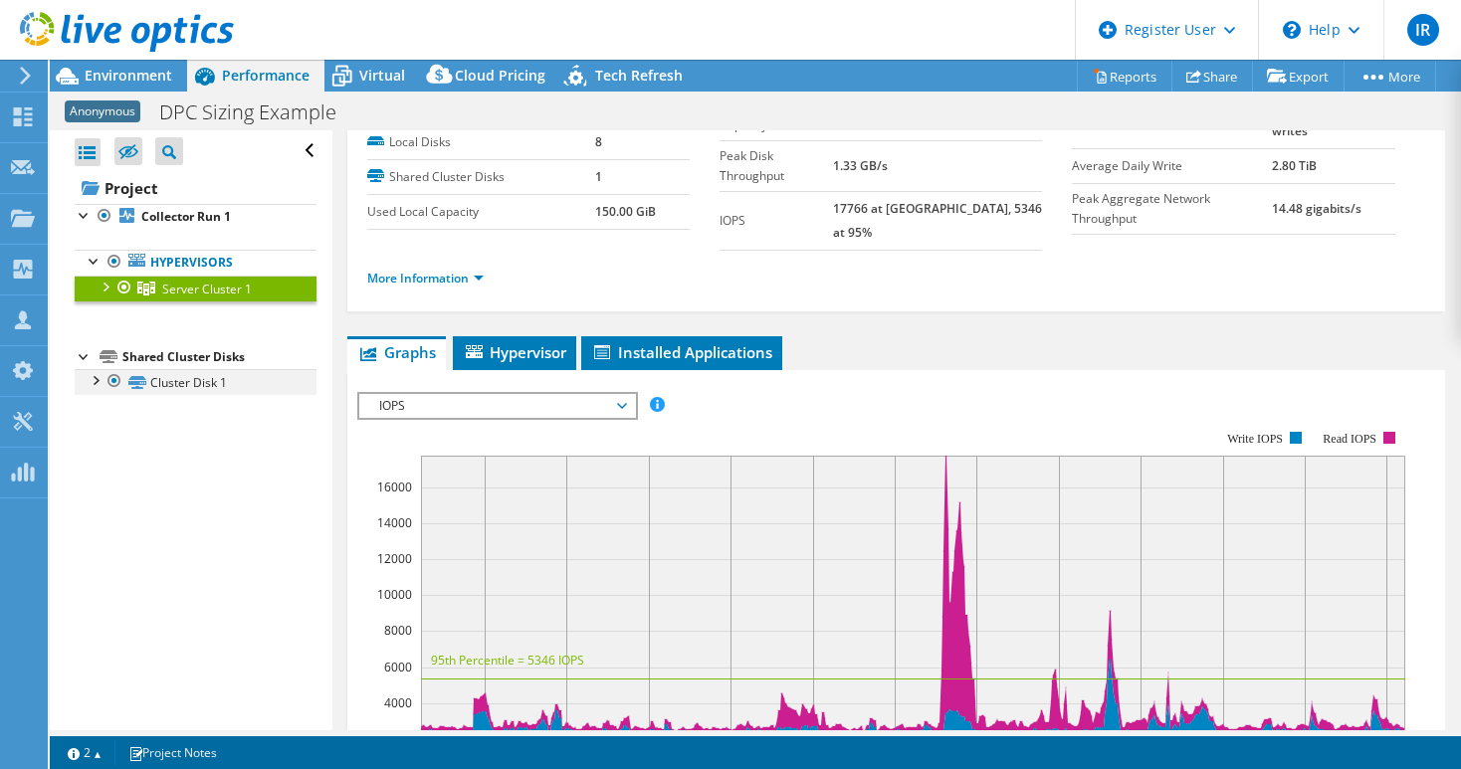
click at [96, 384] on div at bounding box center [95, 379] width 20 height 20
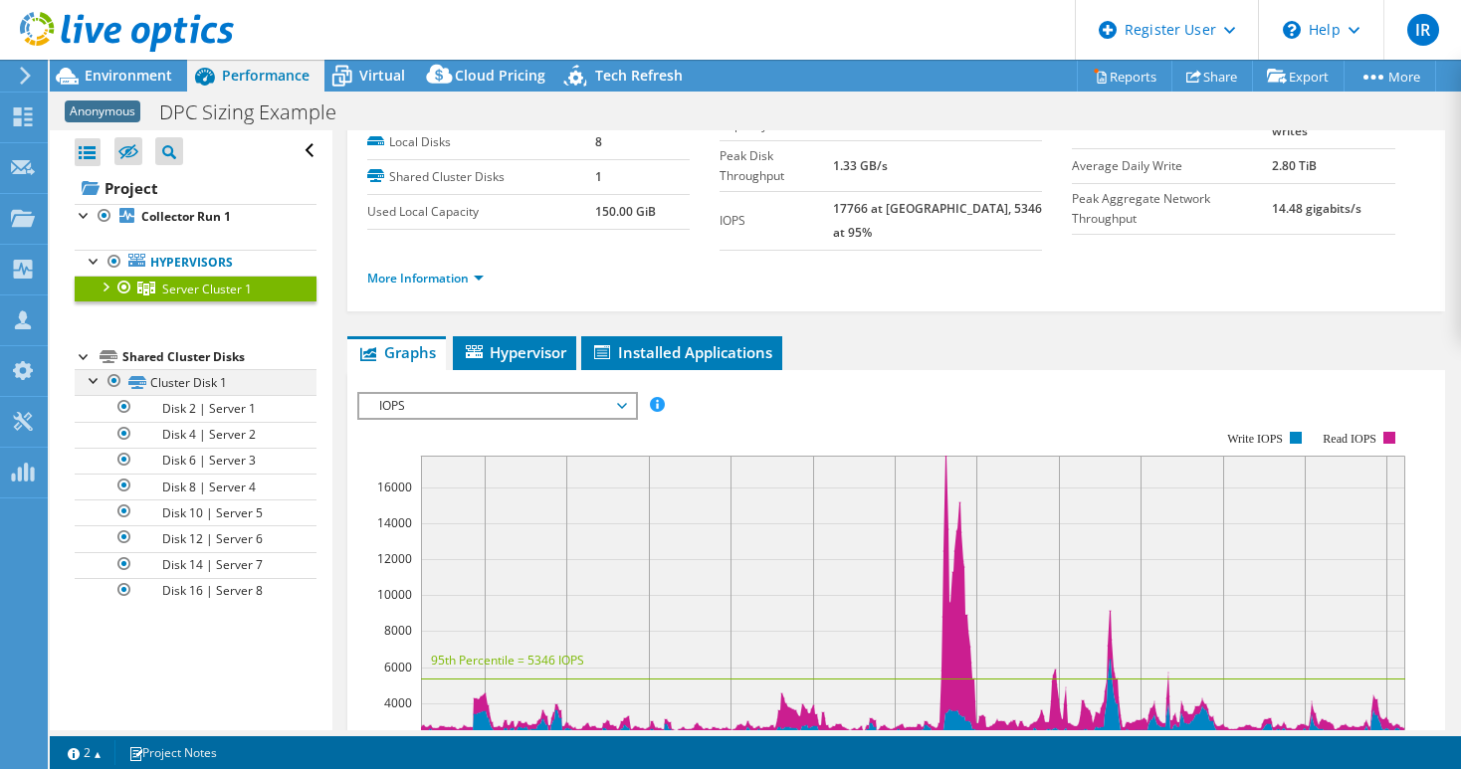
click at [96, 384] on div at bounding box center [95, 379] width 20 height 20
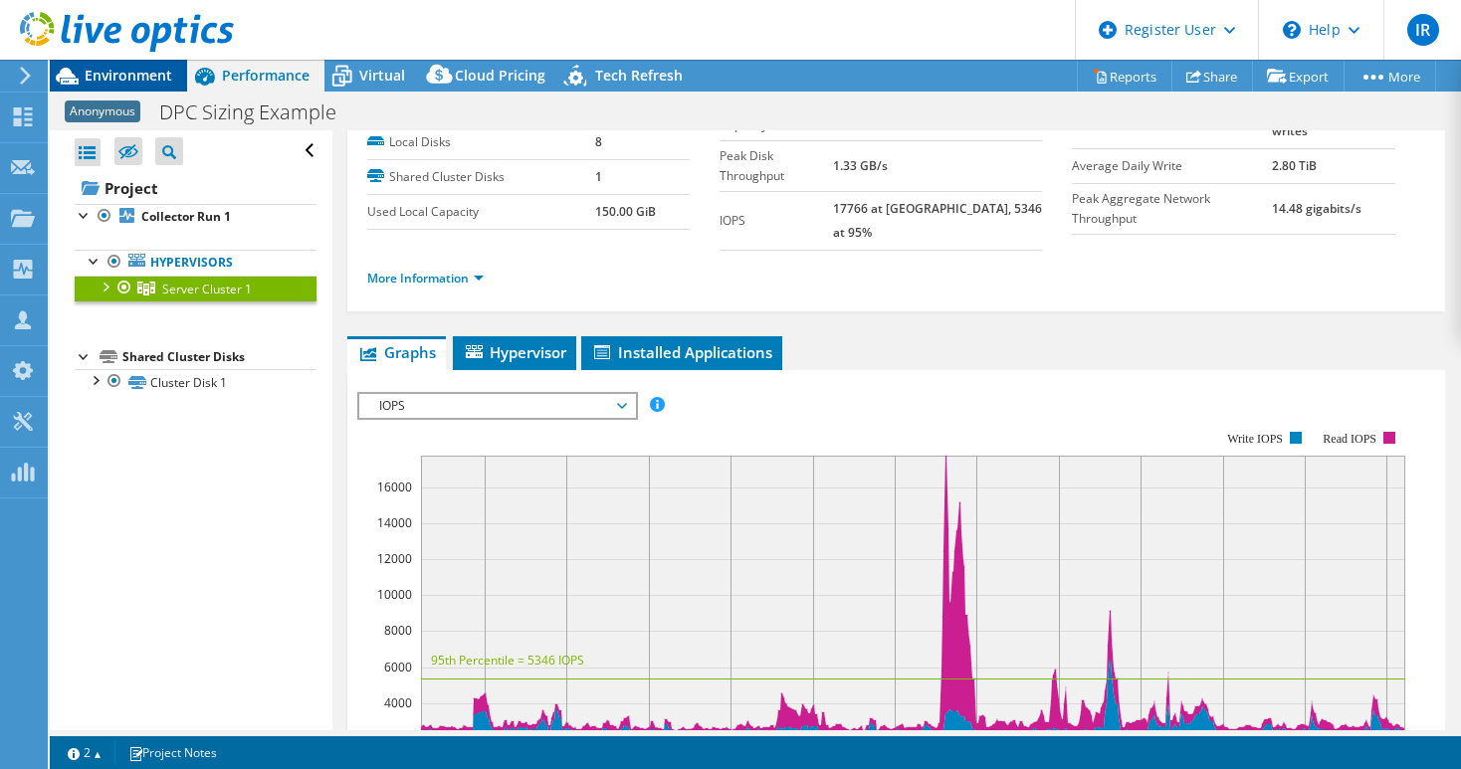
click at [140, 81] on span "Environment" at bounding box center [129, 75] width 88 height 19
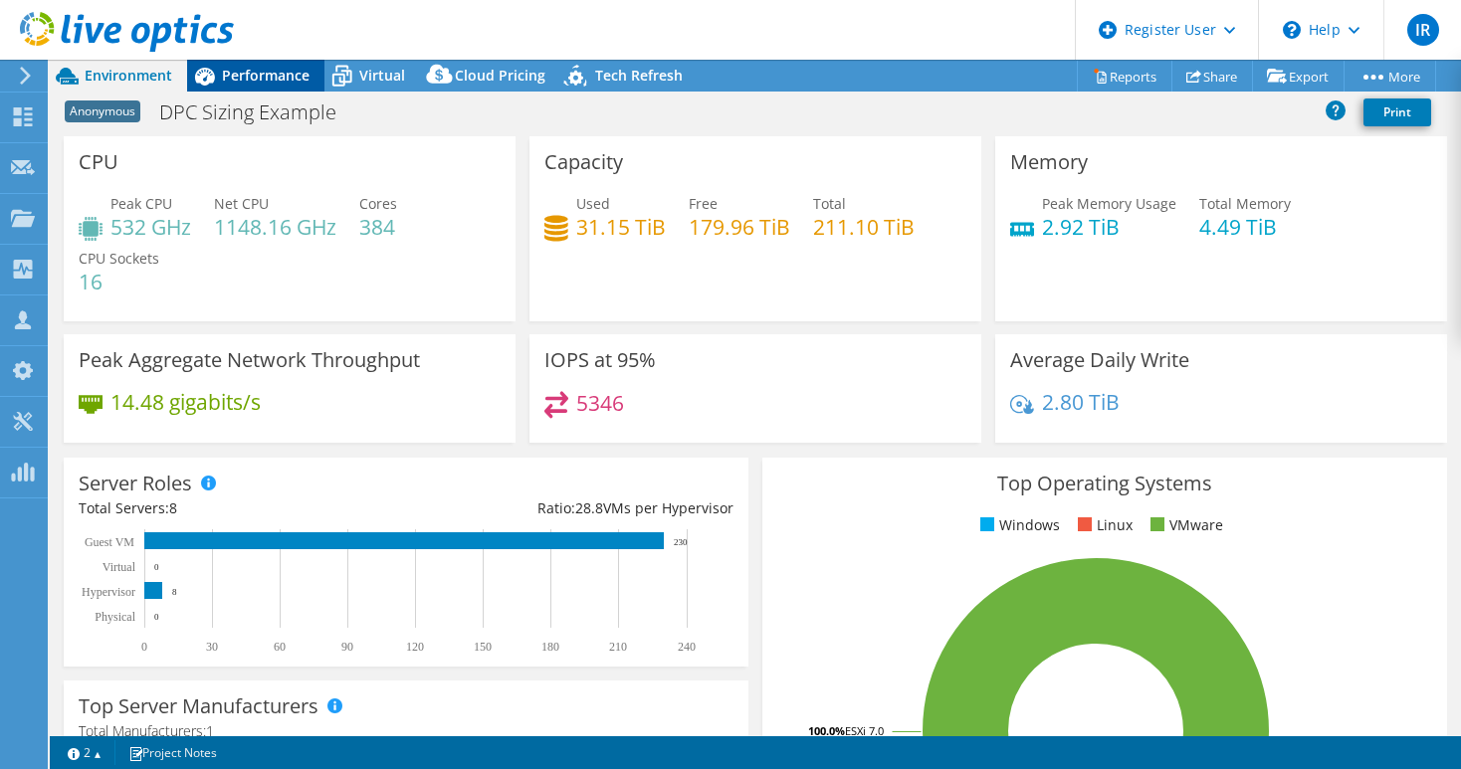
click at [264, 78] on span "Performance" at bounding box center [266, 75] width 88 height 19
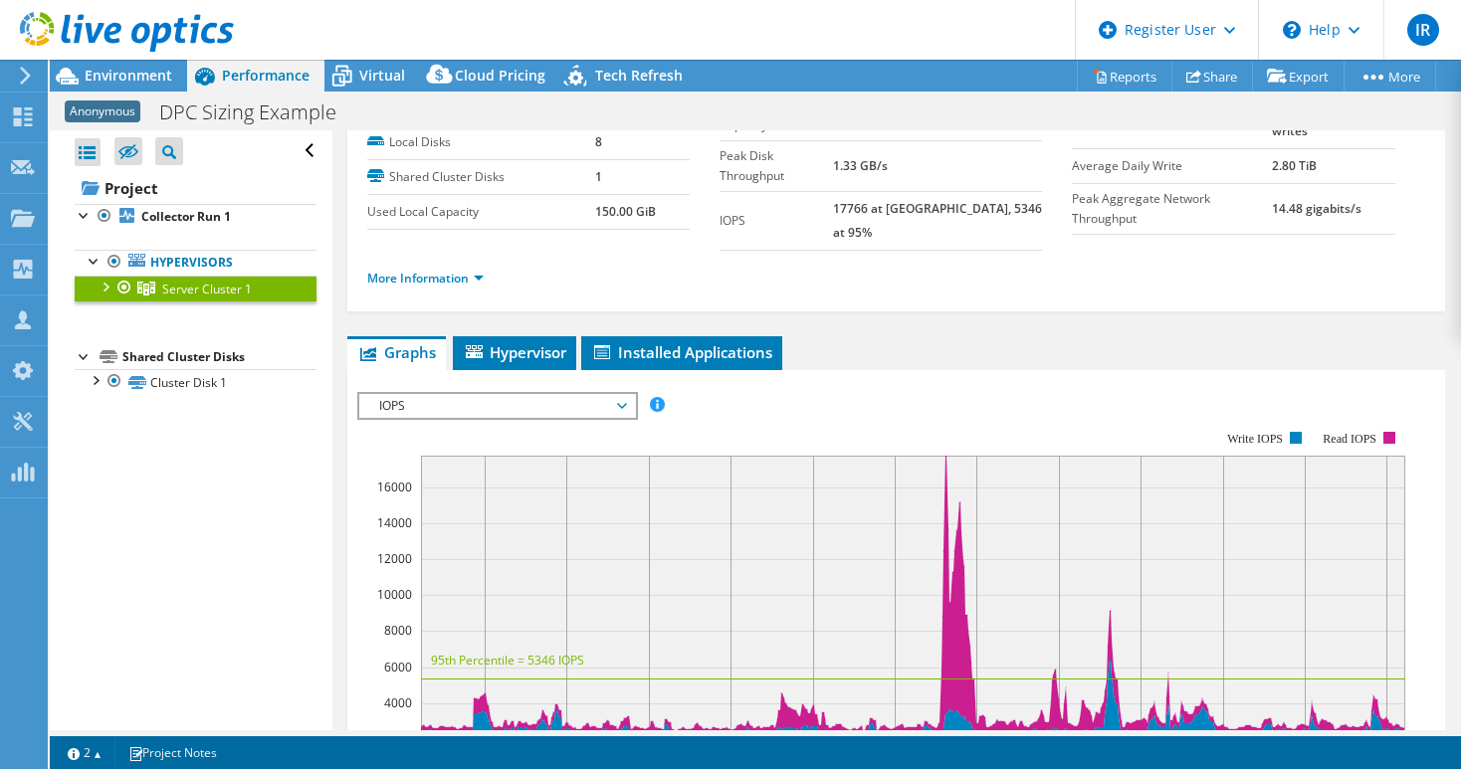
click at [107, 284] on div at bounding box center [105, 286] width 20 height 20
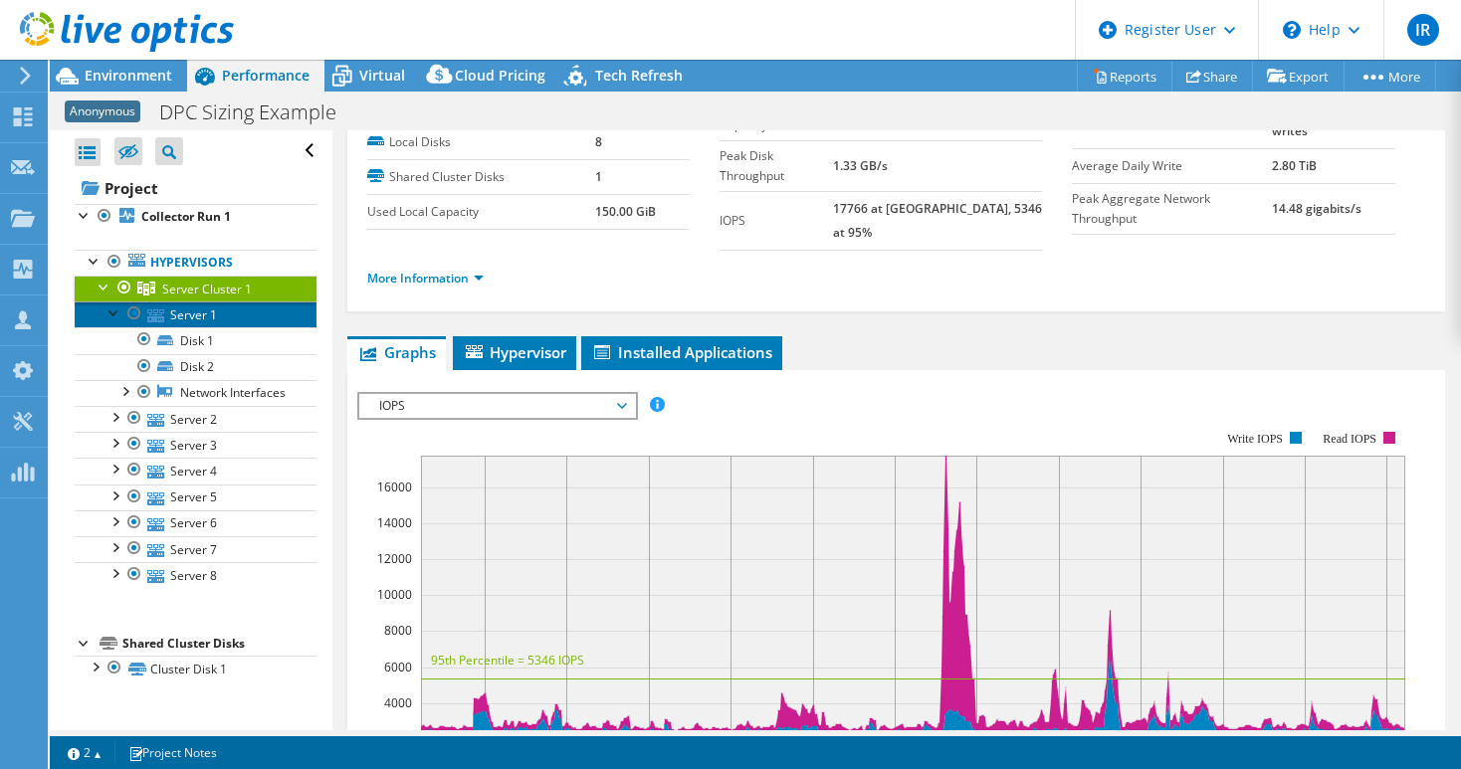
click at [163, 313] on icon at bounding box center [155, 315] width 17 height 13
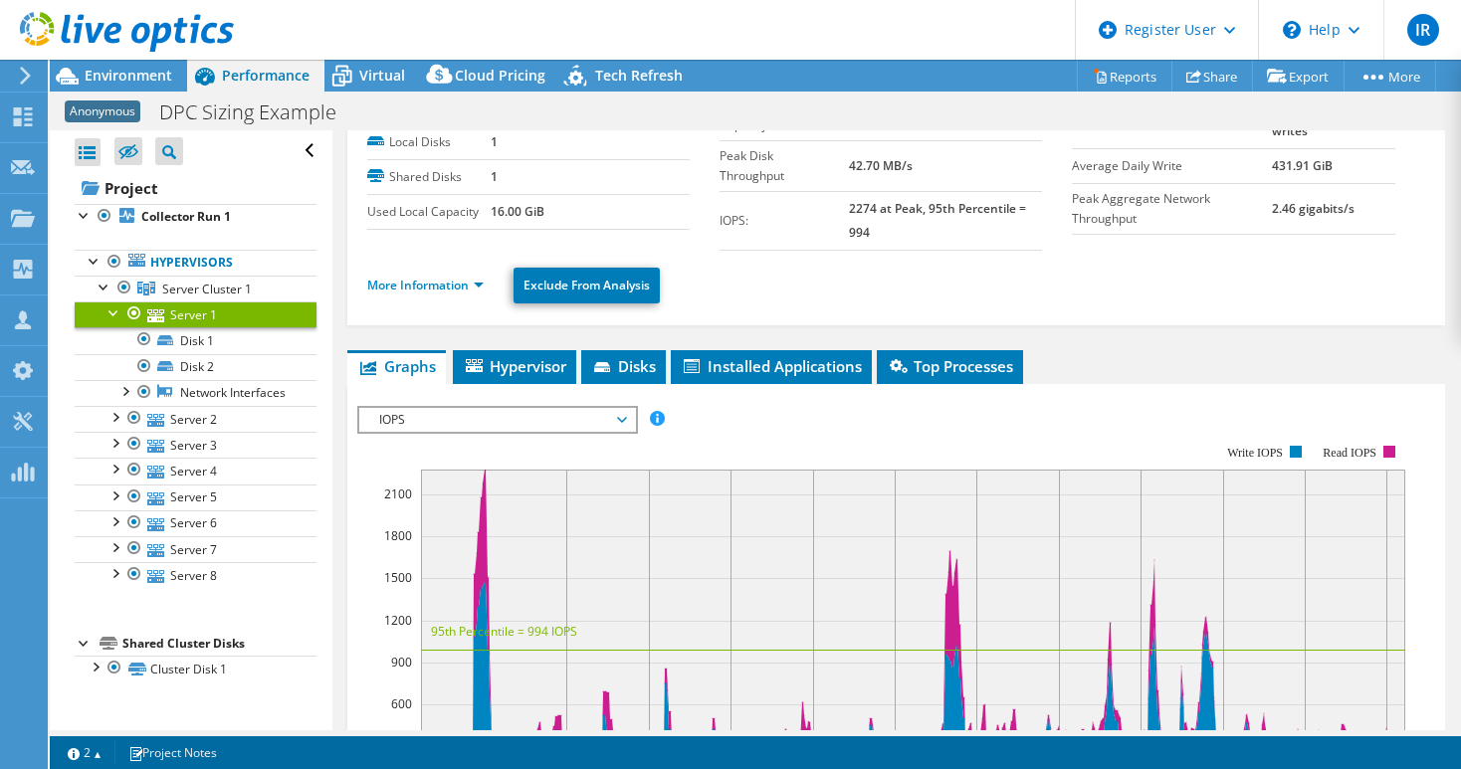
click at [103, 309] on link "Server 1" at bounding box center [196, 314] width 242 height 26
click at [112, 310] on div at bounding box center [114, 311] width 20 height 20
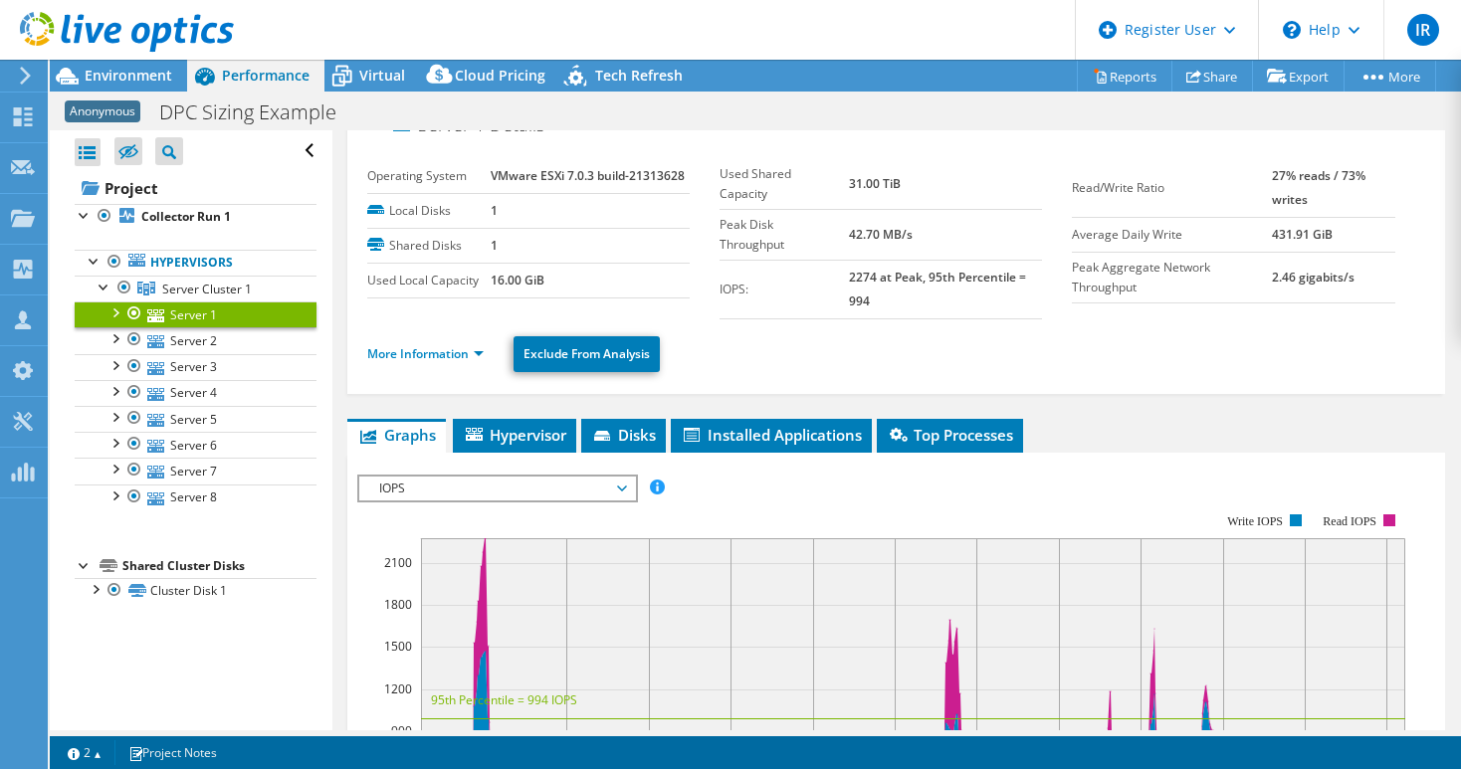
scroll to position [0, 0]
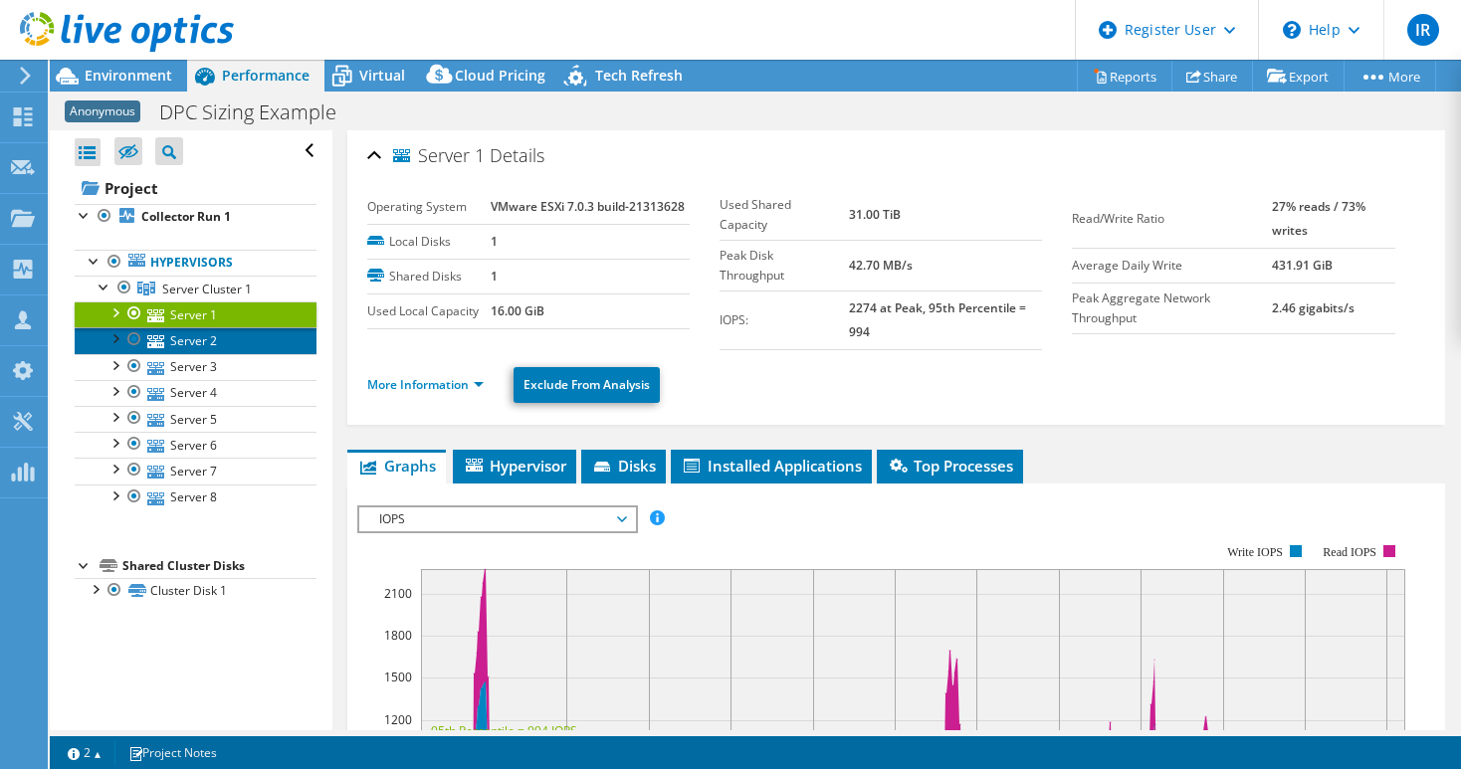
click at [215, 339] on link "Server 2" at bounding box center [196, 340] width 242 height 26
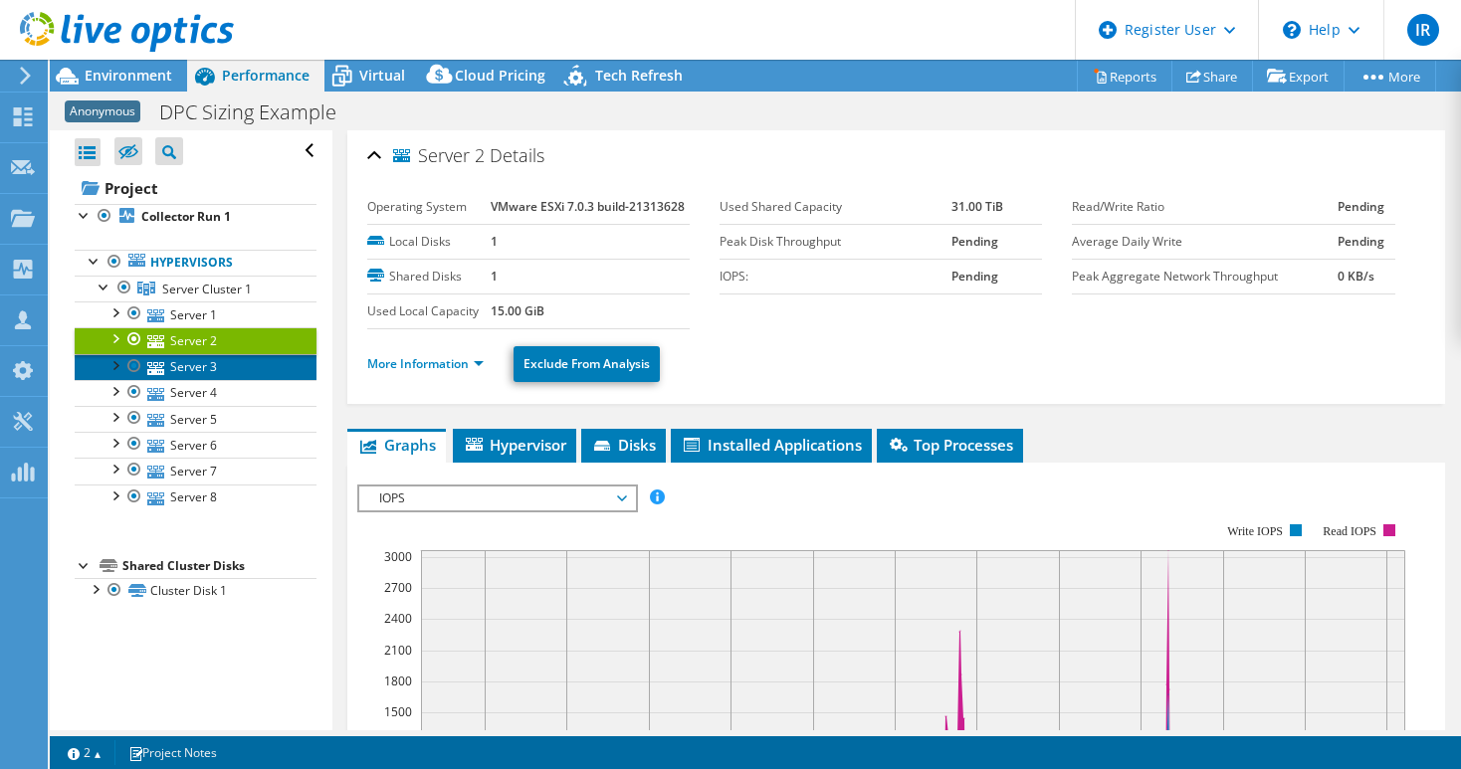
click at [211, 368] on link "Server 3" at bounding box center [196, 367] width 242 height 26
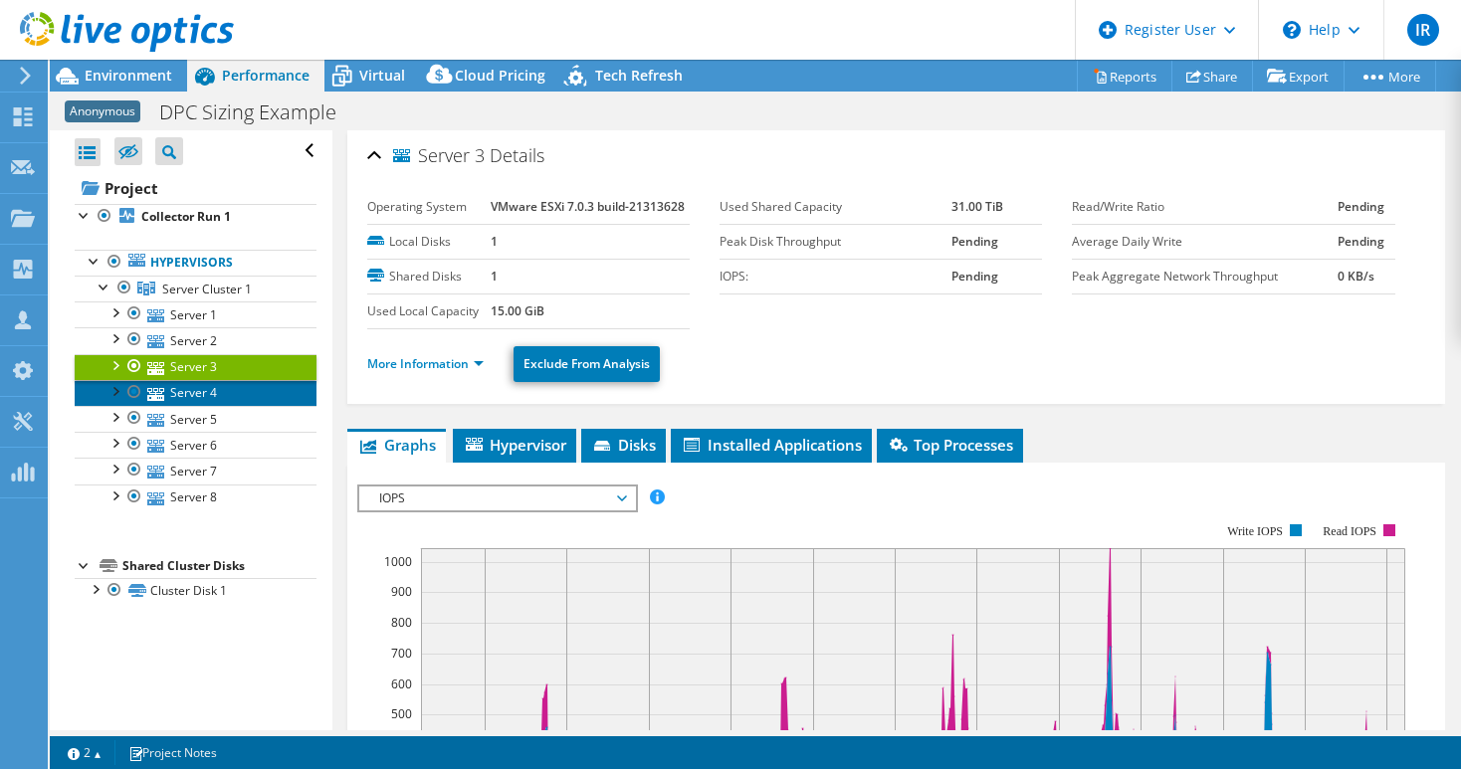
click at [205, 389] on link "Server 4" at bounding box center [196, 393] width 242 height 26
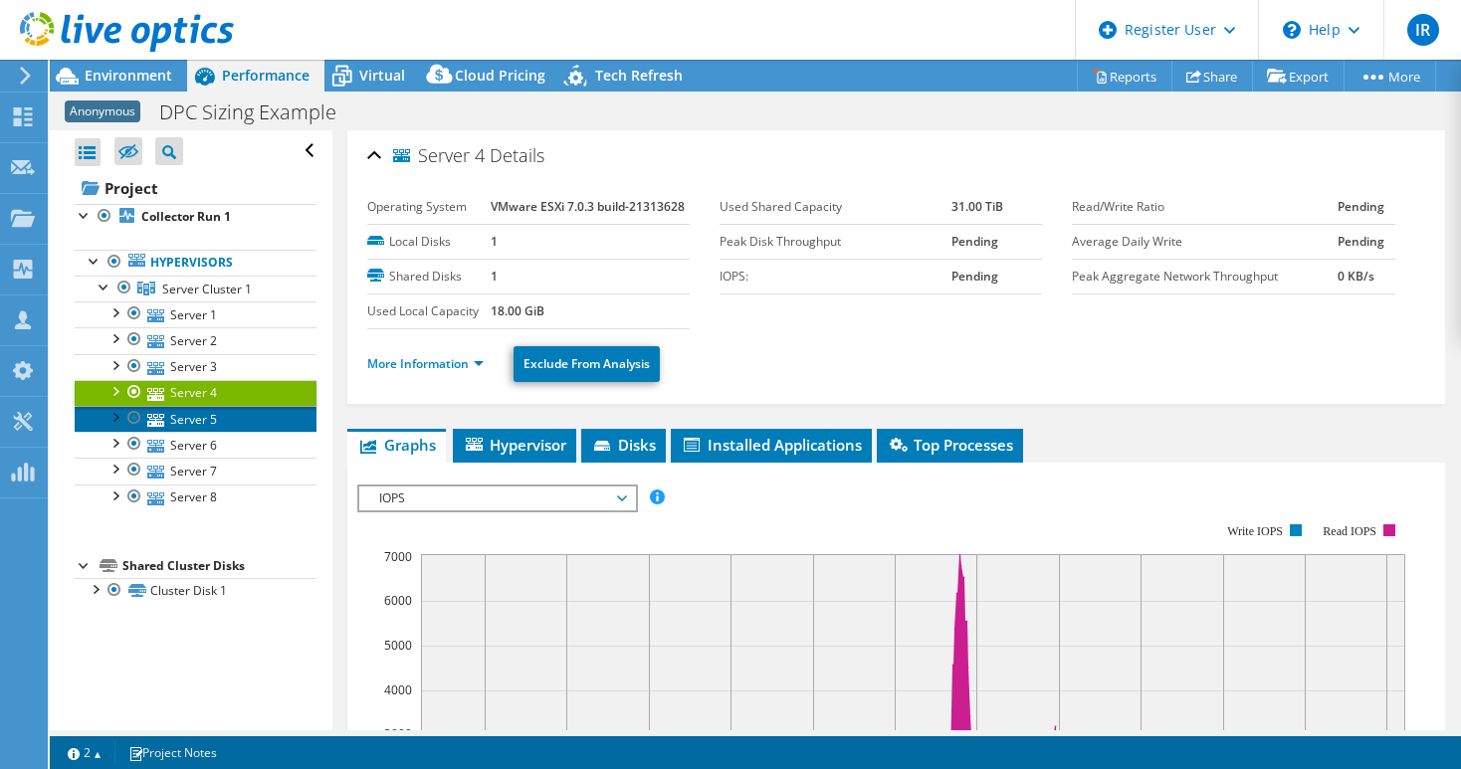
click at [199, 417] on link "Server 5" at bounding box center [196, 419] width 242 height 26
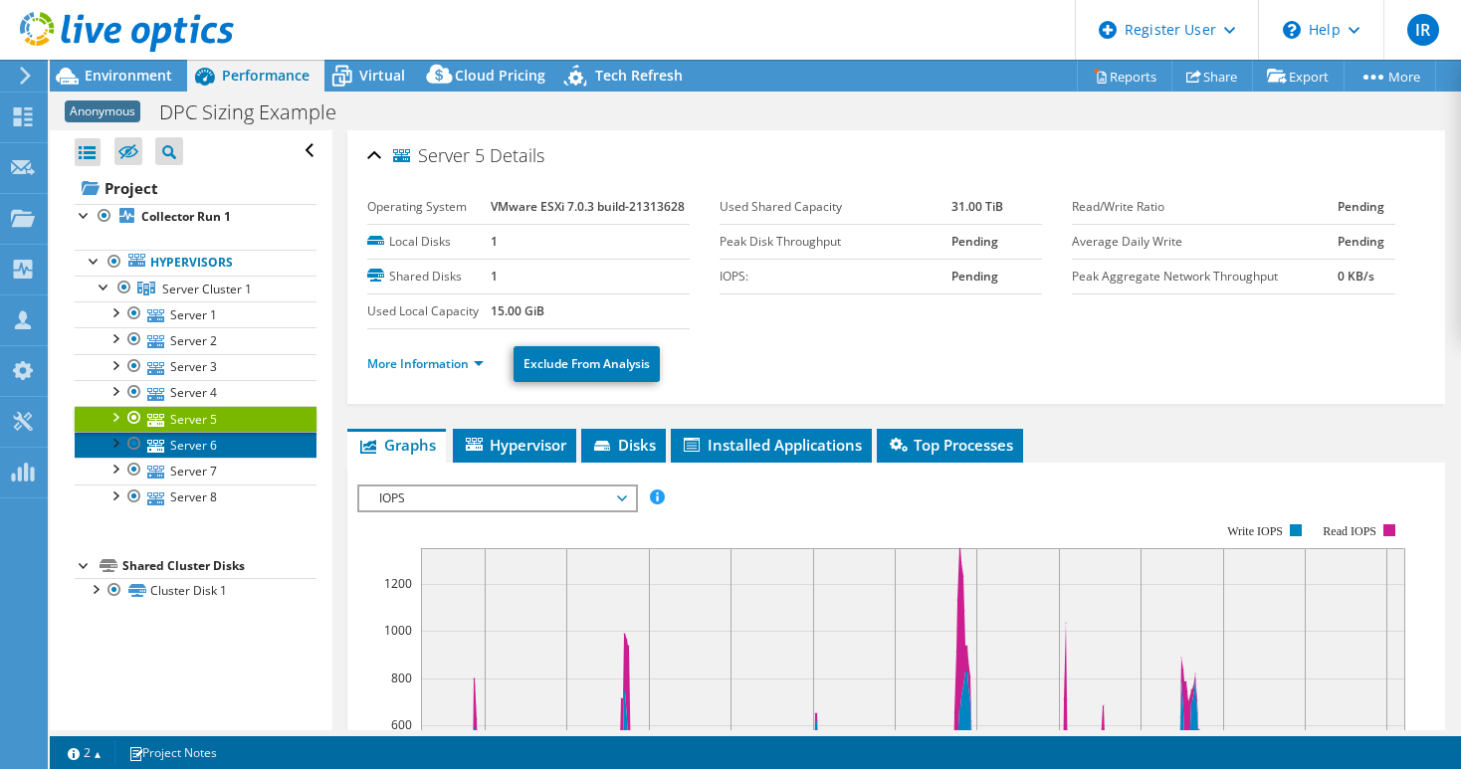
click at [207, 452] on link "Server 6" at bounding box center [196, 445] width 242 height 26
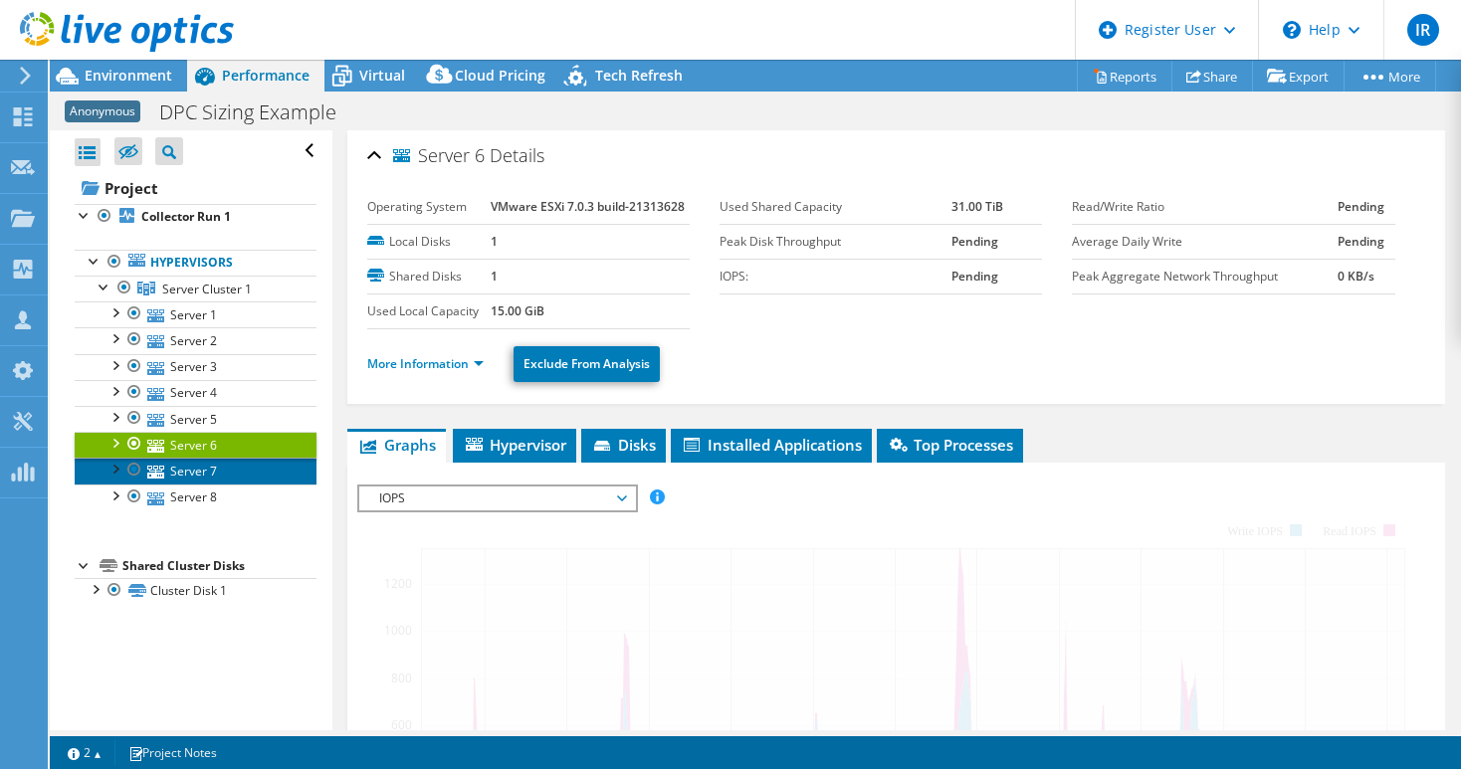
click at [197, 474] on link "Server 7" at bounding box center [196, 471] width 242 height 26
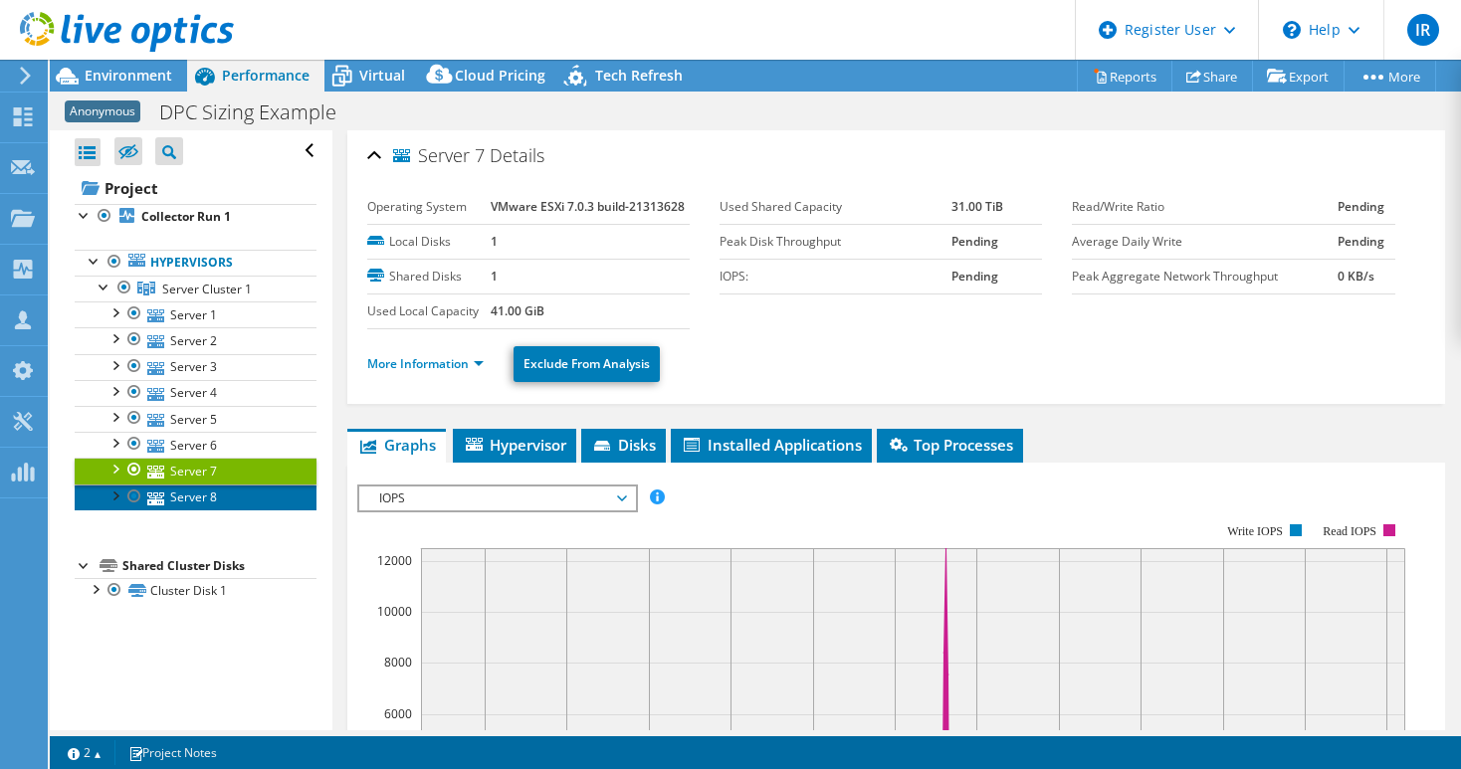
click at [203, 493] on link "Server 8" at bounding box center [196, 498] width 242 height 26
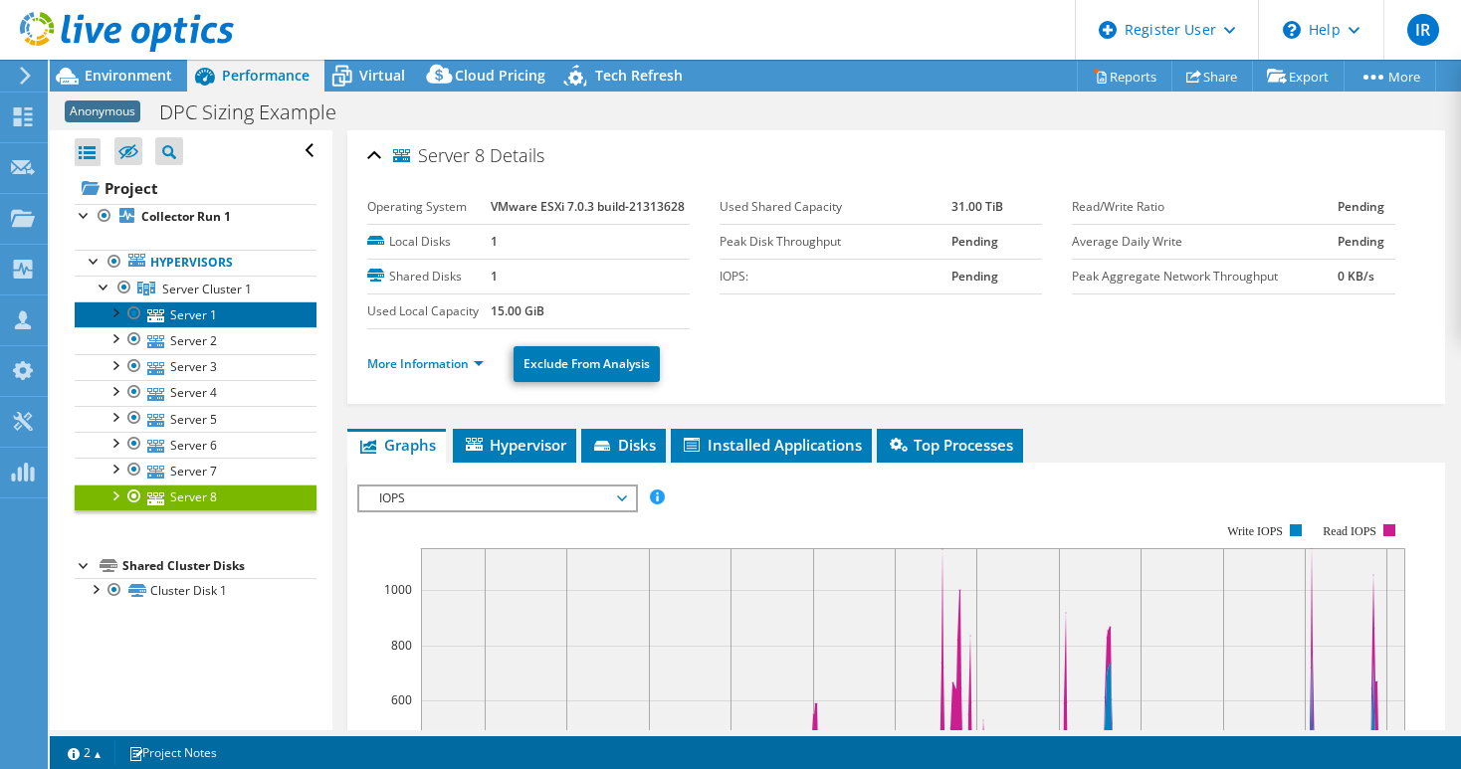
click at [204, 315] on link "Server 1" at bounding box center [196, 314] width 242 height 26
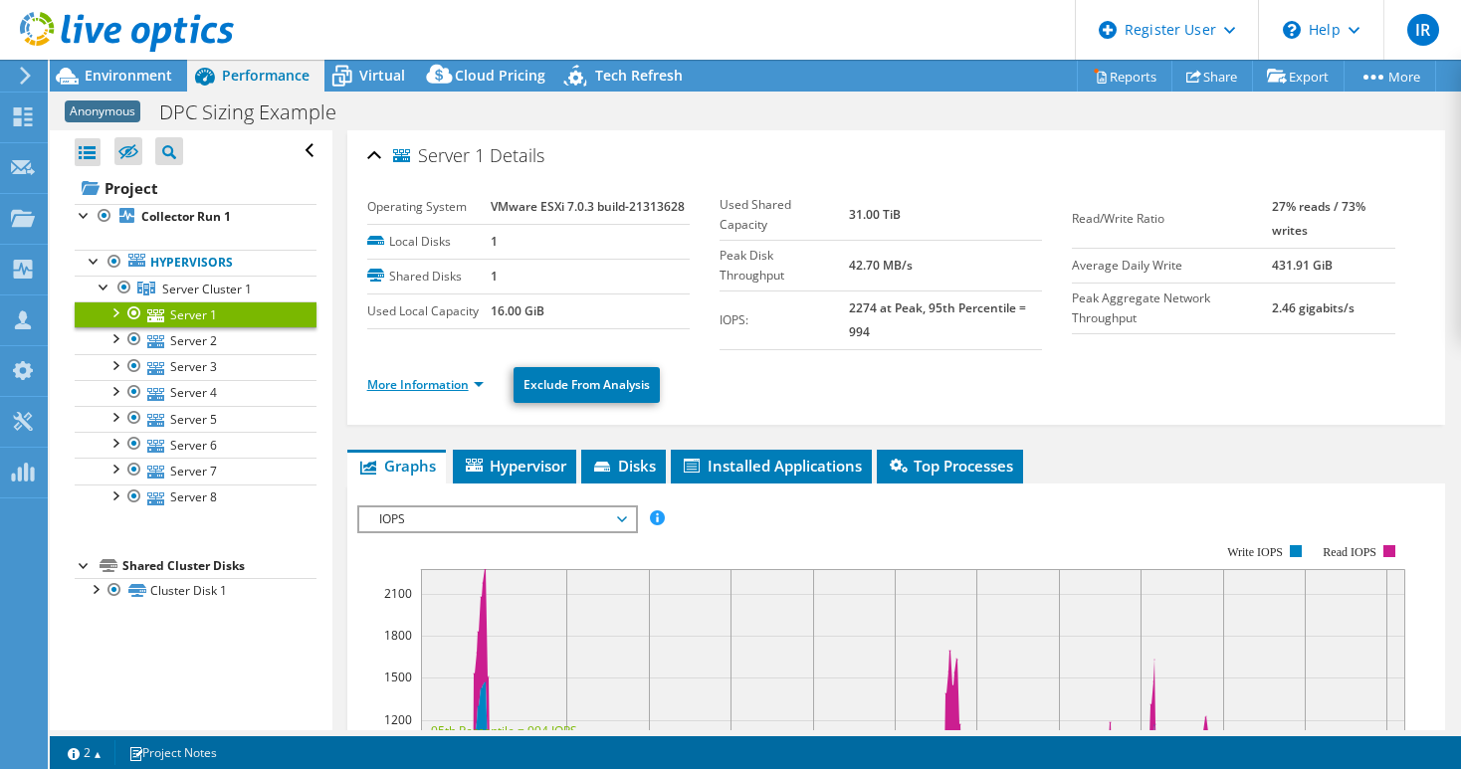
click at [482, 382] on link "More Information" at bounding box center [425, 384] width 116 height 17
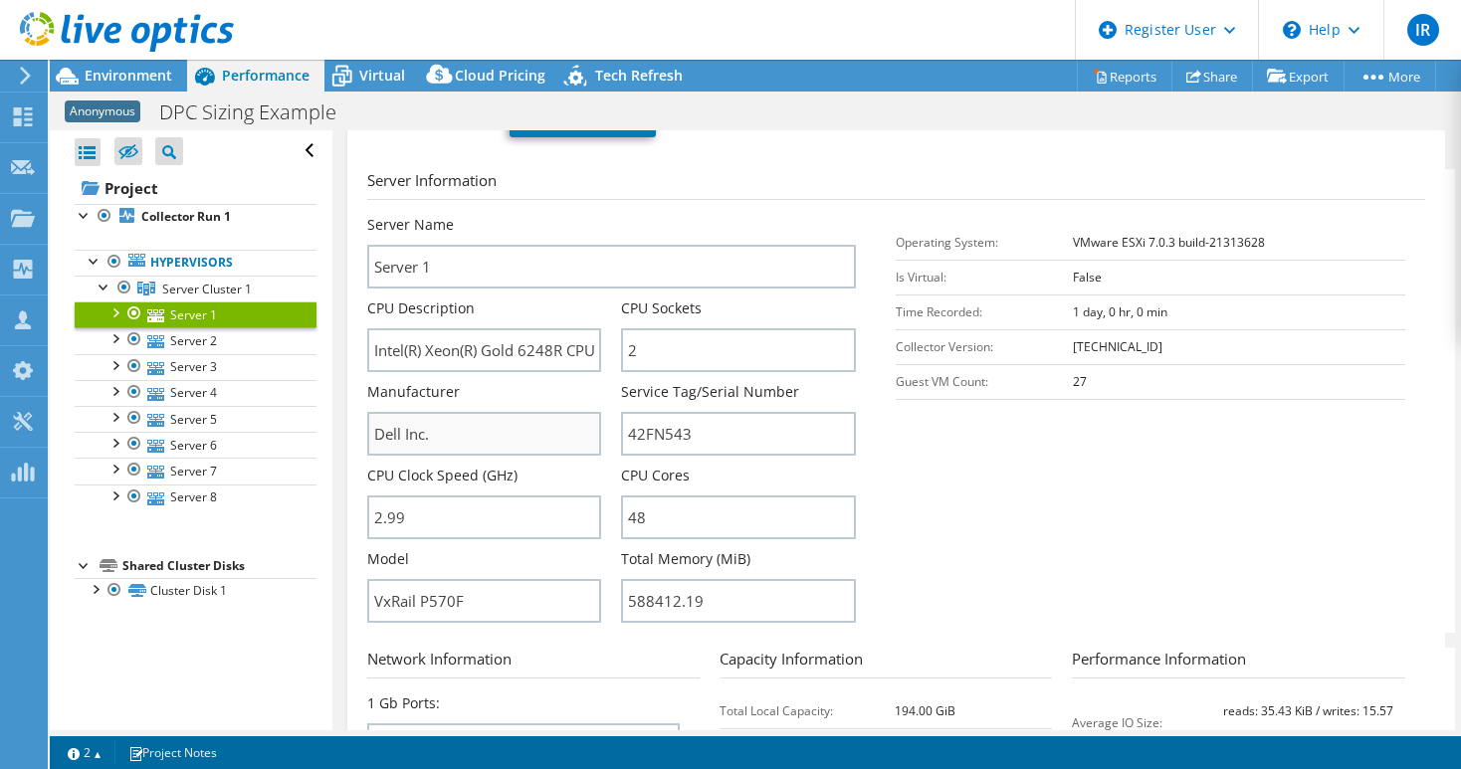
scroll to position [298, 0]
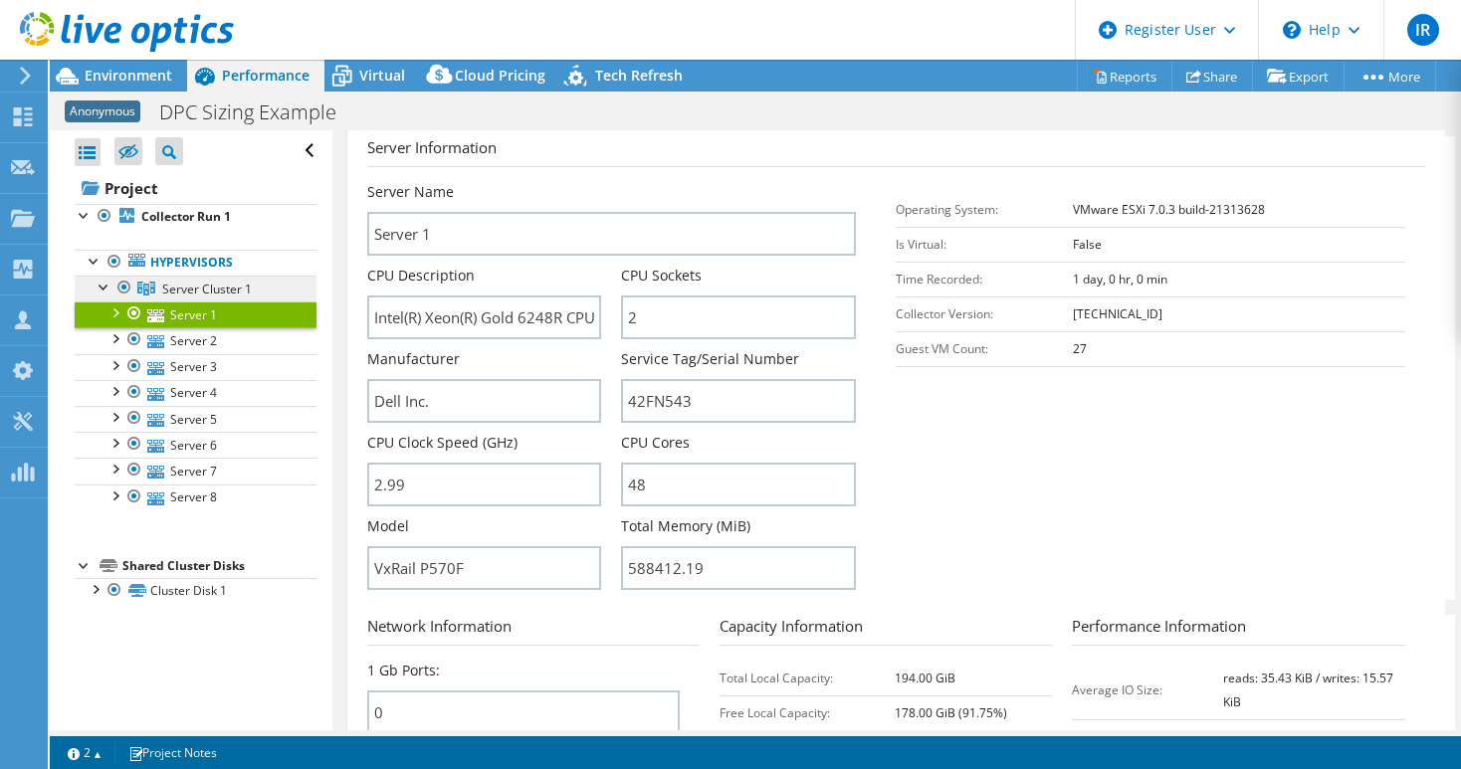
click at [219, 289] on span "Server Cluster 1" at bounding box center [207, 289] width 90 height 17
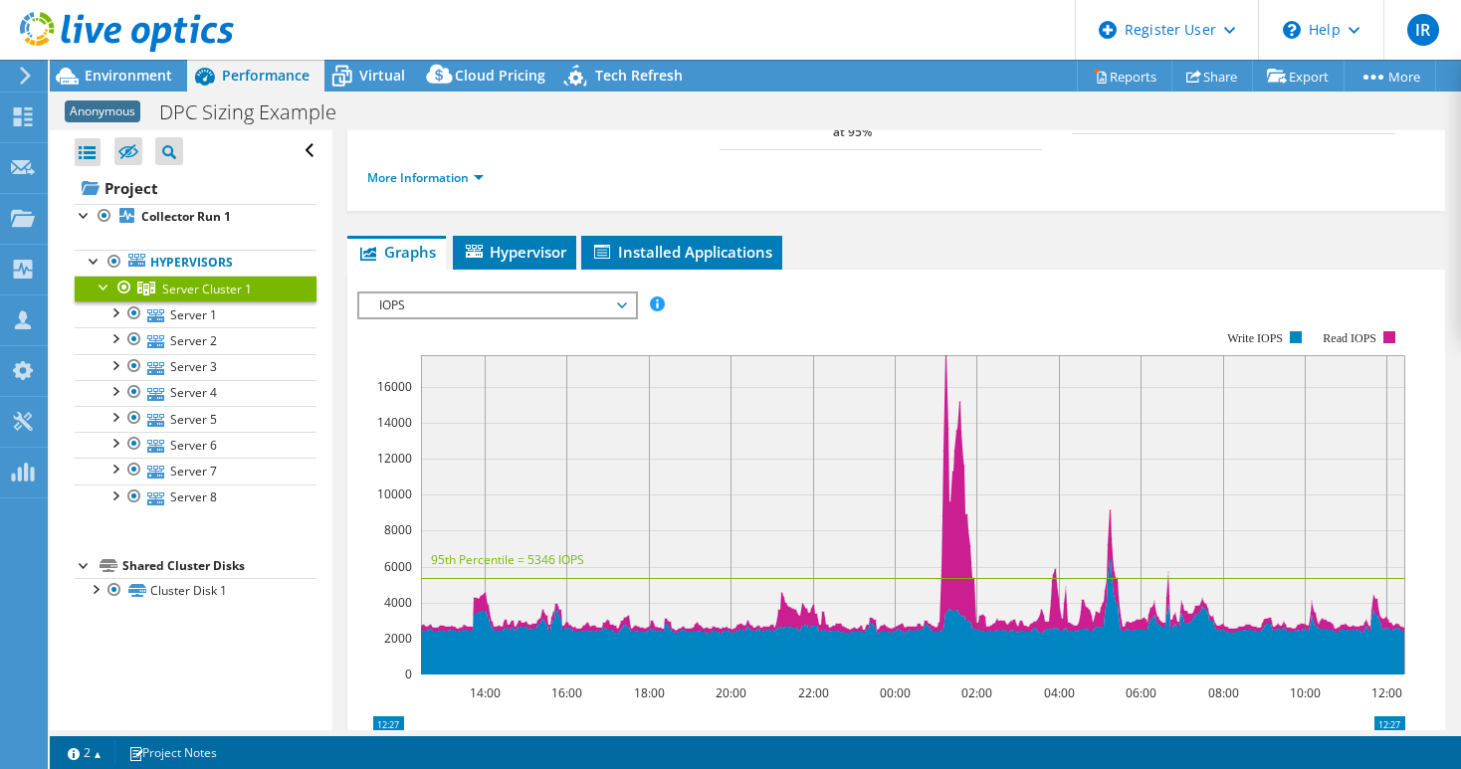
scroll to position [562, 0]
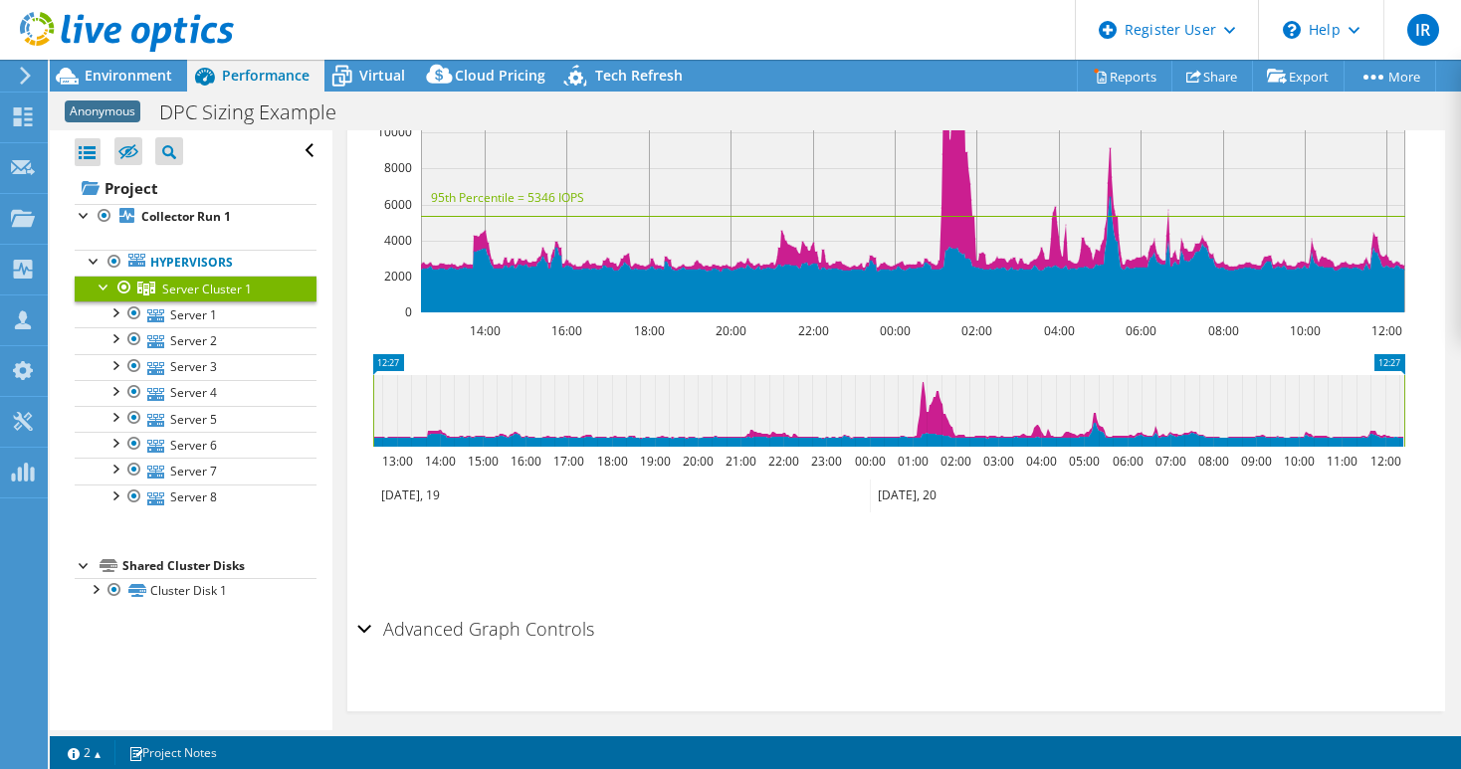
click at [368, 609] on div "Advanced Graph Controls" at bounding box center [896, 630] width 1078 height 43
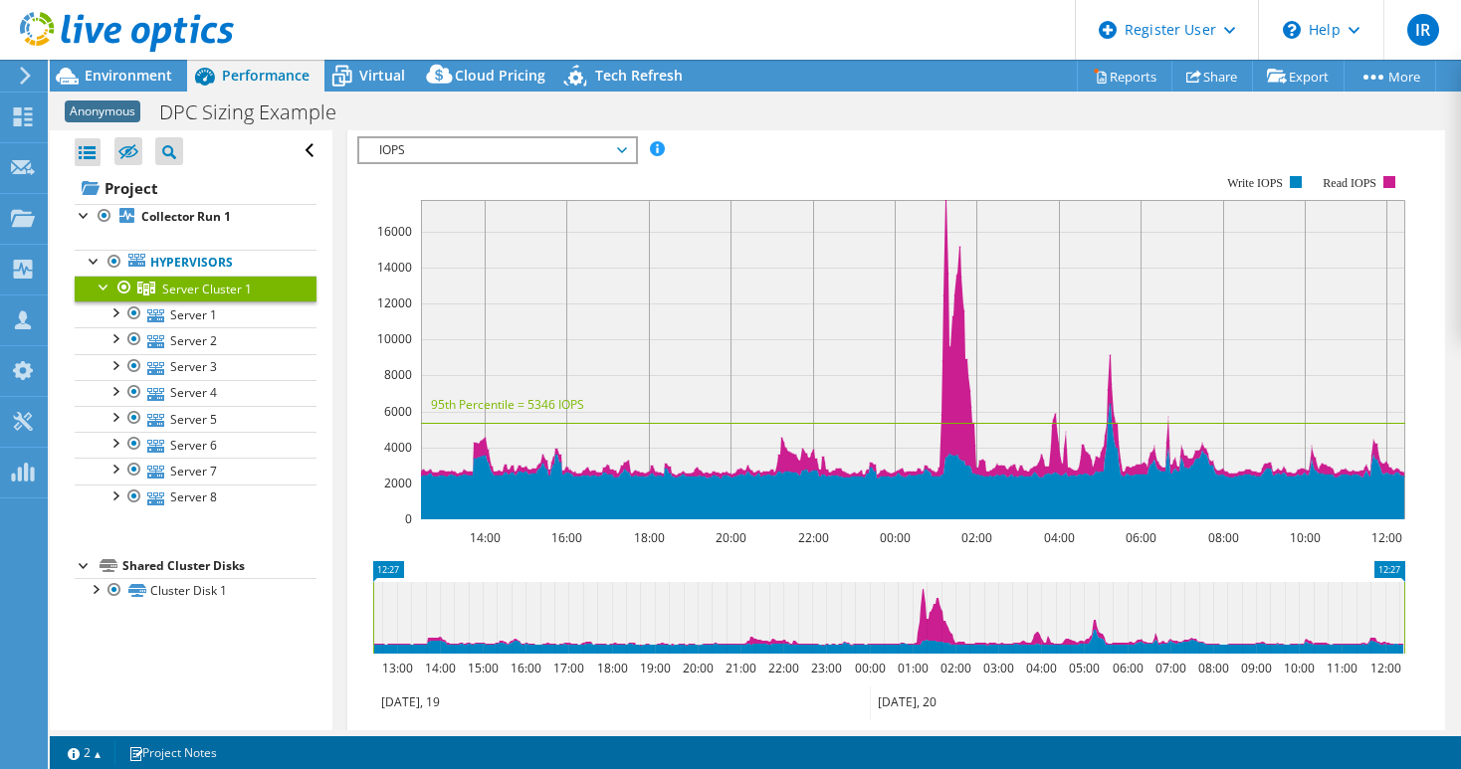
scroll to position [0, 0]
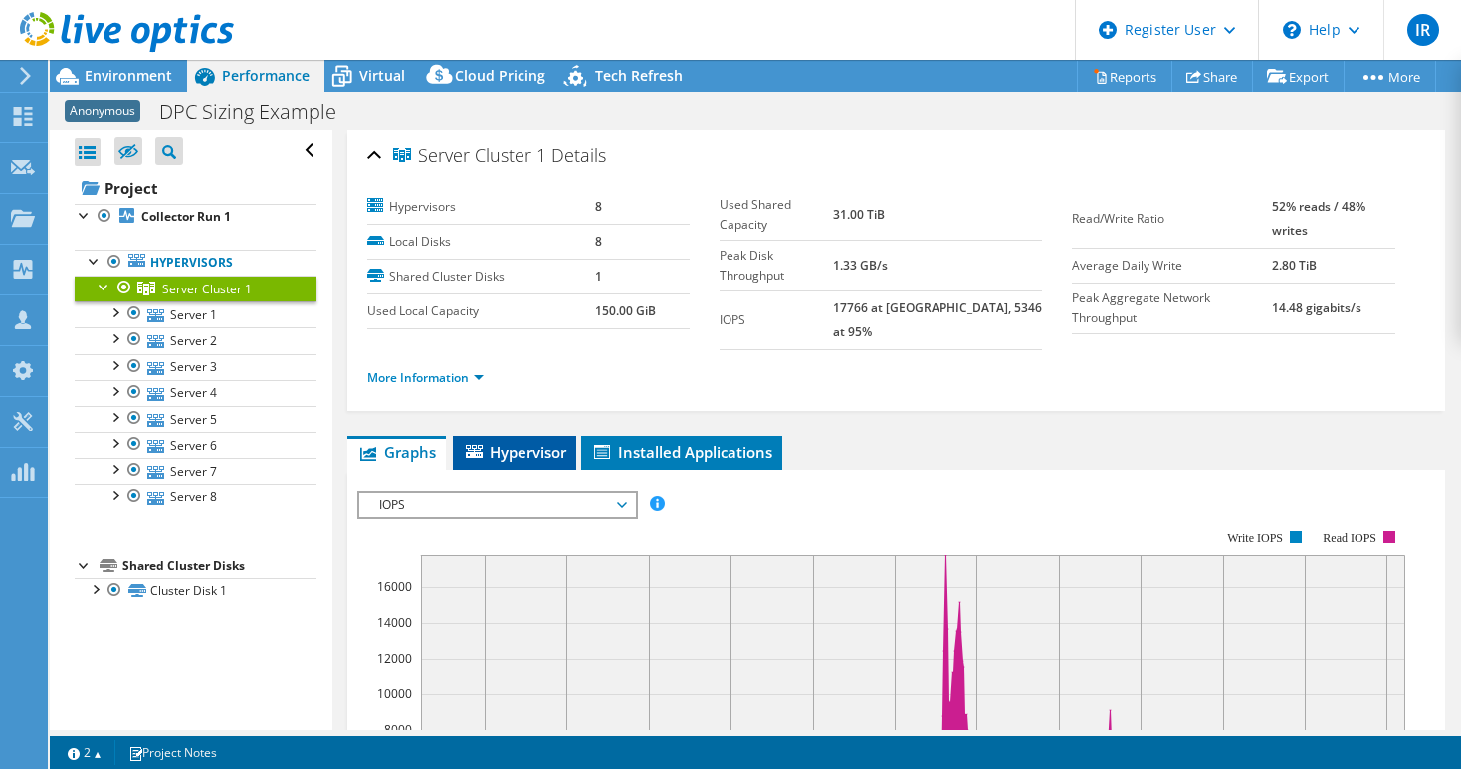
click at [534, 442] on span "Hypervisor" at bounding box center [514, 452] width 103 height 20
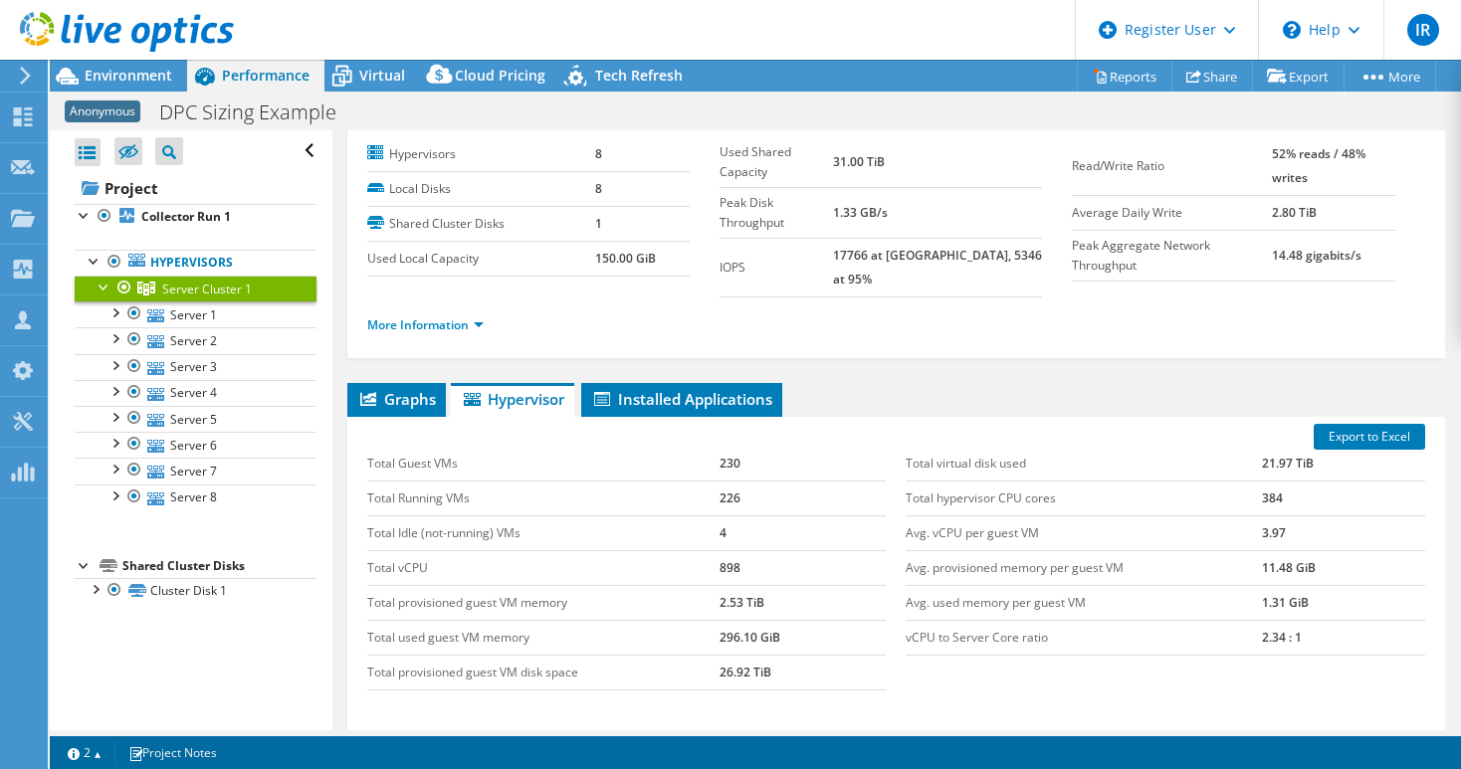
scroll to position [99, 0]
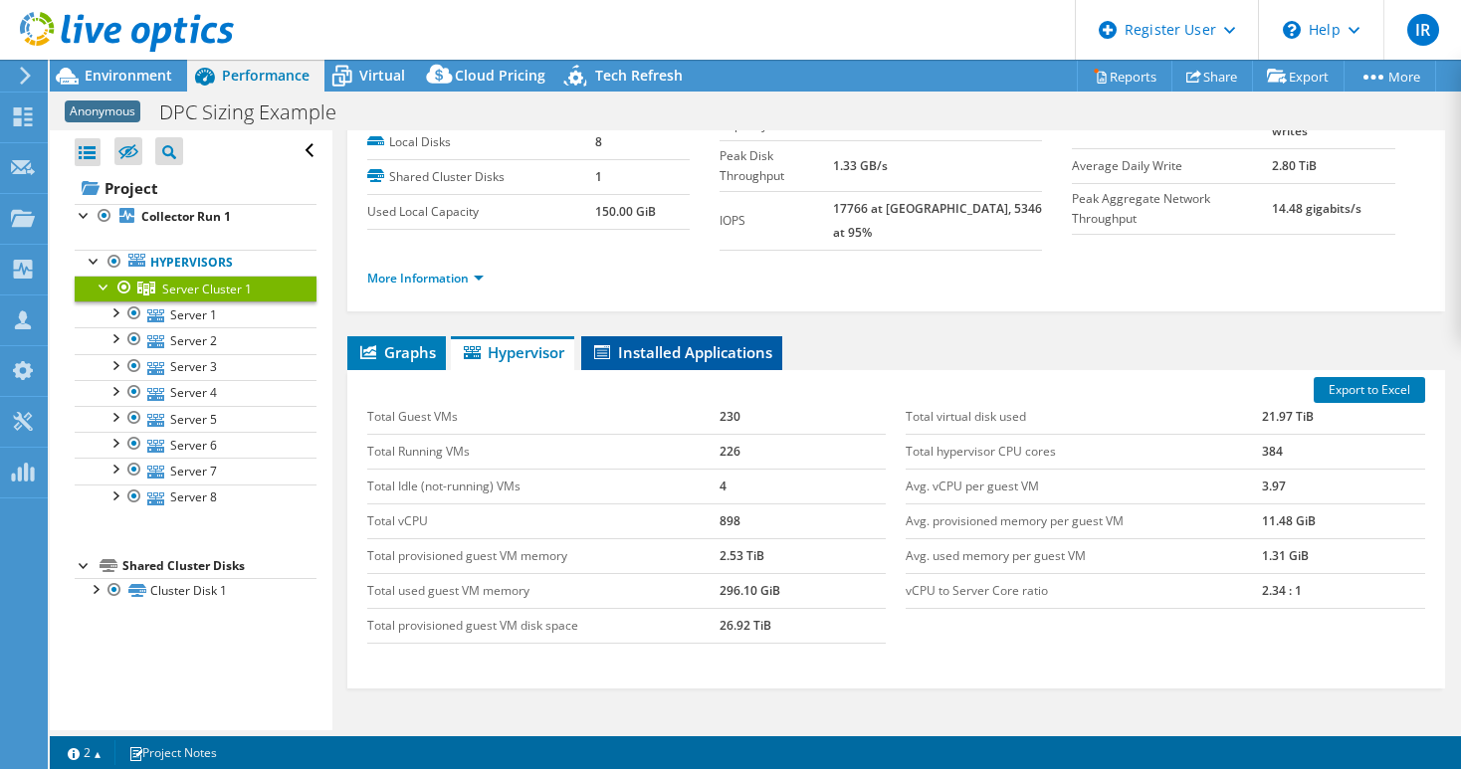
click at [718, 342] on span "Installed Applications" at bounding box center [681, 352] width 181 height 20
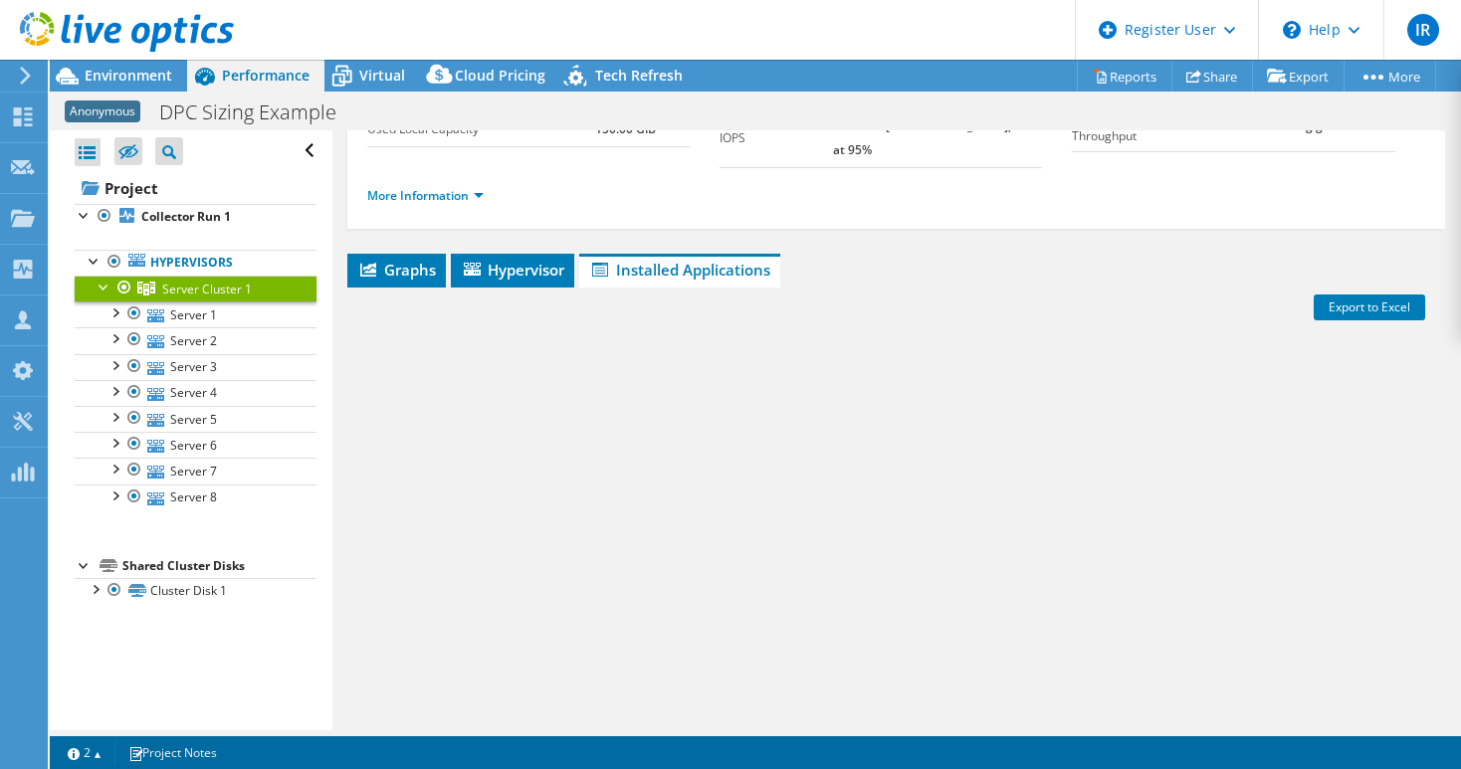
scroll to position [222, 0]
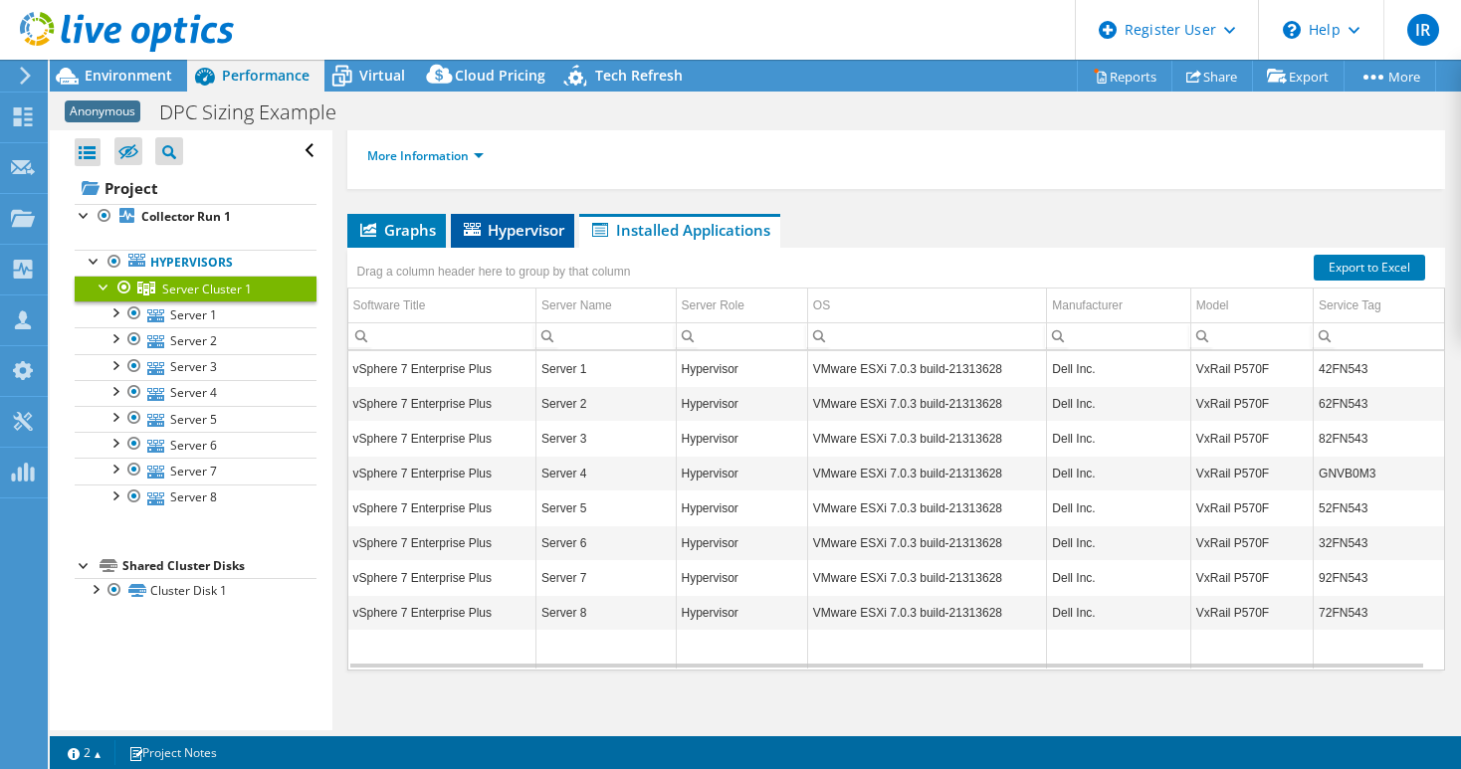
click at [498, 220] on span "Hypervisor" at bounding box center [512, 230] width 103 height 20
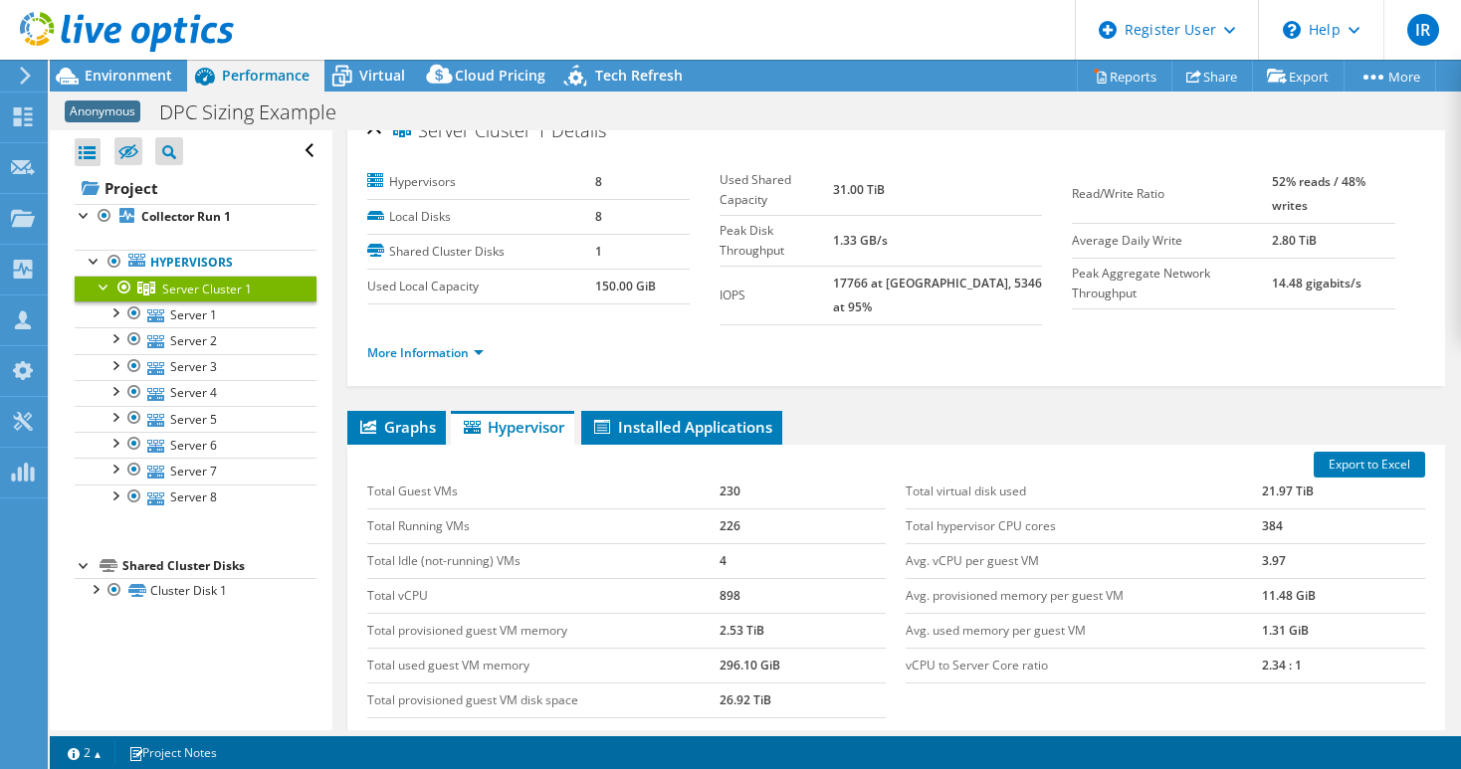
scroll to position [23, 0]
